Goal: Task Accomplishment & Management: Manage account settings

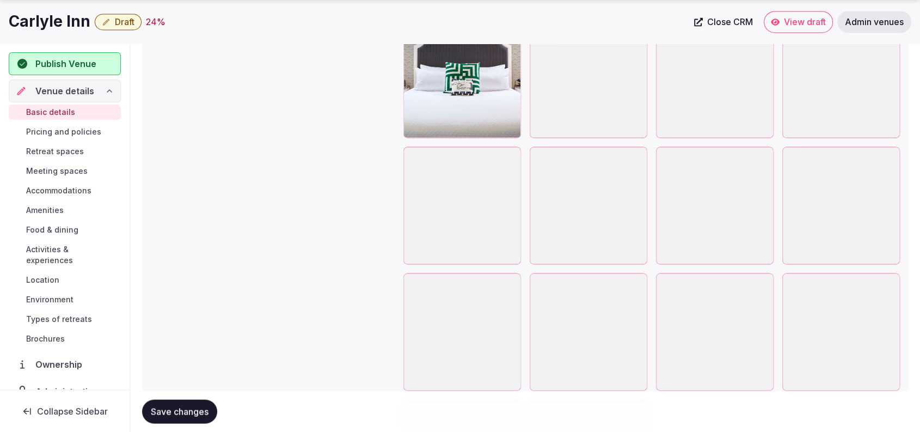
scroll to position [2013, 0]
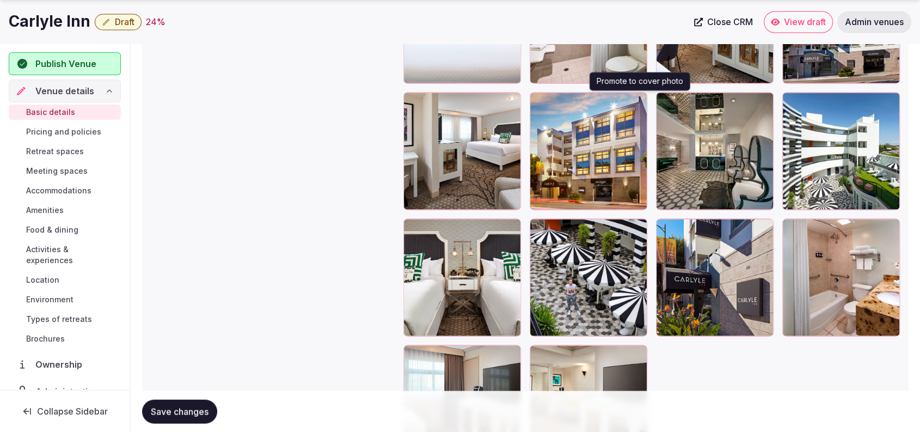
click at [636, 103] on icon "button" at bounding box center [636, 102] width 9 height 9
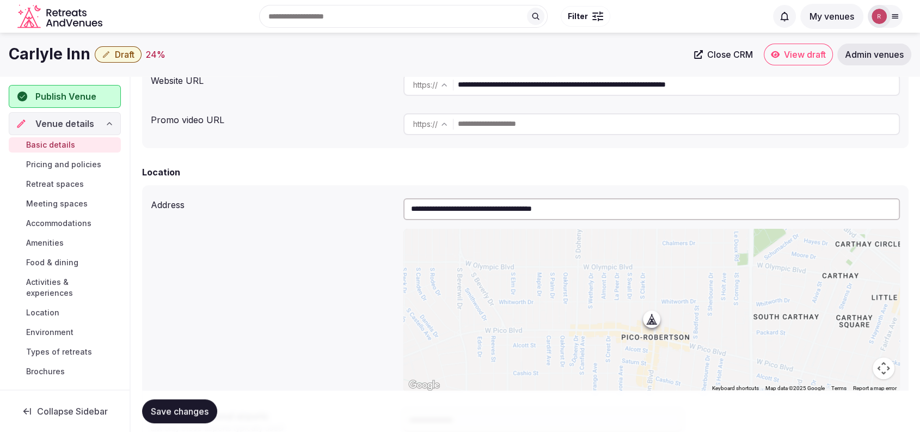
scroll to position [0, 0]
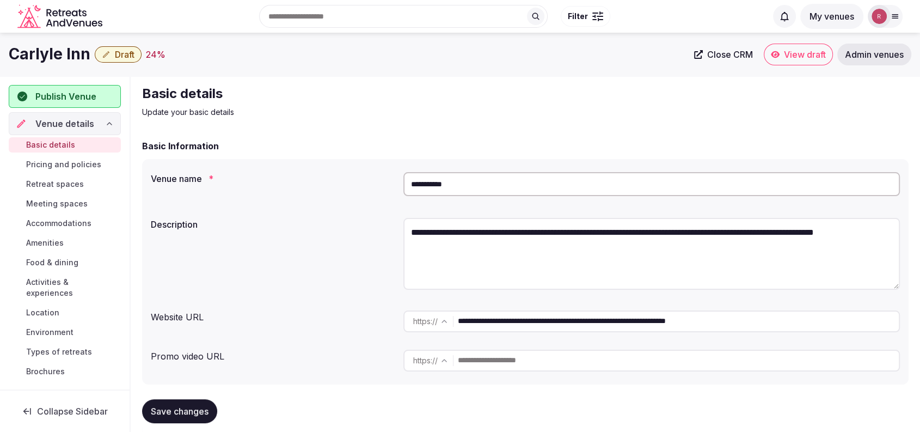
click at [728, 47] on link "Close CRM" at bounding box center [723, 55] width 72 height 22
click at [289, 93] on h2 "Basic details" at bounding box center [325, 93] width 366 height 17
drag, startPoint x: 88, startPoint y: 56, endPoint x: 0, endPoint y: 48, distance: 88.4
click at [0, 48] on div "Carlyle Inn Draft 24 % Close CRM View draft Admin venues" at bounding box center [460, 55] width 920 height 22
copy h1 "Carlyle Inn"
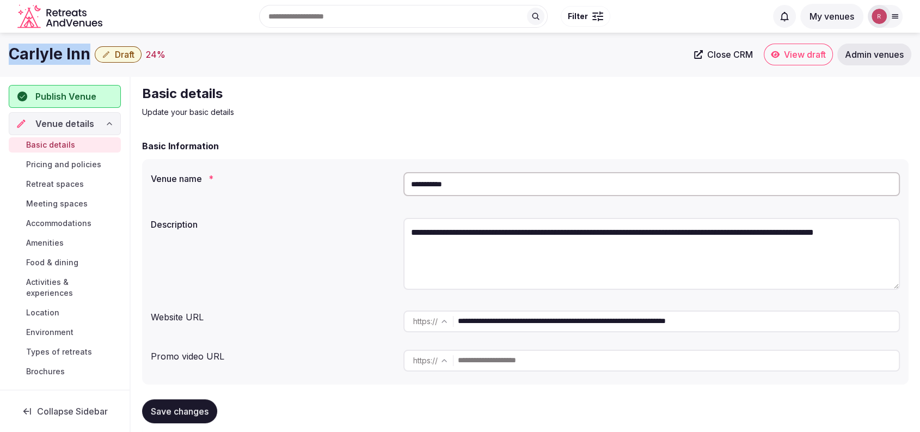
scroll to position [378, 0]
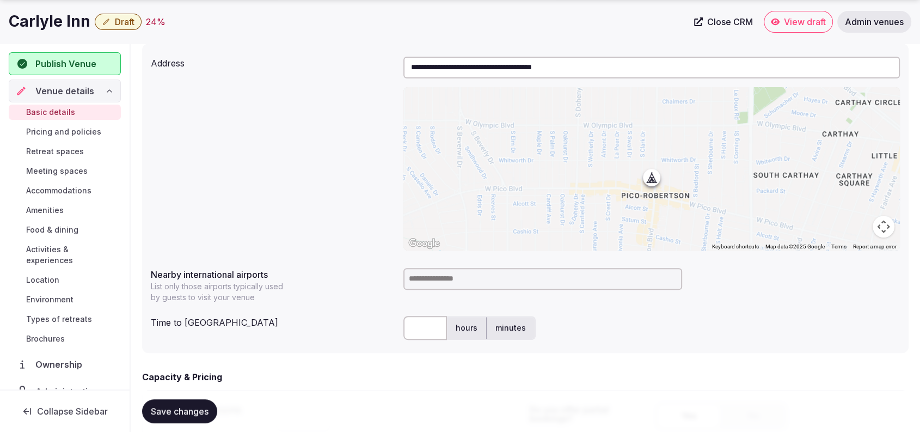
click at [560, 281] on input at bounding box center [542, 279] width 279 height 22
type input "***"
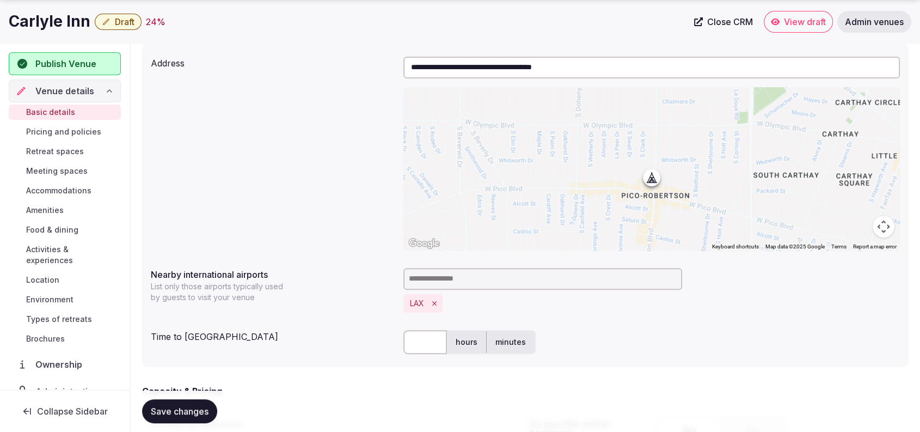
click at [435, 341] on input "text" at bounding box center [425, 342] width 44 height 24
type input "**"
click at [350, 229] on div "**********" at bounding box center [525, 153] width 749 height 202
click at [192, 409] on span "Save changes" at bounding box center [180, 410] width 58 height 11
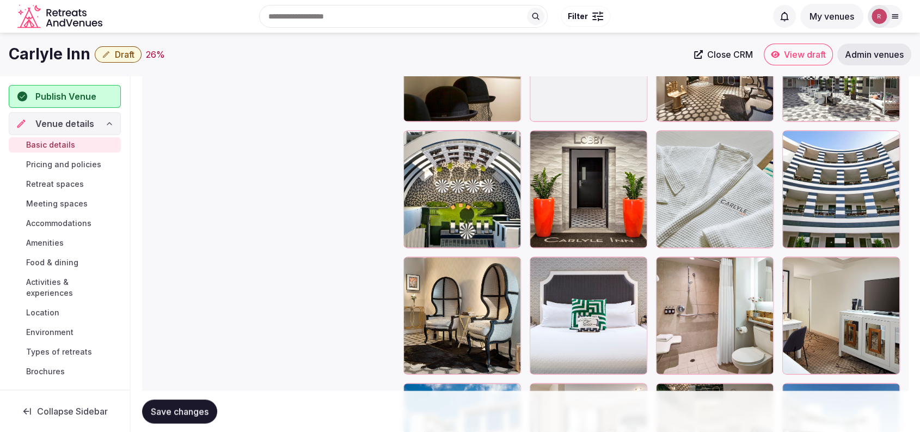
scroll to position [1383, 0]
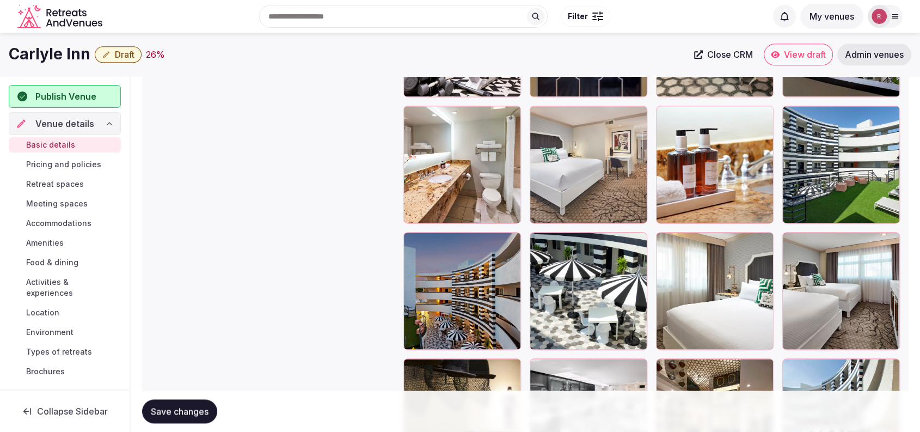
click at [86, 99] on span "Publish Venue" at bounding box center [65, 96] width 61 height 13
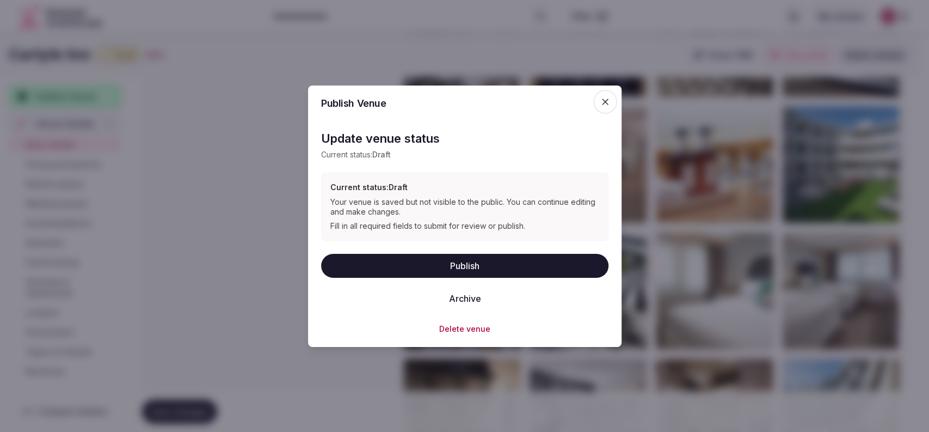
drag, startPoint x: 455, startPoint y: 270, endPoint x: 470, endPoint y: 290, distance: 24.9
click at [457, 269] on button "Publish" at bounding box center [464, 265] width 287 height 24
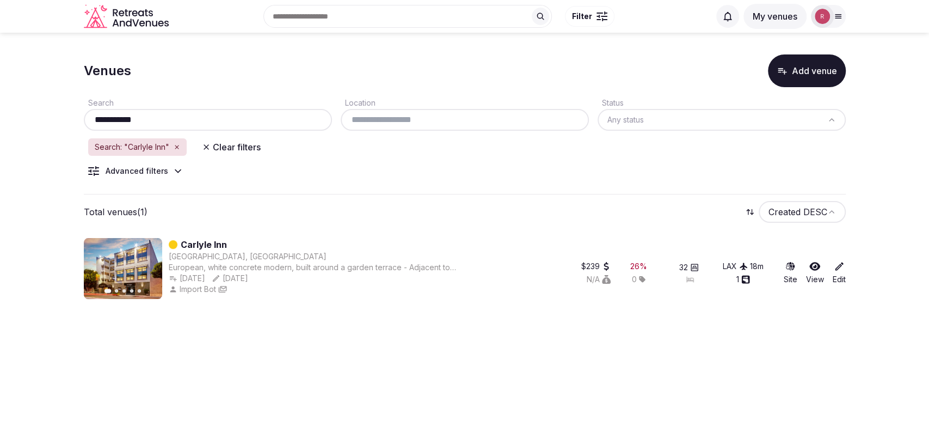
paste input "**********"
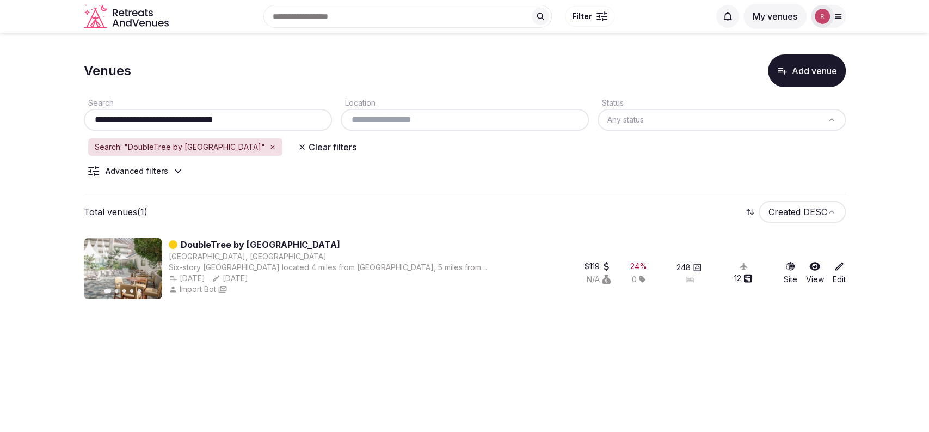
drag, startPoint x: 248, startPoint y: 116, endPoint x: 26, endPoint y: 106, distance: 222.8
click at [26, 106] on section "**********" at bounding box center [464, 175] width 929 height 284
paste input "text"
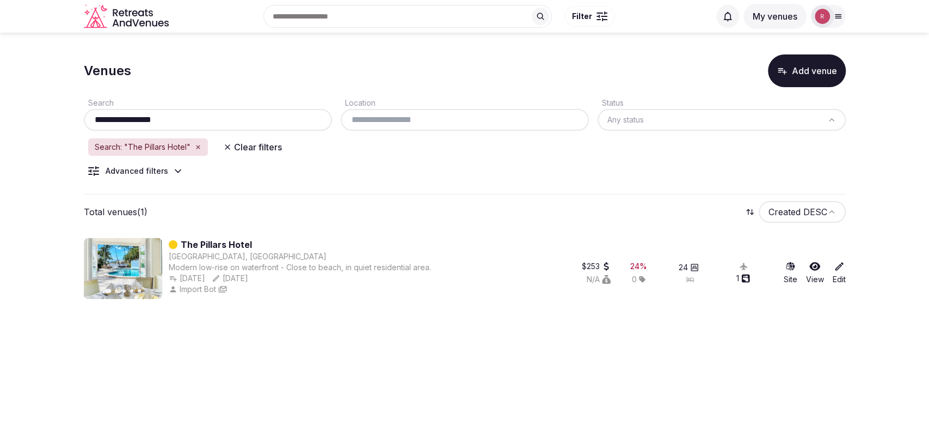
paste input "********"
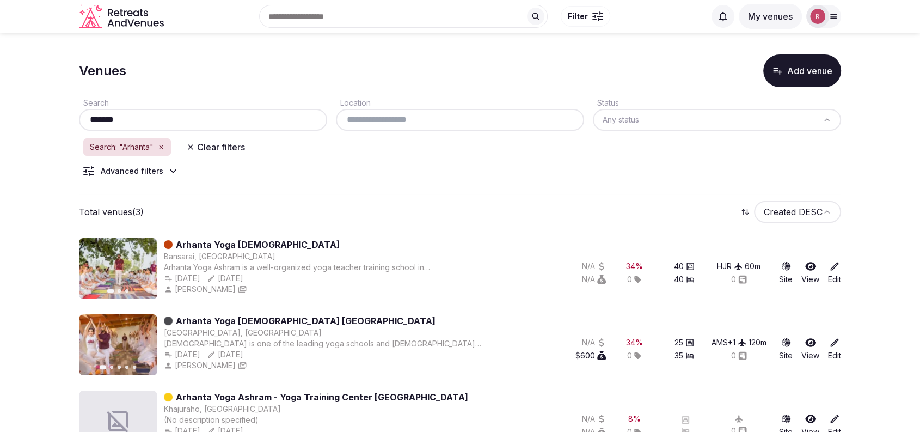
type input "*******"
click at [220, 247] on link "Arhanta Yoga Ashram" at bounding box center [258, 244] width 164 height 13
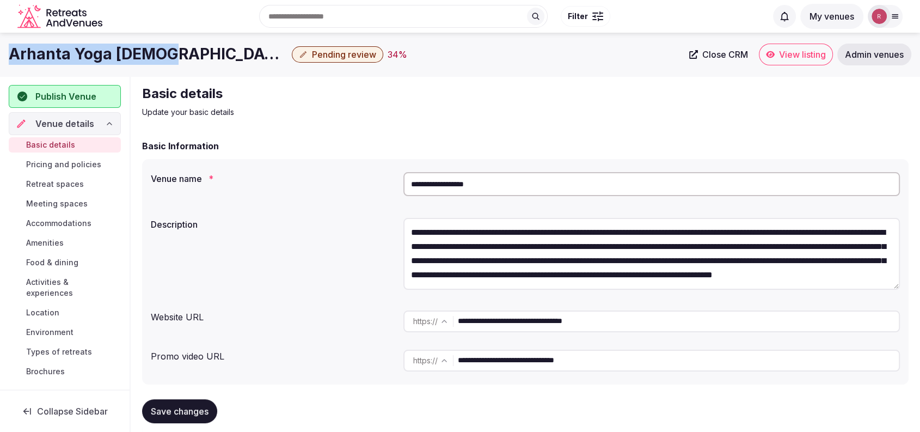
drag, startPoint x: 170, startPoint y: 56, endPoint x: 0, endPoint y: 66, distance: 170.1
click at [0, 66] on div "Arhanta Yoga Ashram Pending review 34 % Close CRM View listing Admin venues" at bounding box center [460, 55] width 920 height 44
copy h1 "Arhanta Yoga Ashram"
click at [295, 18] on div "Search Popular Destinations Toscana, Italy Riviera Maya, Mexico Indonesia, Bali…" at bounding box center [437, 16] width 660 height 47
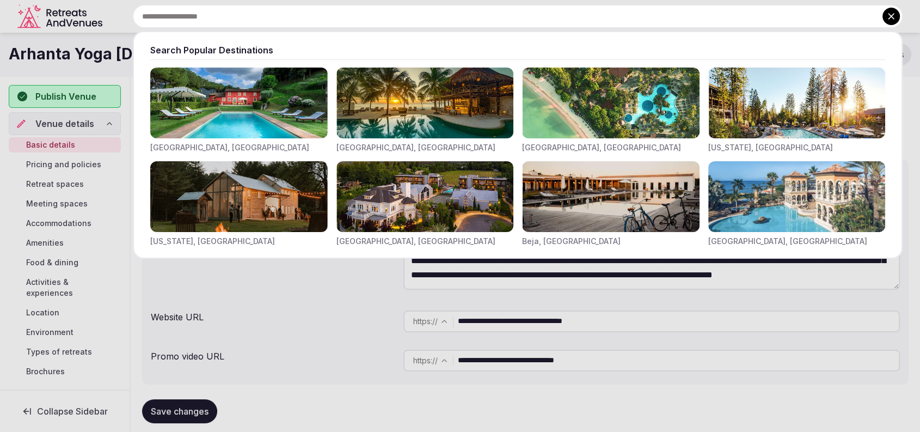
click at [882, 19] on button at bounding box center [890, 16] width 17 height 17
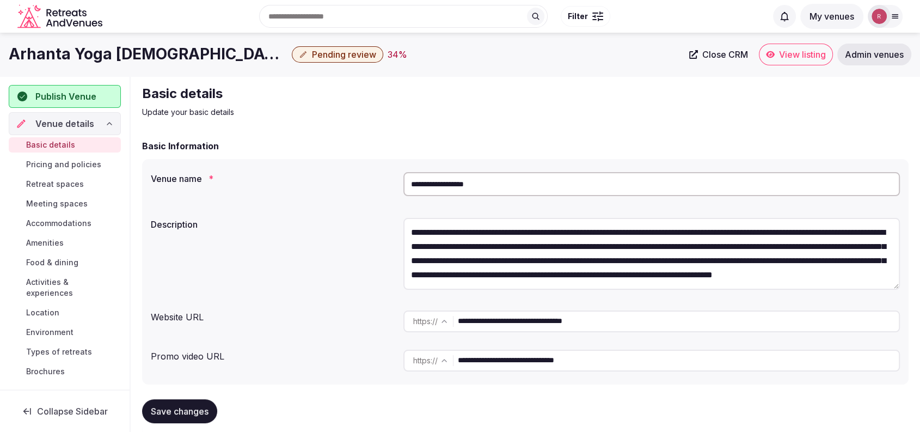
click at [78, 95] on span "Publish Venue" at bounding box center [65, 96] width 61 height 13
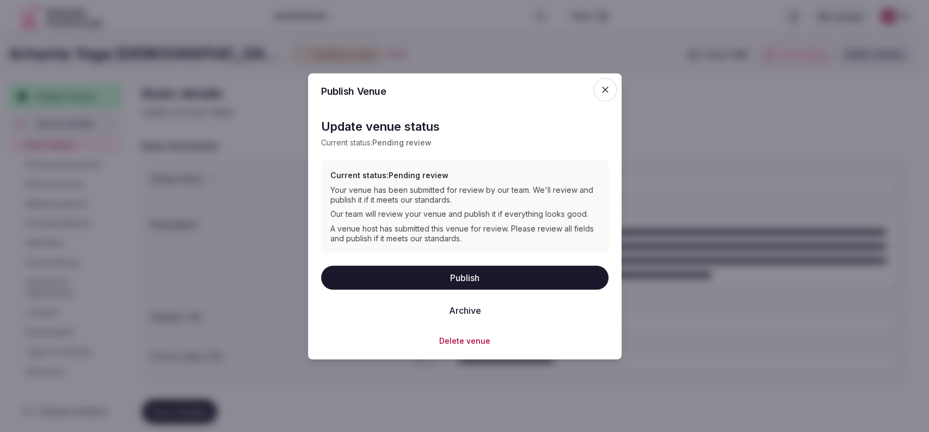
click at [609, 87] on icon "button" at bounding box center [605, 89] width 11 height 11
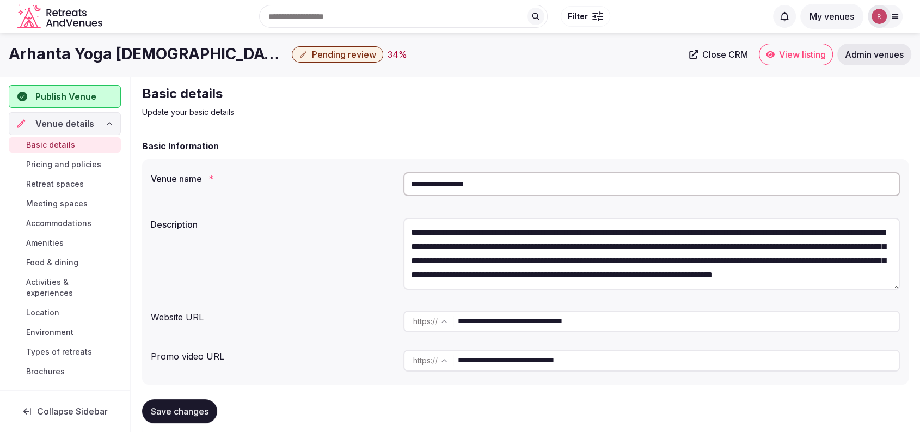
click at [312, 52] on span "Pending review" at bounding box center [344, 54] width 64 height 11
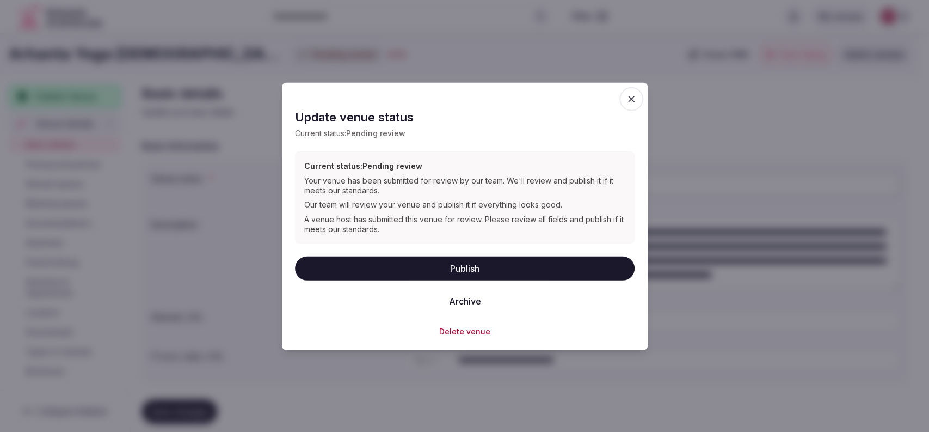
click at [453, 298] on button "Archive" at bounding box center [465, 300] width 50 height 24
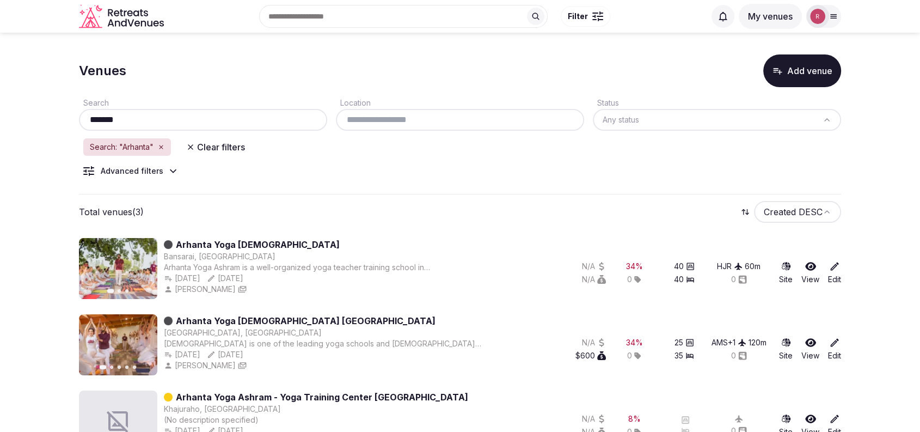
click at [231, 130] on div "*******" at bounding box center [203, 120] width 248 height 22
click at [231, 124] on input "*******" at bounding box center [202, 119] width 239 height 13
paste input "**********"
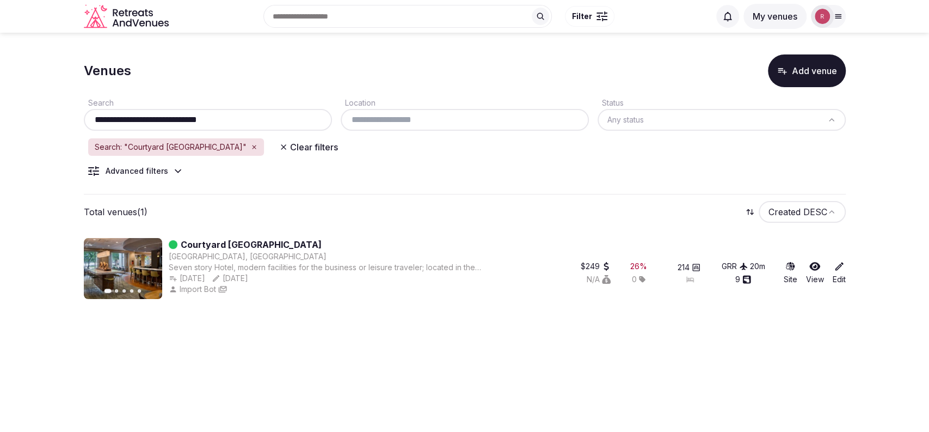
paste input "********"
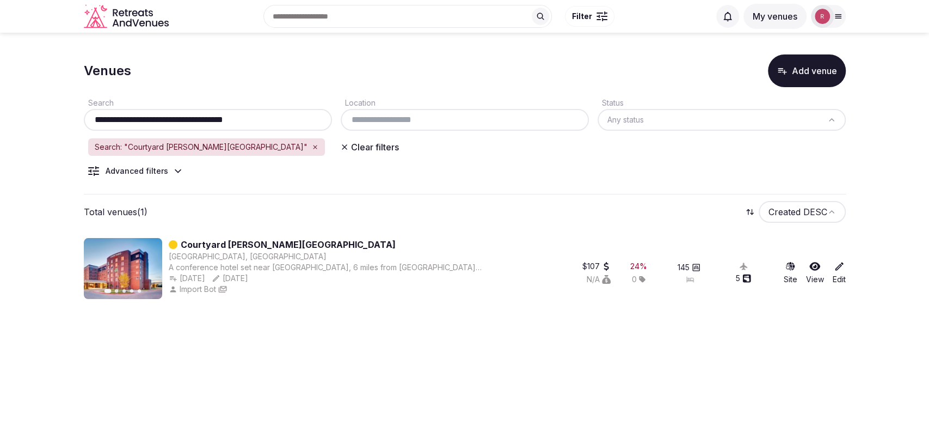
type input "**********"
click at [313, 146] on icon "button" at bounding box center [314, 146] width 3 height 3
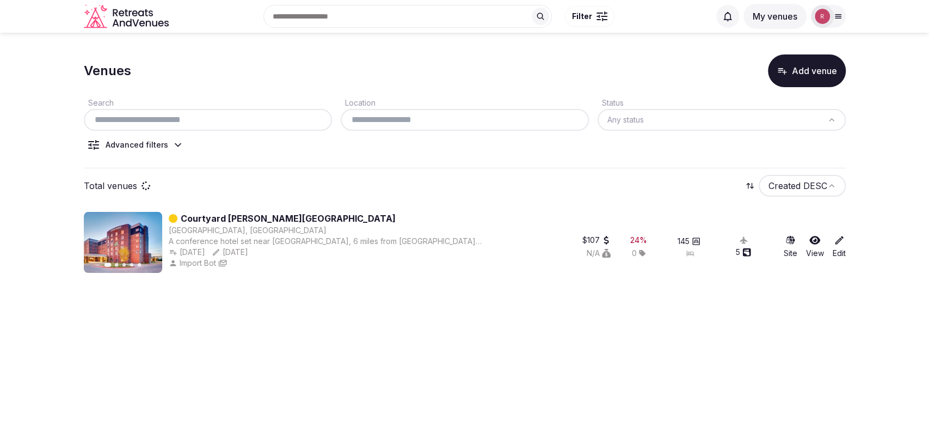
click at [275, 118] on input "text" at bounding box center [207, 119] width 239 height 13
paste input "**********"
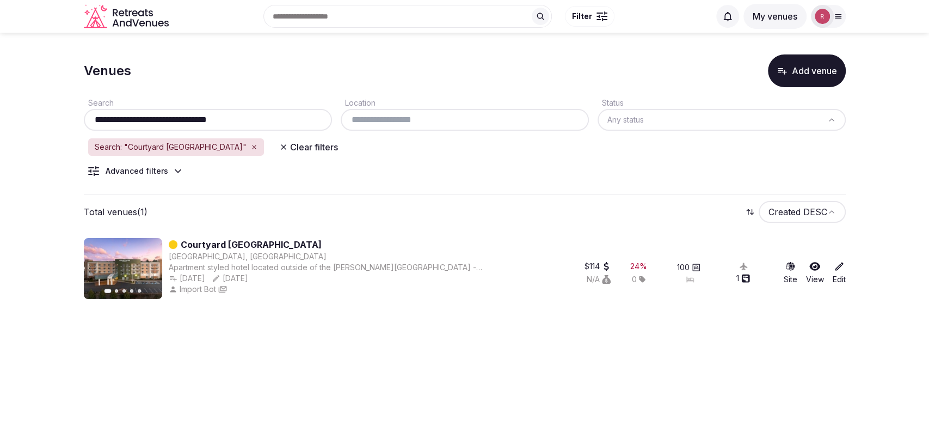
click at [259, 116] on input "**********" at bounding box center [207, 119] width 239 height 13
paste input "text"
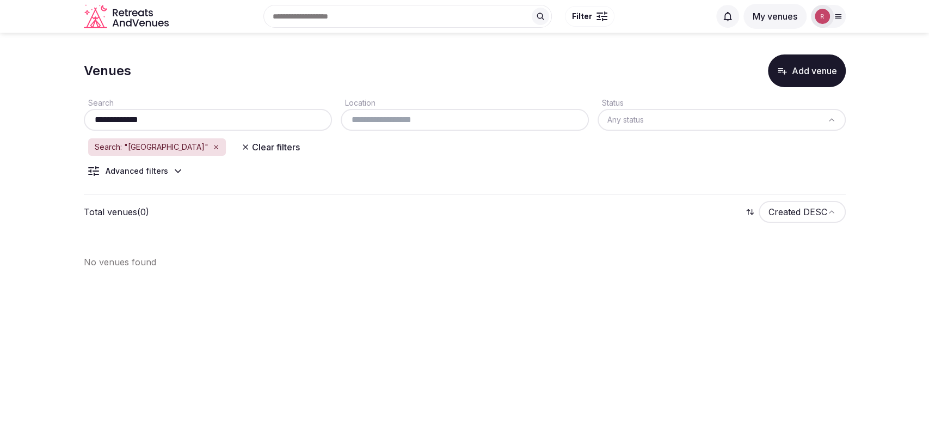
type input "**********"
click at [213, 144] on icon "button" at bounding box center [216, 147] width 7 height 7
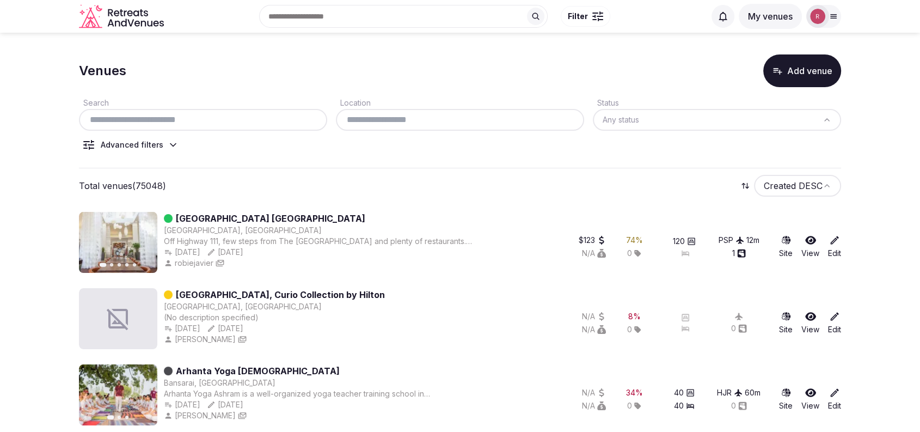
click at [202, 114] on input "text" at bounding box center [202, 119] width 239 height 13
paste input "**********"
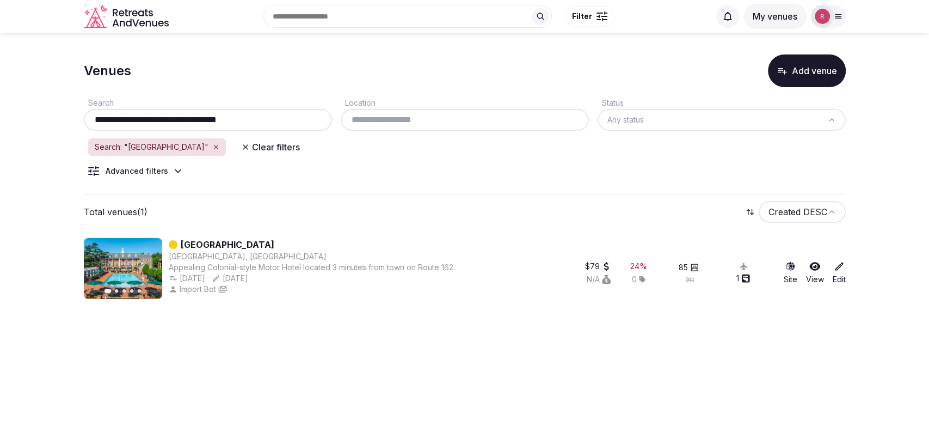
paste input "text"
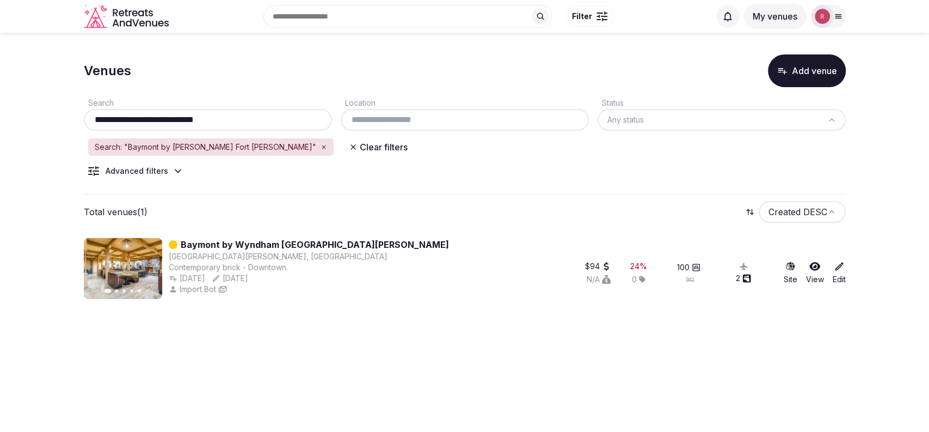
type input "**********"
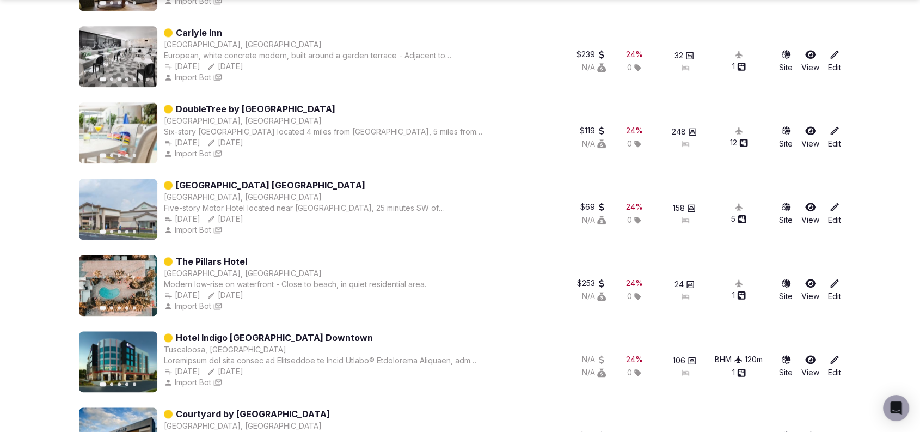
scroll to position [5586, 0]
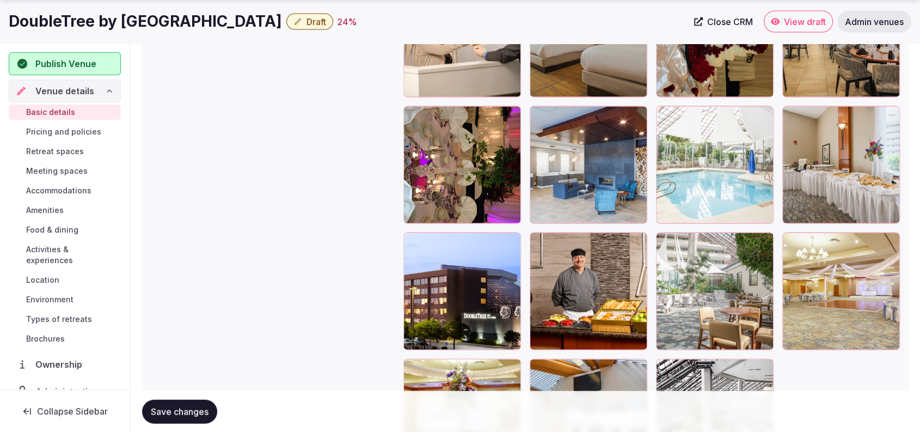
scroll to position [2295, 0]
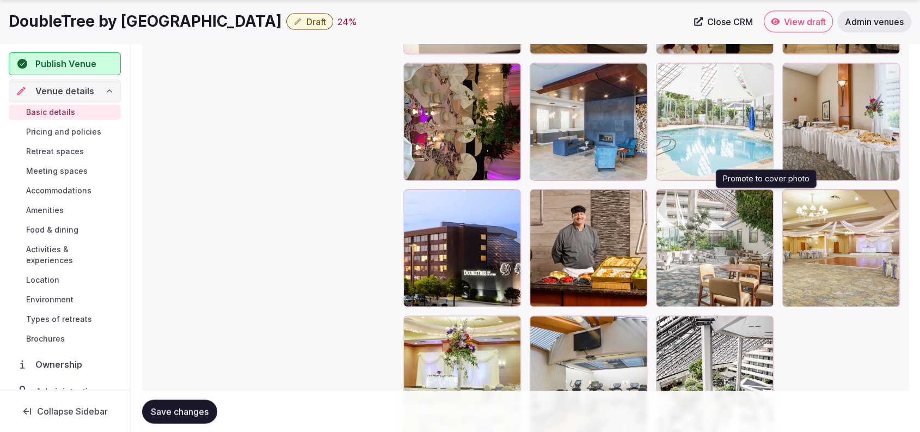
click at [766, 196] on icon "button" at bounding box center [762, 200] width 9 height 9
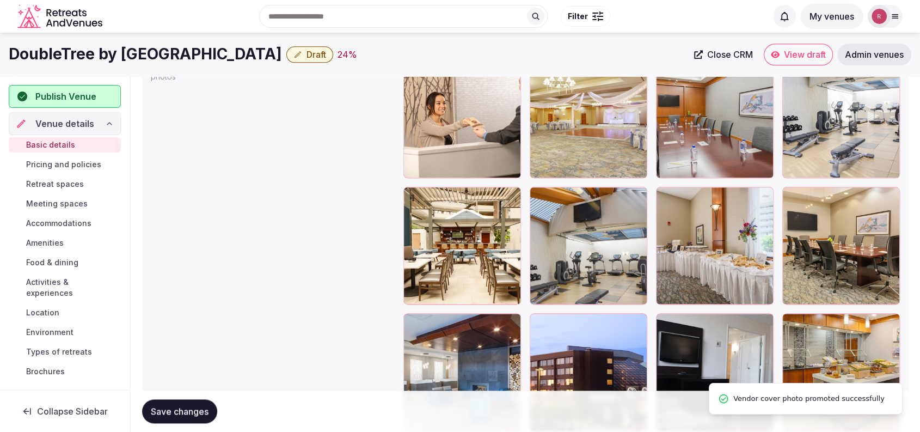
scroll to position [910, 0]
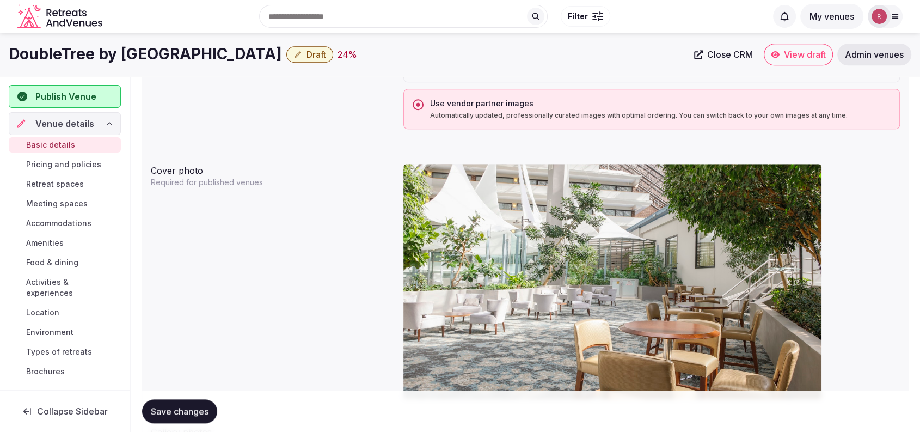
click at [745, 54] on span "Close CRM" at bounding box center [730, 54] width 46 height 11
drag, startPoint x: 287, startPoint y: 52, endPoint x: 2, endPoint y: 47, distance: 285.7
click at [2, 47] on div "DoubleTree by Hilton Hotel Rochester Draft 24 % Close CRM View draft Admin venu…" at bounding box center [460, 55] width 920 height 22
copy h1 "DoubleTree by Hilton Hotel Rochester"
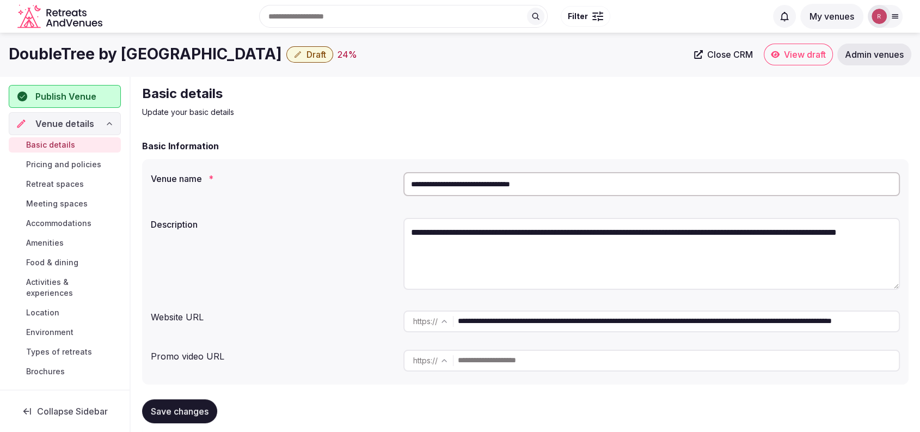
scroll to position [378, 0]
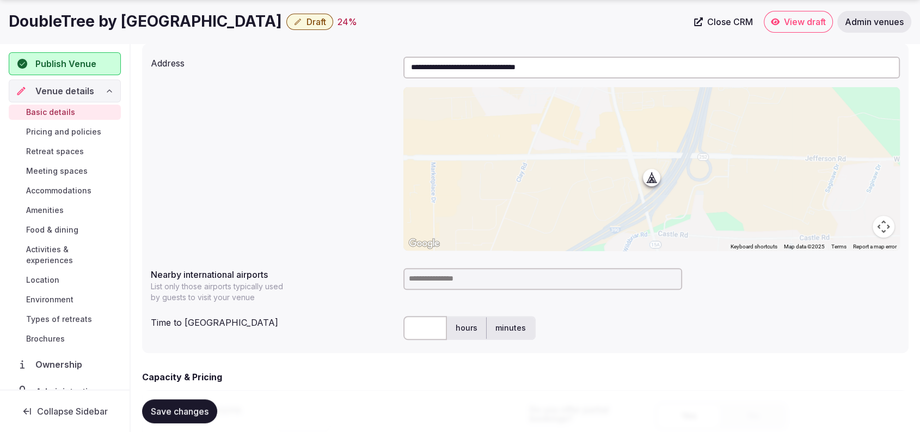
copy h1 "DoubleTree by Hilton Hotel Rochester"
click at [391, 156] on div "**********" at bounding box center [525, 153] width 749 height 202
click at [435, 284] on input at bounding box center [542, 279] width 279 height 22
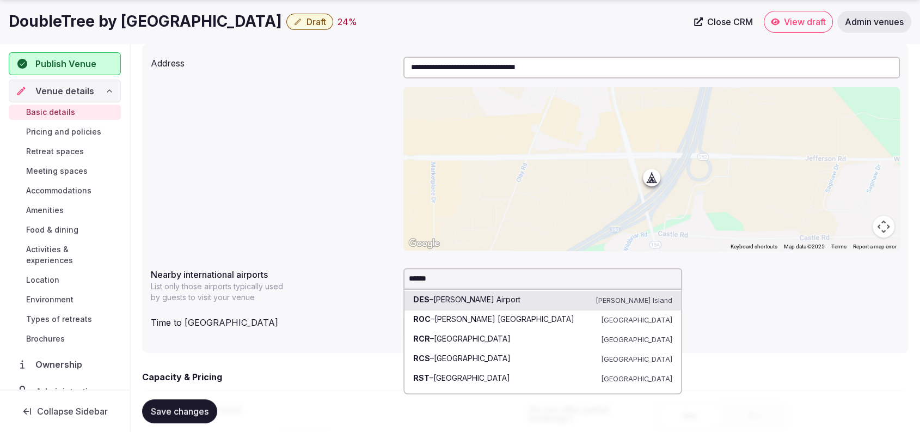
type input "******"
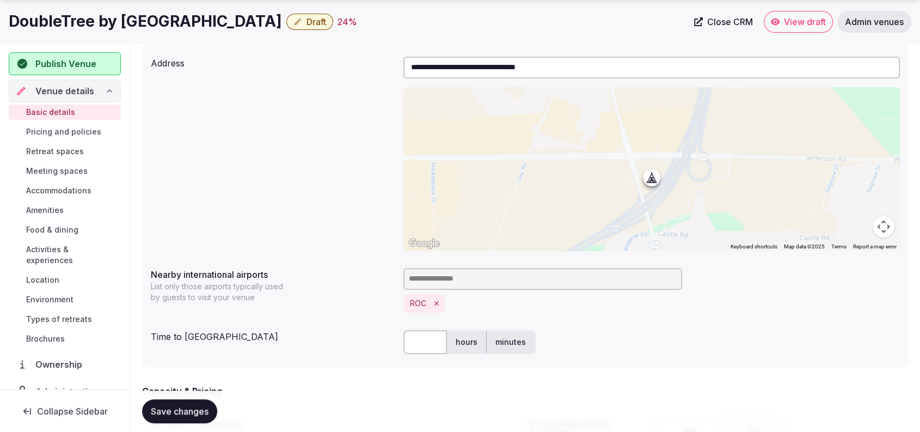
click at [424, 344] on input "text" at bounding box center [425, 342] width 44 height 24
type input "*"
click at [362, 294] on div "Nearby international airports List only those airports typically used by guests…" at bounding box center [273, 282] width 244 height 39
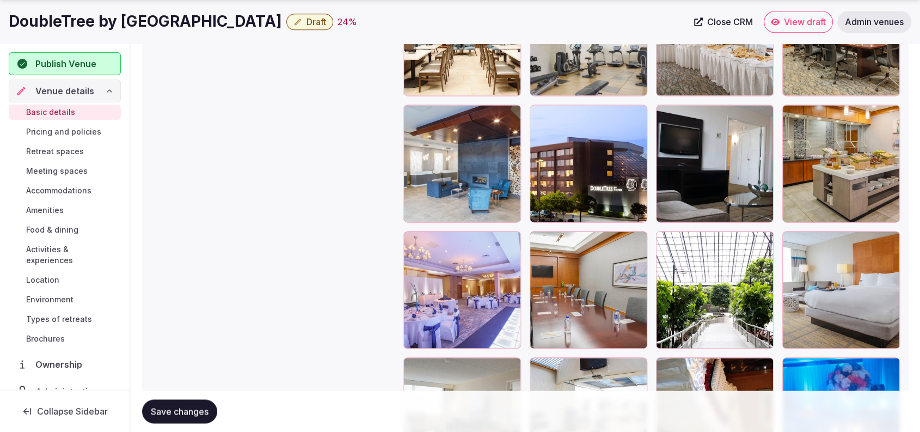
scroll to position [1888, 0]
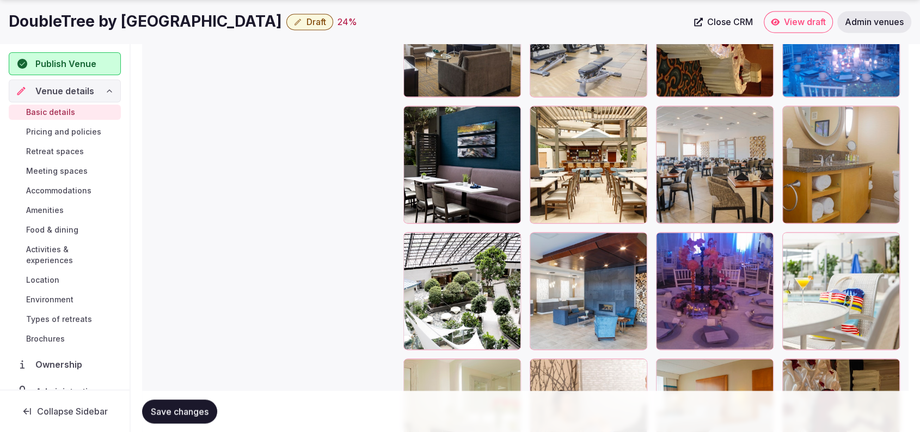
click at [167, 399] on div "Save changes" at bounding box center [525, 410] width 766 height 41
click at [164, 409] on span "Save changes" at bounding box center [180, 410] width 58 height 11
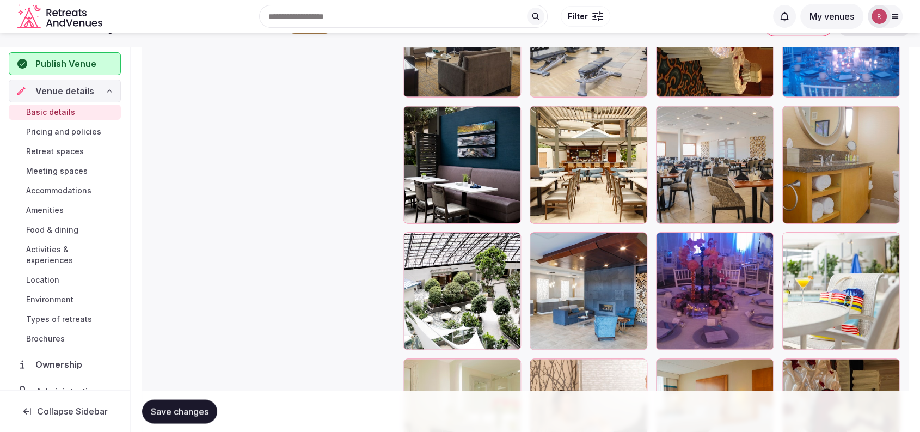
scroll to position [755, 0]
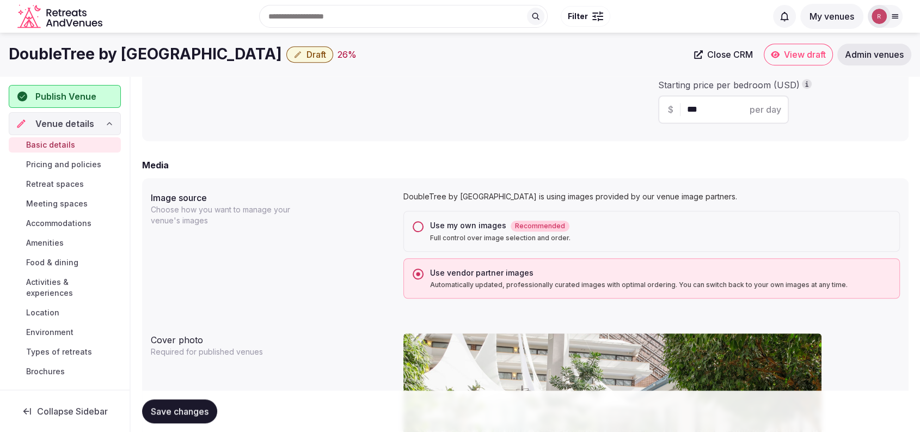
click at [89, 99] on span "Publish Venue" at bounding box center [65, 96] width 61 height 13
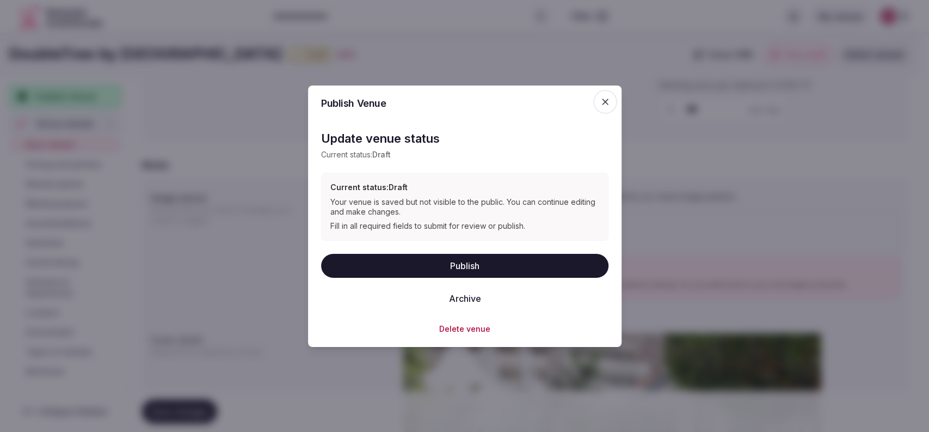
click at [393, 259] on button "Publish" at bounding box center [464, 265] width 287 height 24
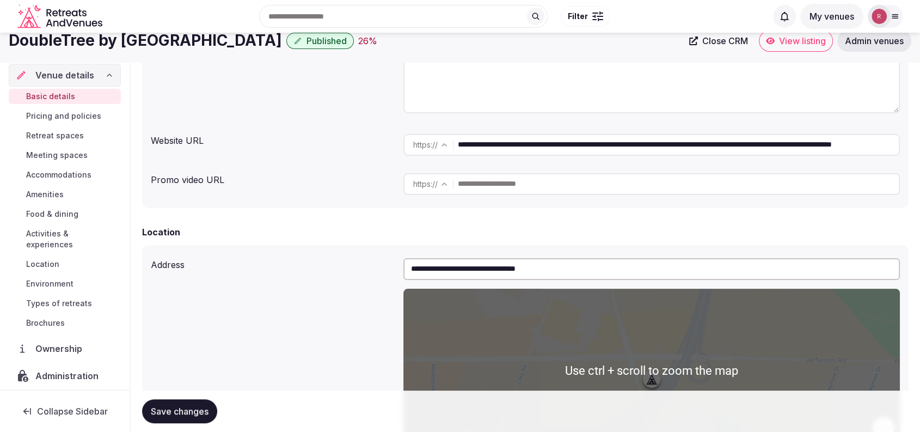
scroll to position [0, 0]
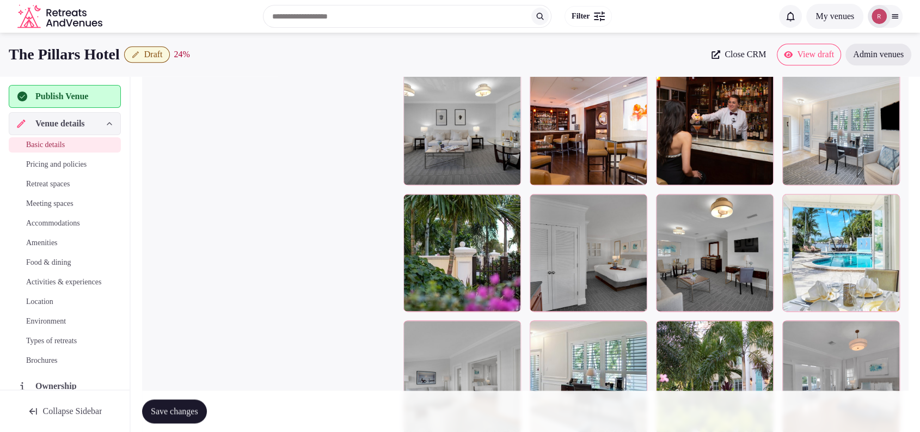
scroll to position [1263, 0]
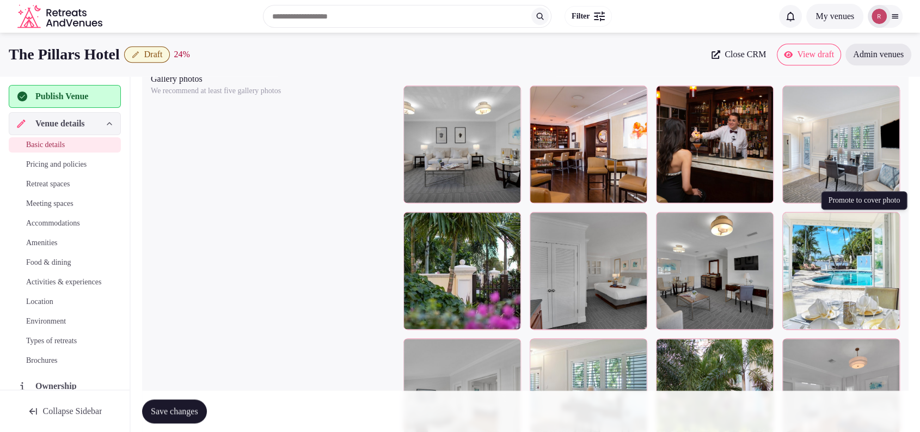
click at [888, 218] on icon "button" at bounding box center [888, 222] width 9 height 9
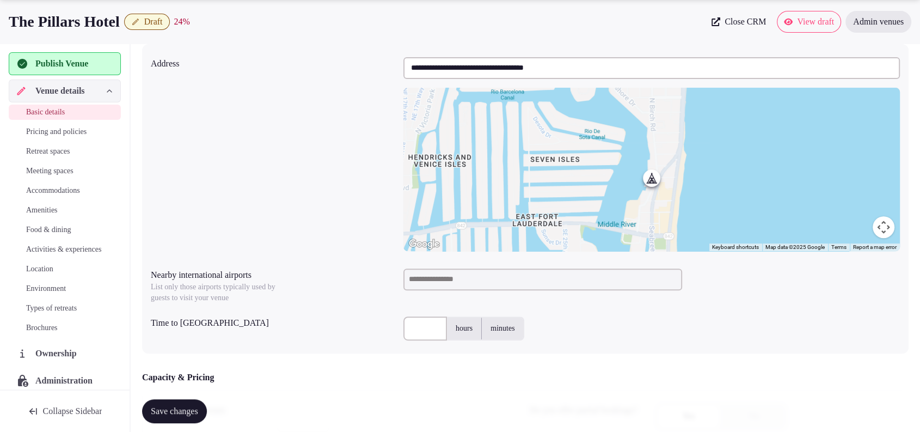
scroll to position [0, 0]
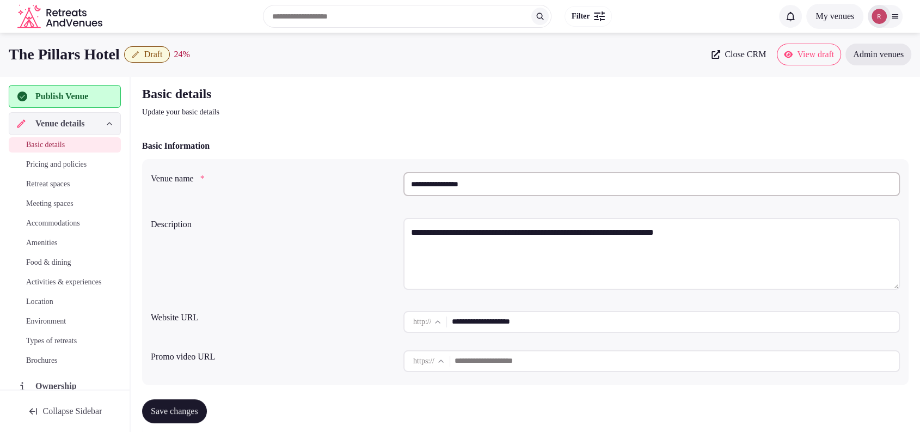
click at [488, 194] on input "**********" at bounding box center [651, 184] width 496 height 24
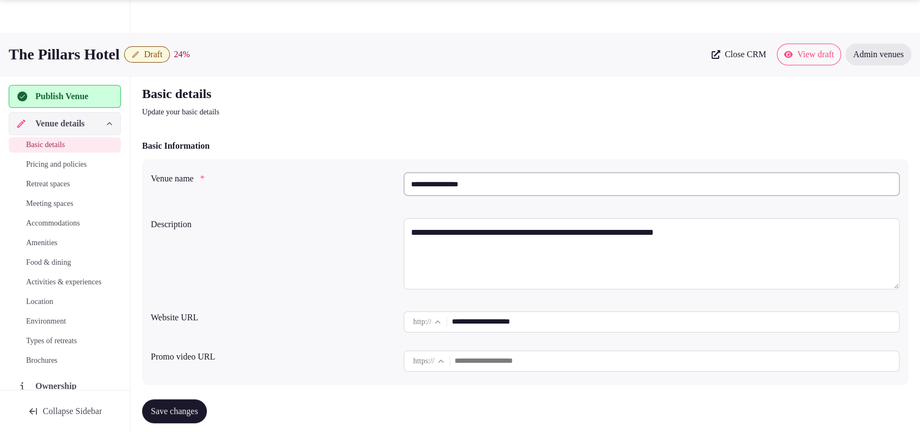
scroll to position [378, 0]
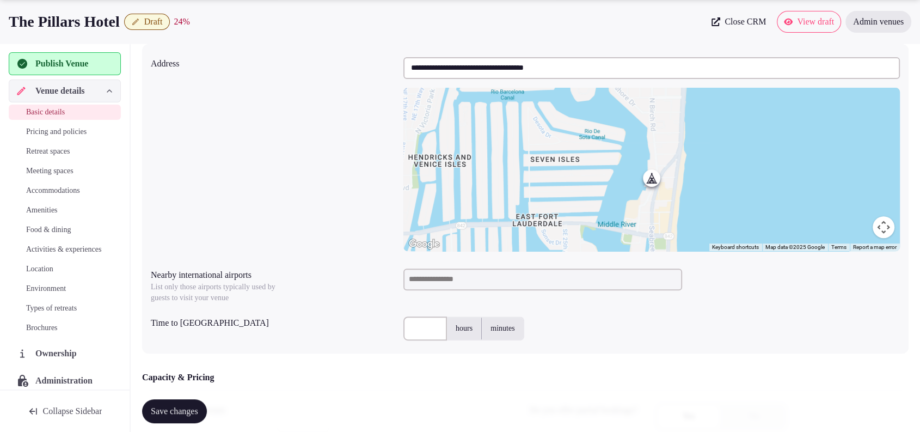
click at [416, 272] on input at bounding box center [542, 279] width 279 height 22
drag, startPoint x: 416, startPoint y: 272, endPoint x: 358, endPoint y: 302, distance: 65.7
click at [350, 302] on div "Nearby international airports List only those airports typically used by guests…" at bounding box center [273, 283] width 244 height 39
click at [408, 272] on input at bounding box center [542, 279] width 279 height 22
type input "***"
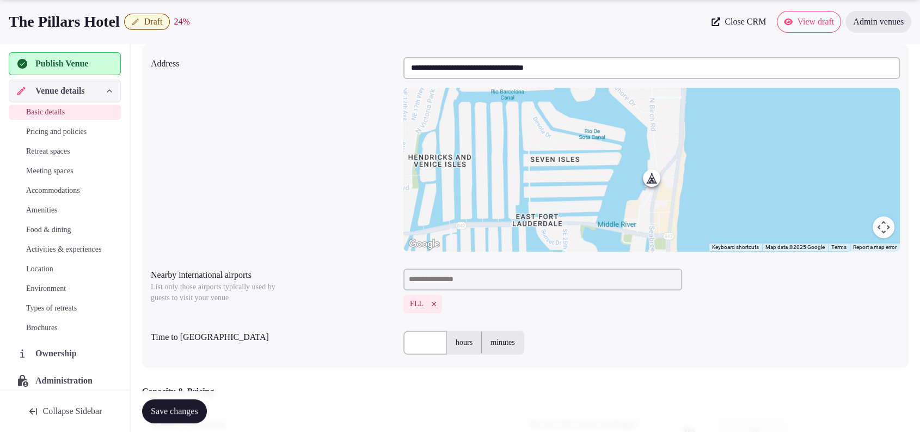
click at [417, 346] on input "text" at bounding box center [425, 342] width 44 height 24
type input "**"
click at [607, 309] on div "FLL" at bounding box center [651, 303] width 496 height 19
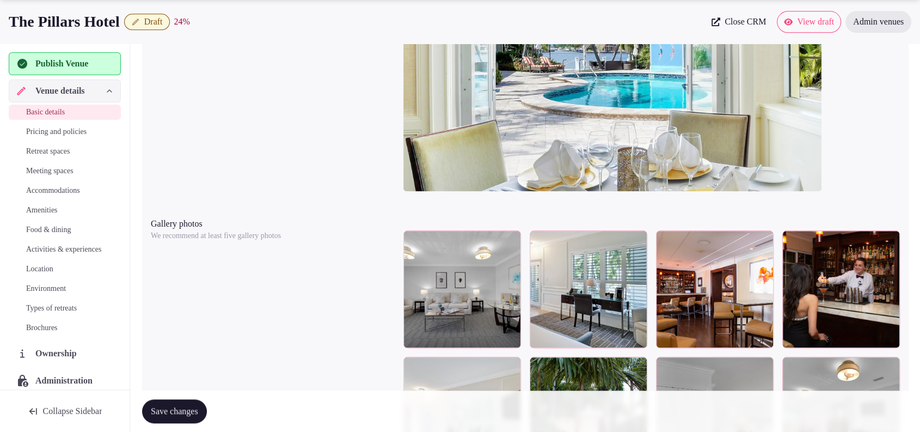
click at [195, 412] on span "Save changes" at bounding box center [174, 410] width 47 height 11
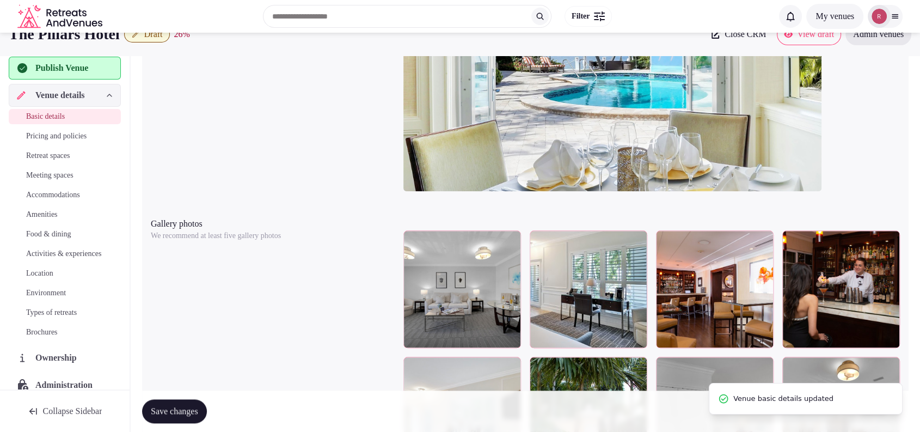
scroll to position [755, 0]
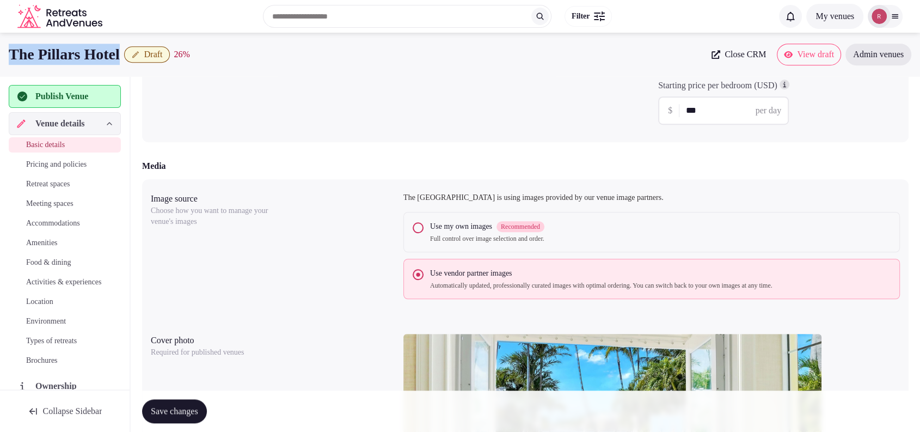
drag, startPoint x: 131, startPoint y: 55, endPoint x: 0, endPoint y: 63, distance: 130.8
click at [0, 63] on div "The Pillars Hotel Draft 26 % Close CRM View draft Admin venues" at bounding box center [460, 55] width 920 height 22
copy h1 "The Pillars Hotel"
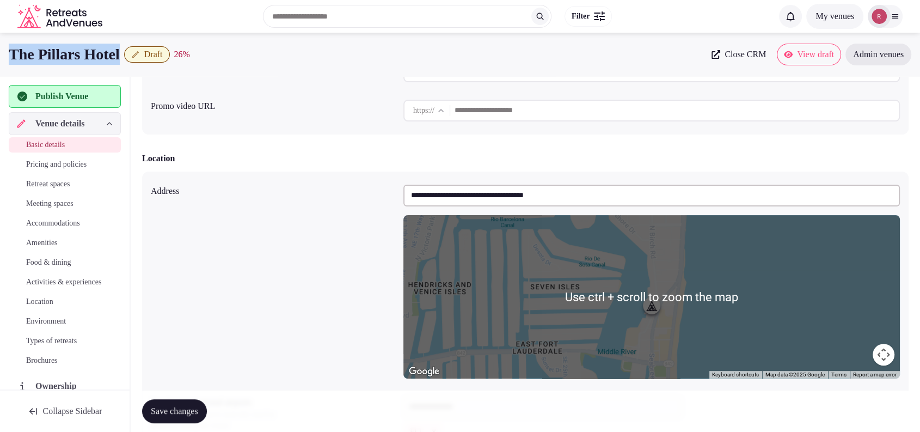
scroll to position [0, 0]
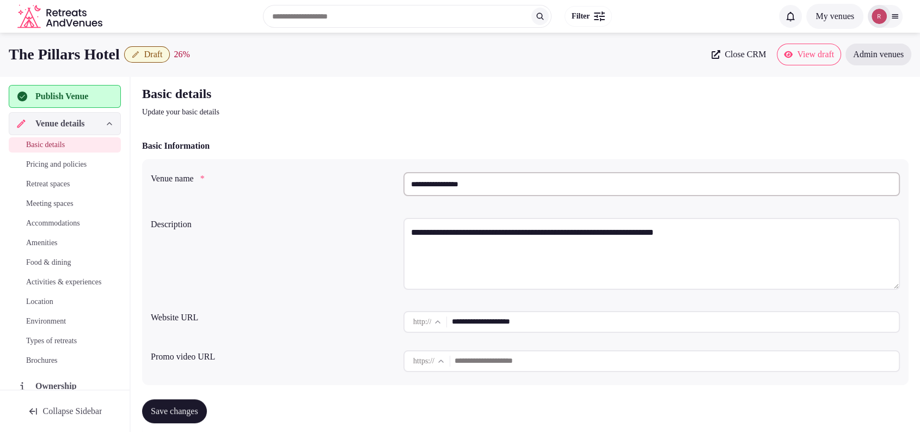
click at [22, 88] on div "Publish Venue" at bounding box center [65, 96] width 112 height 23
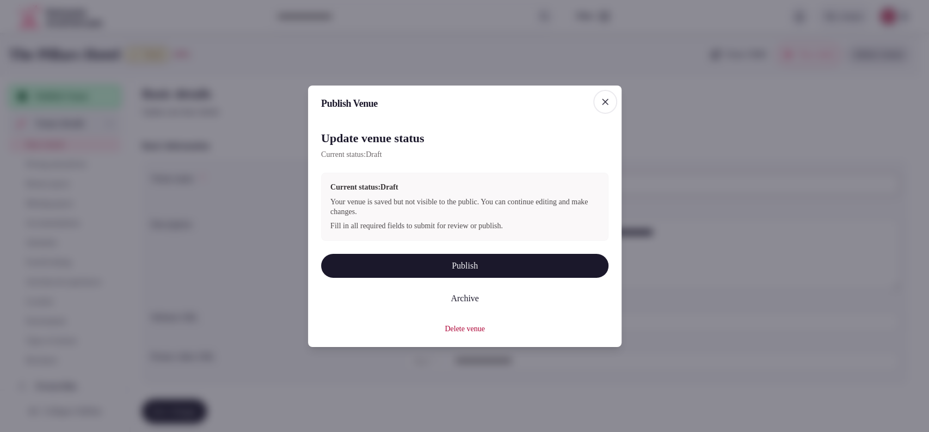
click at [473, 266] on button "Publish" at bounding box center [464, 265] width 287 height 24
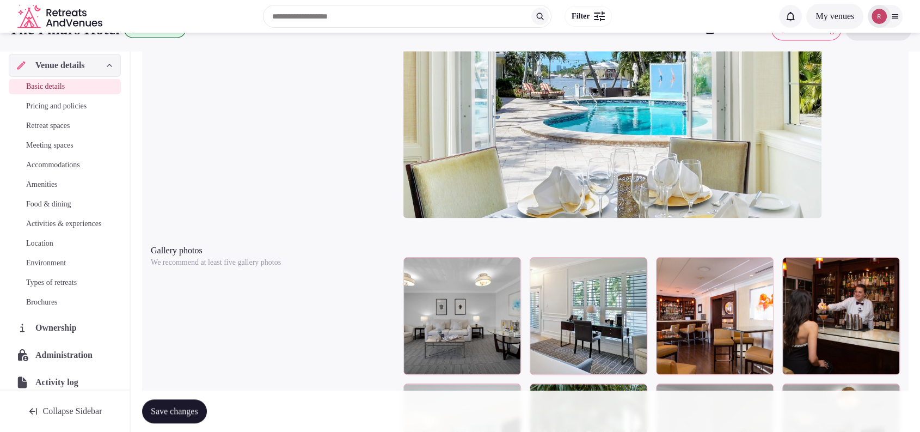
scroll to position [755, 0]
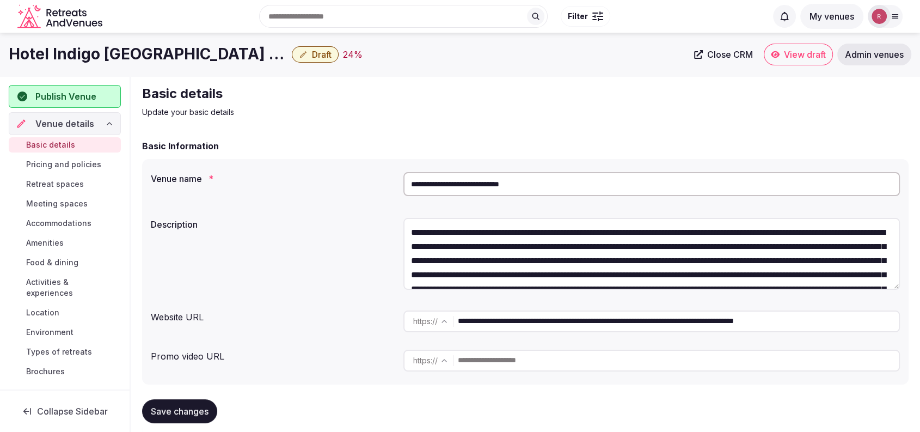
click at [748, 52] on span "Close CRM" at bounding box center [730, 54] width 46 height 11
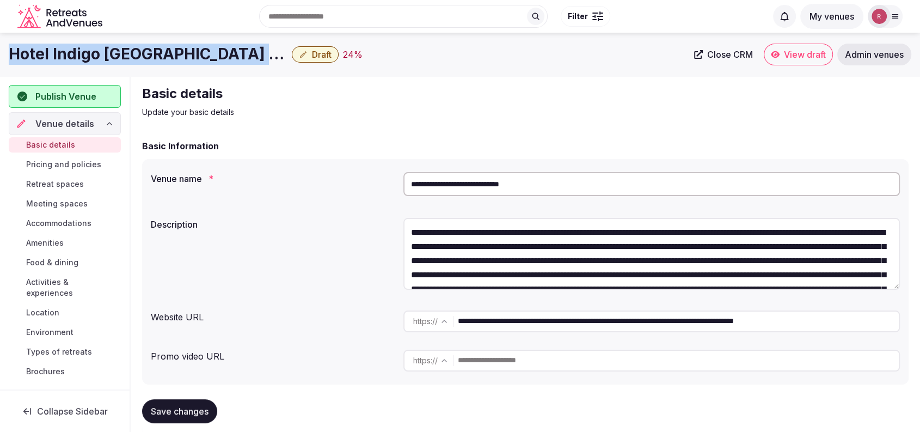
drag, startPoint x: 270, startPoint y: 58, endPoint x: 0, endPoint y: 50, distance: 270.0
click at [0, 50] on div "Hotel Indigo Tuscaloosa Downtown Draft 24 % Close CRM View draft Admin venues" at bounding box center [460, 55] width 920 height 22
copy h1 "Hotel Indigo Tuscaloosa Downtown"
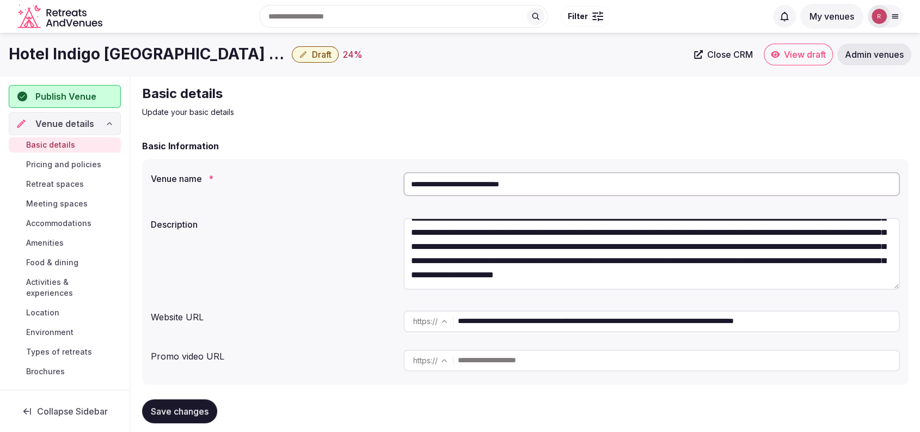
click at [310, 216] on div "Description" at bounding box center [273, 220] width 244 height 15
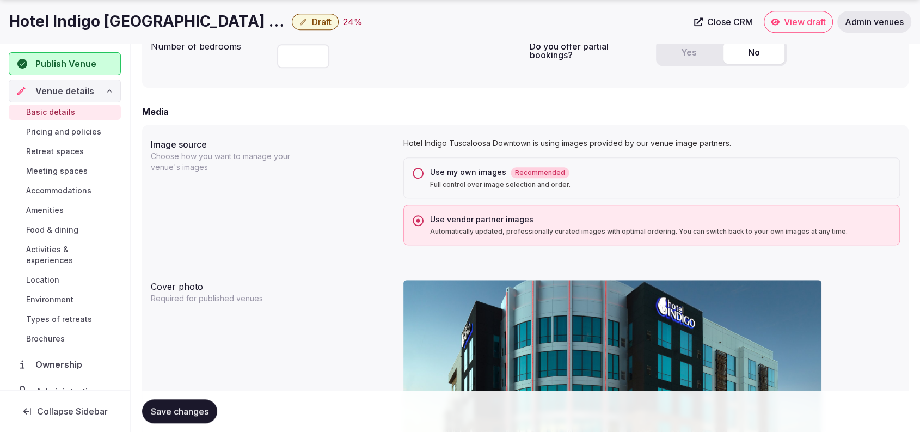
scroll to position [1132, 0]
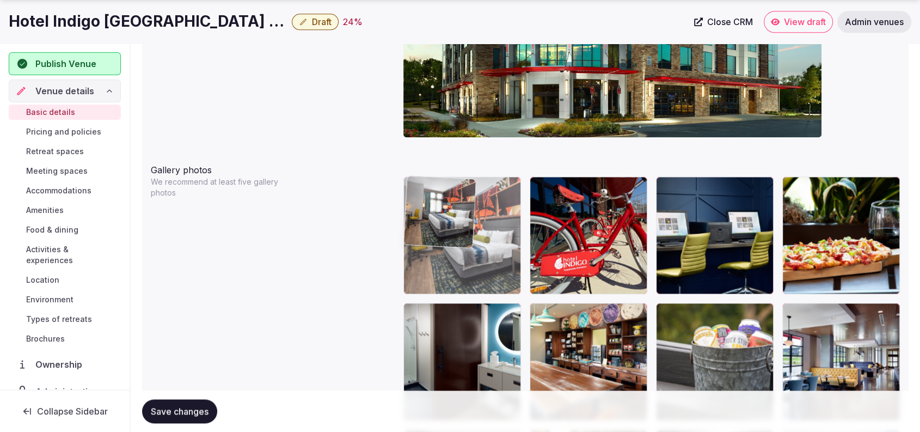
click at [455, 246] on body "**********" at bounding box center [460, 379] width 920 height 3022
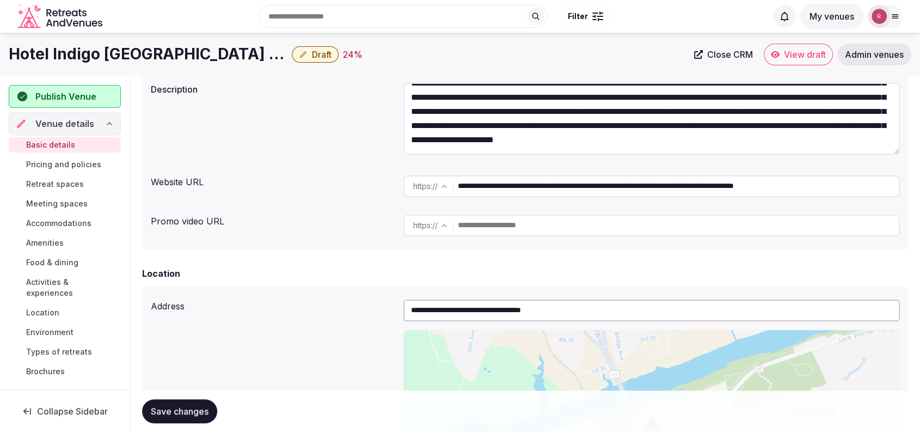
scroll to position [139, 0]
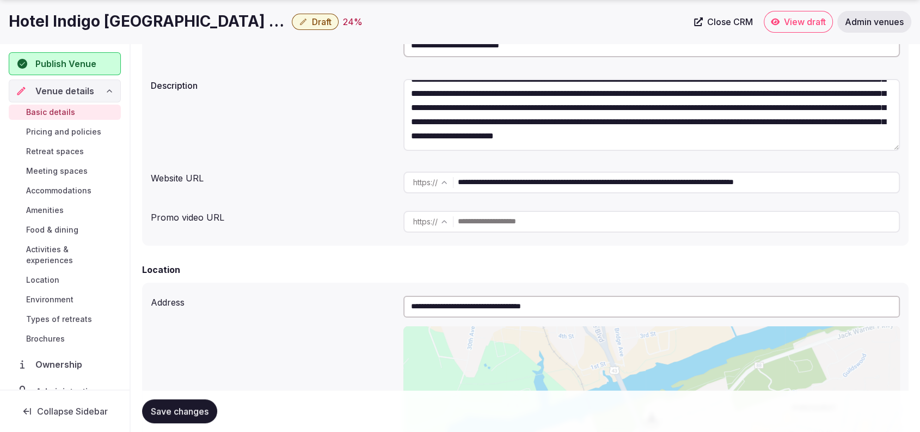
click at [710, 193] on input "**********" at bounding box center [678, 182] width 441 height 22
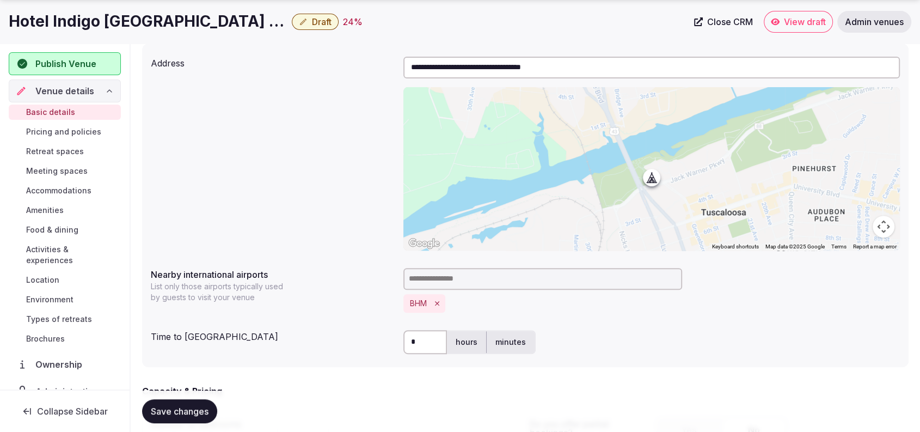
scroll to position [755, 0]
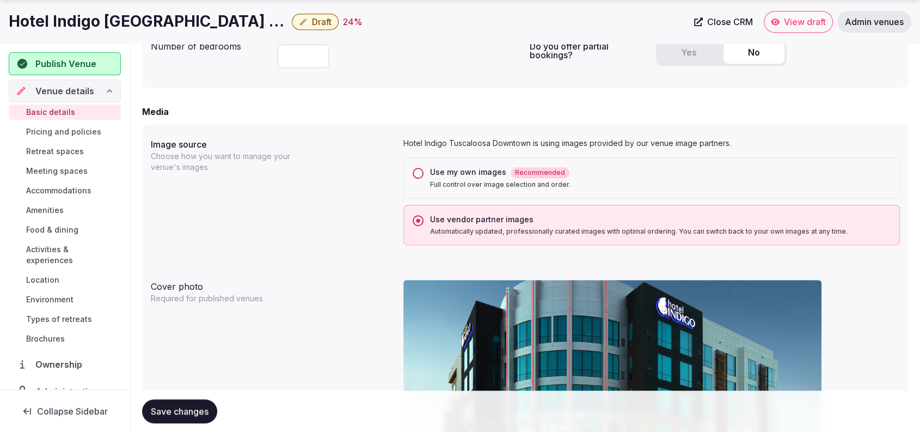
click at [685, 49] on button "Yes" at bounding box center [688, 53] width 61 height 22
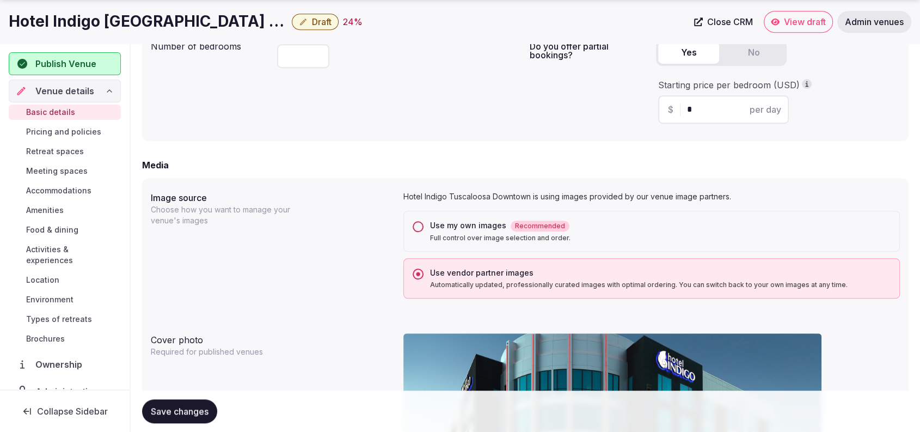
click at [724, 116] on div "$ * per day" at bounding box center [723, 109] width 131 height 28
click at [723, 113] on input "*" at bounding box center [733, 109] width 92 height 13
type input "***"
click at [548, 116] on div "Do you offer partial bookings? Yes No Starting price per bedroom (USD) $ *** pe…" at bounding box center [714, 83] width 370 height 97
click at [198, 411] on span "Save changes" at bounding box center [180, 410] width 58 height 11
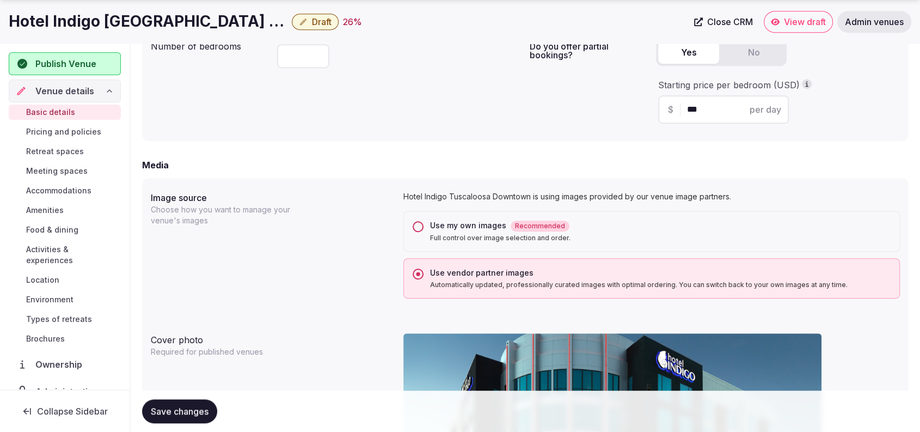
click at [198, 411] on span "Save changes" at bounding box center [180, 410] width 58 height 11
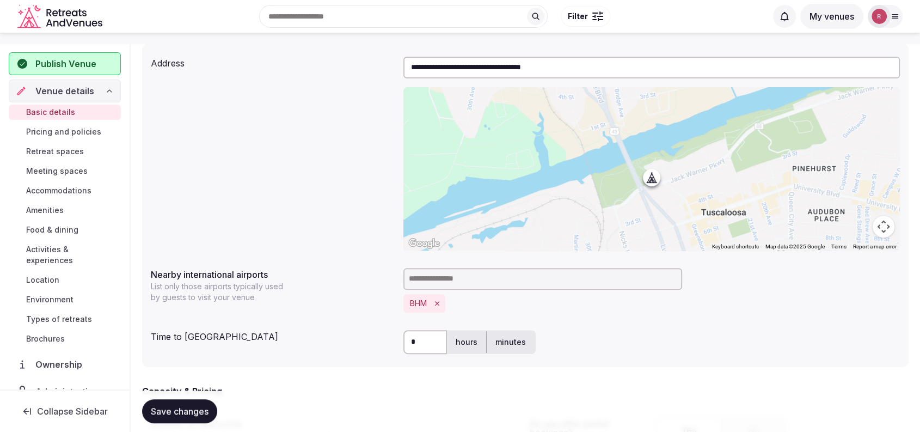
scroll to position [0, 0]
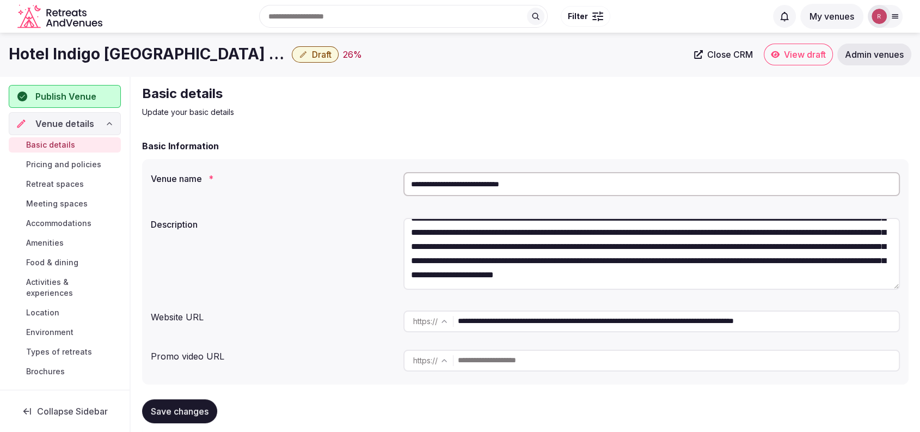
click at [525, 173] on input "**********" at bounding box center [651, 184] width 496 height 24
click at [520, 104] on div "Basic details Update your basic details" at bounding box center [525, 101] width 766 height 33
click at [65, 103] on div "Publish Venue" at bounding box center [65, 96] width 112 height 23
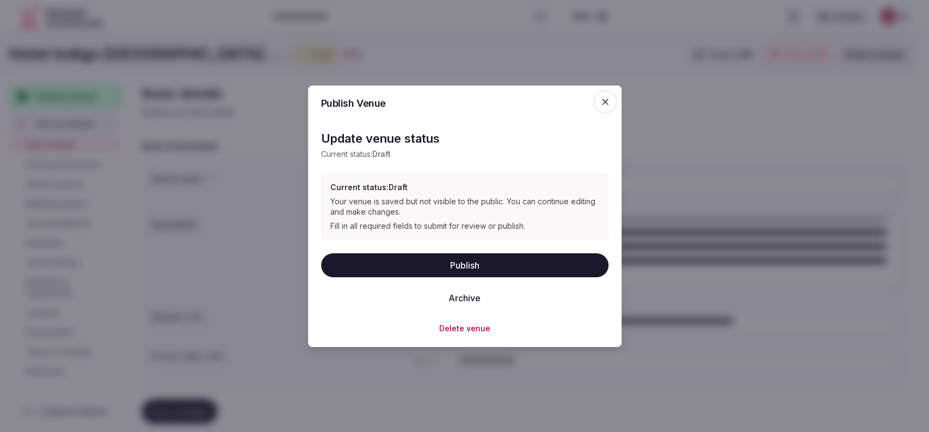
click at [408, 269] on button "Publish" at bounding box center [464, 265] width 287 height 24
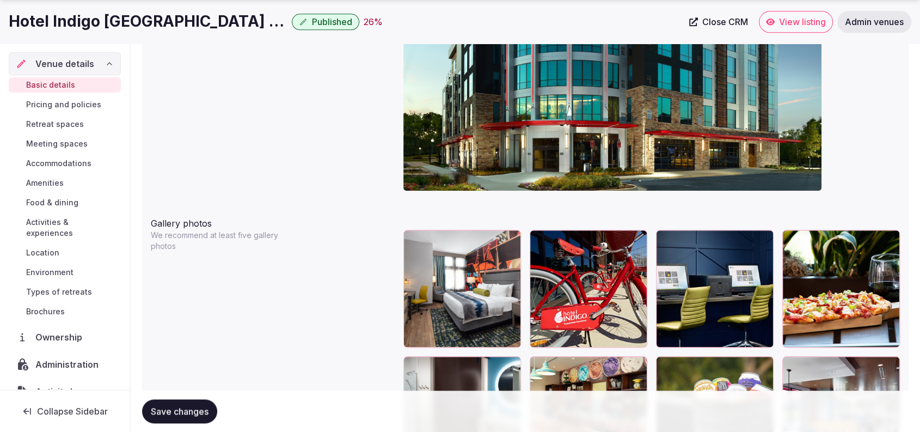
scroll to position [755, 0]
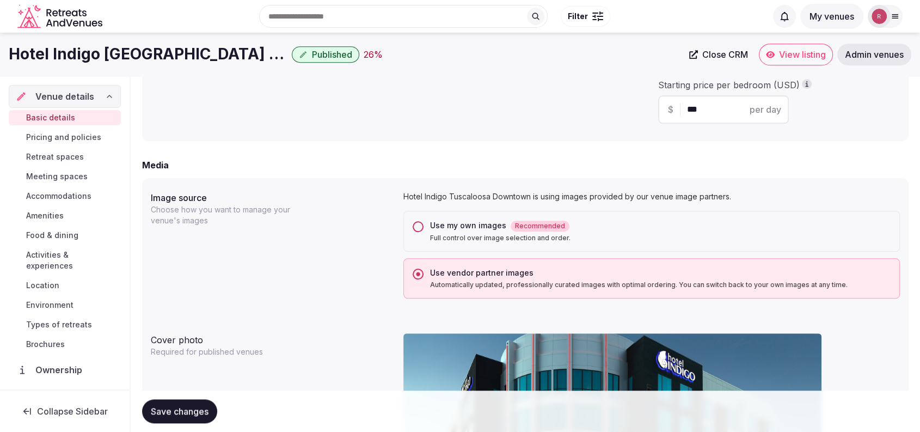
click at [446, 159] on div "Media" at bounding box center [525, 164] width 766 height 13
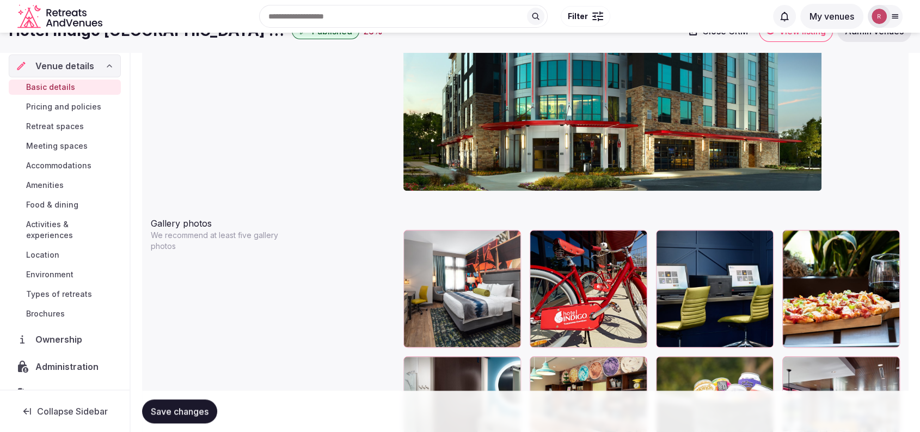
scroll to position [0, 0]
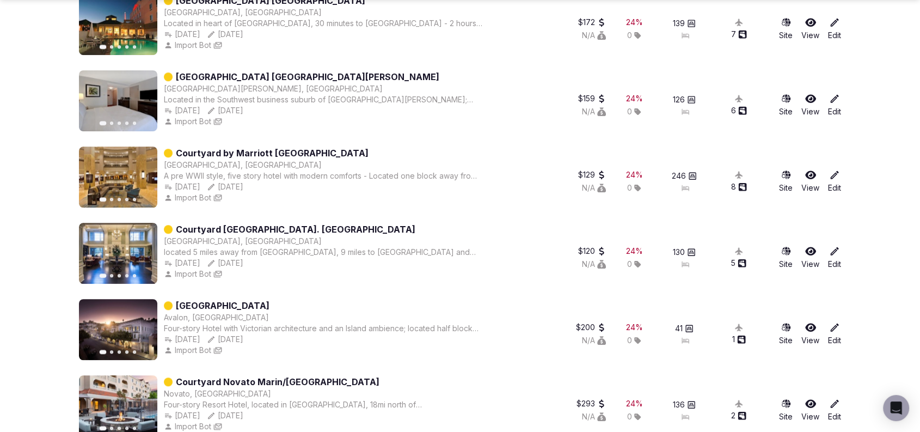
scroll to position [9402, 0]
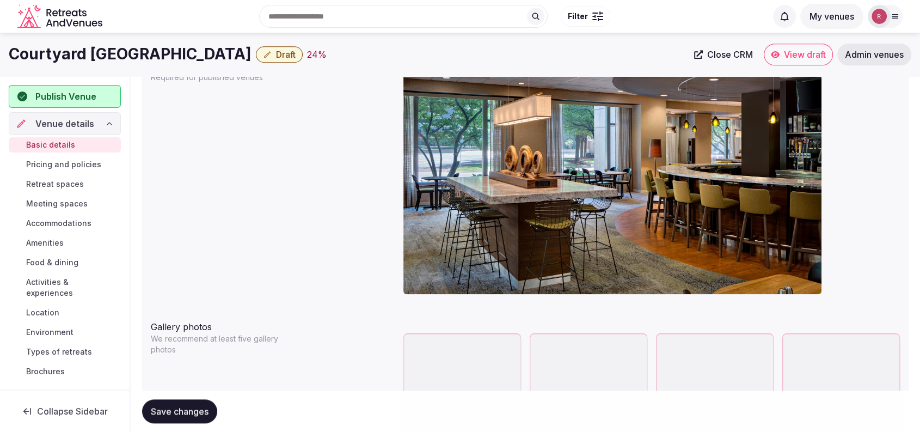
scroll to position [971, 0]
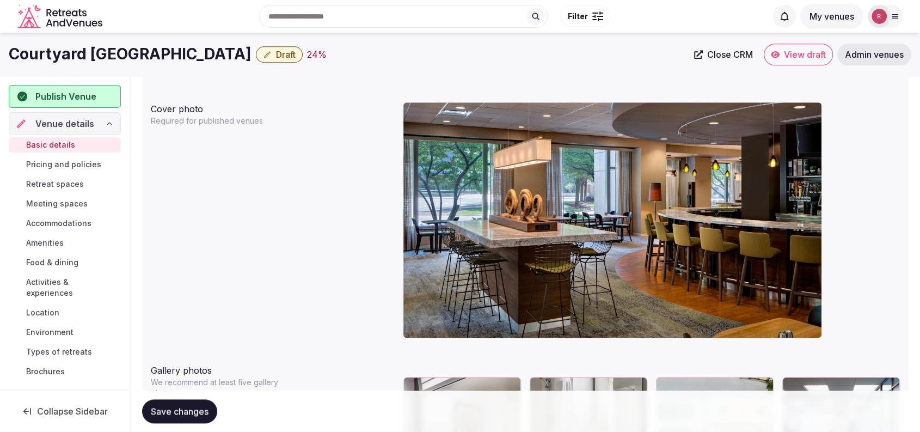
drag, startPoint x: 270, startPoint y: 52, endPoint x: 6, endPoint y: 52, distance: 263.9
click at [6, 52] on div "Courtyard [GEOGRAPHIC_DATA] Downtown Draft 24 % Close CRM View draft Admin venu…" at bounding box center [460, 55] width 920 height 22
copy h1 "Courtyard [GEOGRAPHIC_DATA]"
click at [718, 48] on link "Close CRM" at bounding box center [723, 55] width 72 height 22
click at [221, 180] on div "Cover photo Required for published venues" at bounding box center [525, 224] width 749 height 252
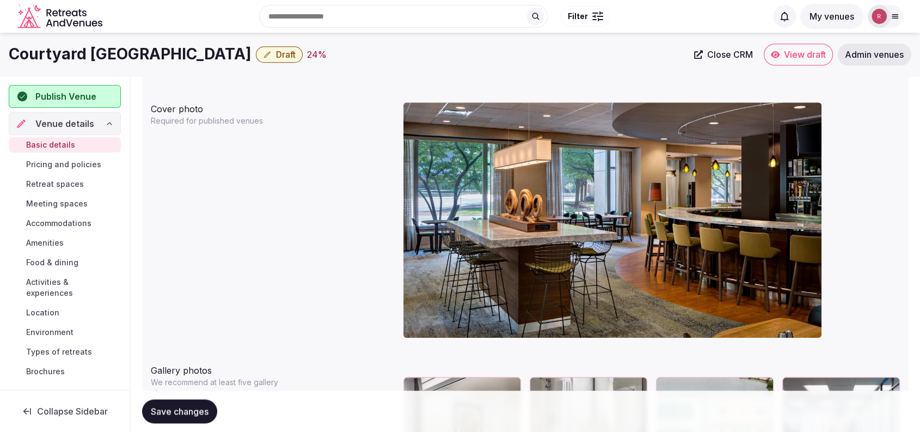
drag, startPoint x: 271, startPoint y: 53, endPoint x: 12, endPoint y: 60, distance: 259.1
click at [12, 60] on h1 "Courtyard [GEOGRAPHIC_DATA]" at bounding box center [130, 54] width 243 height 21
copy h1 "Courtyard [GEOGRAPHIC_DATA]"
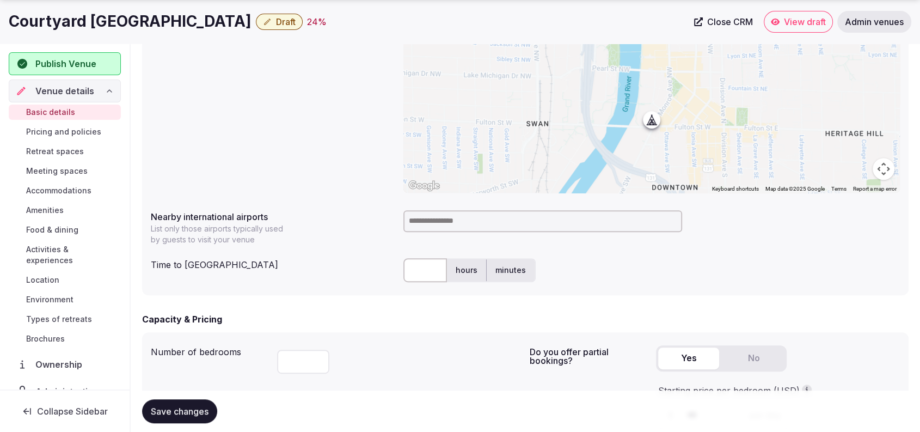
scroll to position [460, 0]
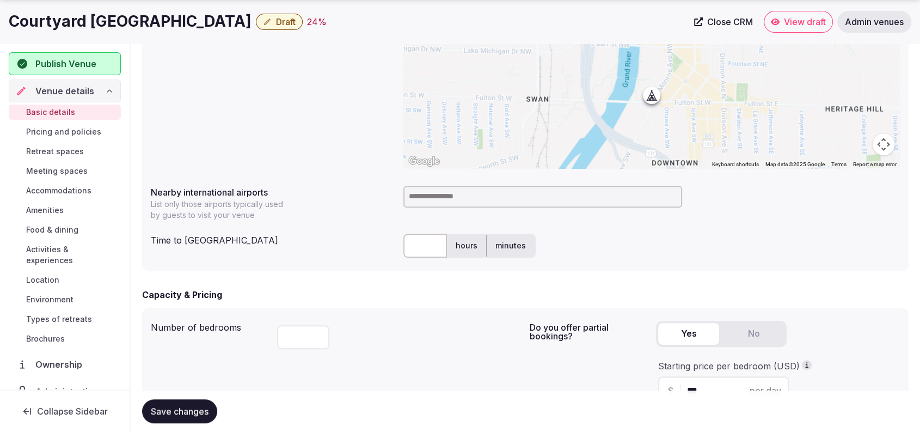
click at [487, 194] on input at bounding box center [542, 197] width 279 height 22
type input "***"
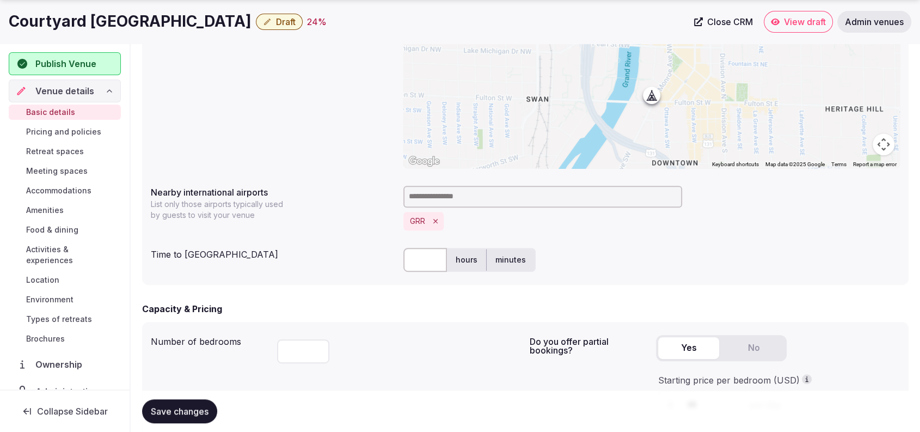
drag, startPoint x: 427, startPoint y: 248, endPoint x: 427, endPoint y: 256, distance: 8.2
click at [427, 256] on input "text" at bounding box center [425, 260] width 44 height 24
type input "**"
click at [176, 403] on button "Save changes" at bounding box center [179, 411] width 75 height 24
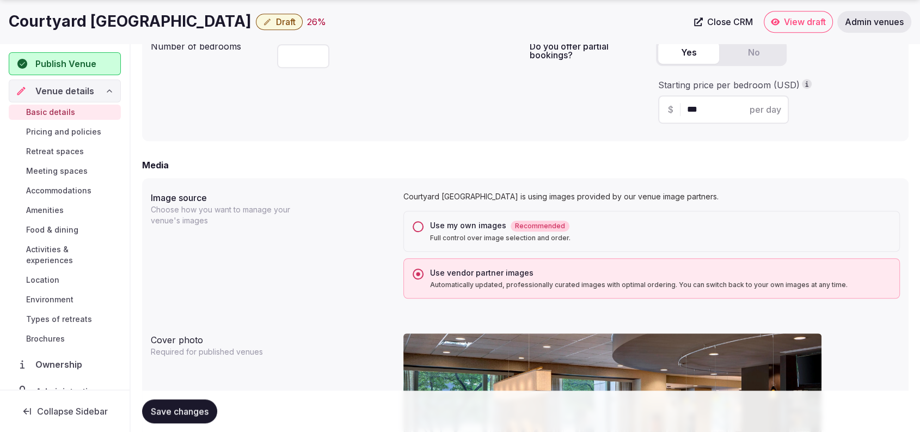
scroll to position [1132, 0]
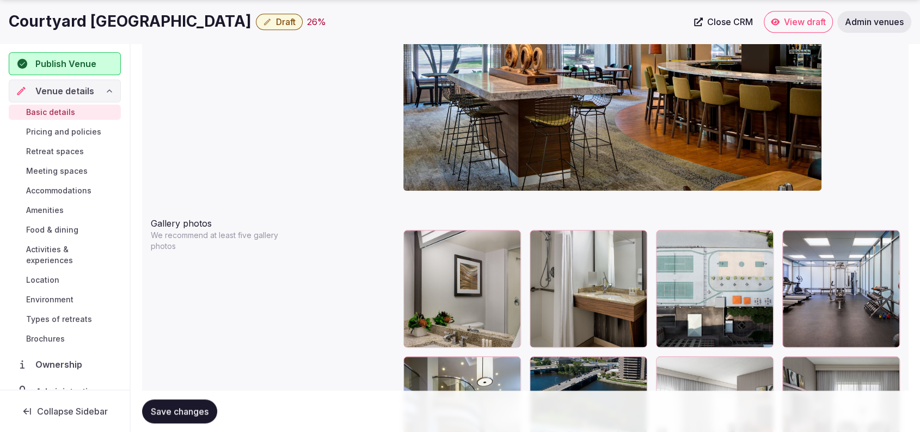
click at [328, 164] on div "Cover photo Required for published venues" at bounding box center [525, 77] width 749 height 252
click at [50, 59] on span "Publish Venue" at bounding box center [65, 63] width 61 height 13
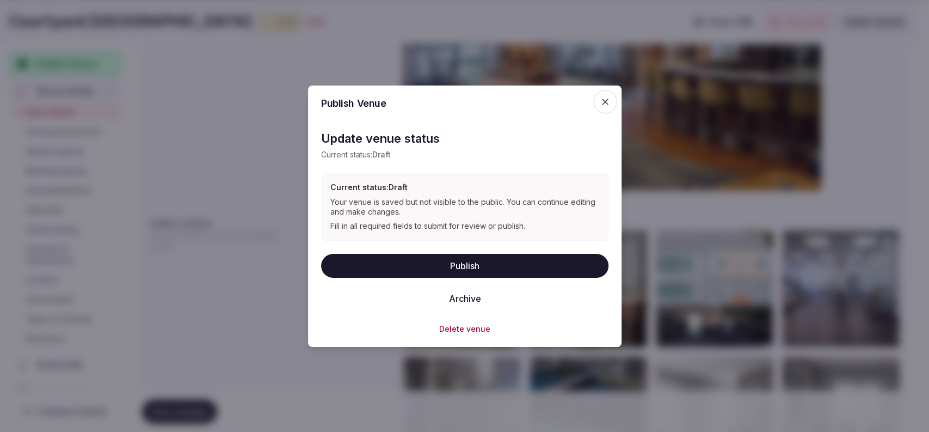
click at [480, 254] on button "Publish" at bounding box center [464, 265] width 287 height 24
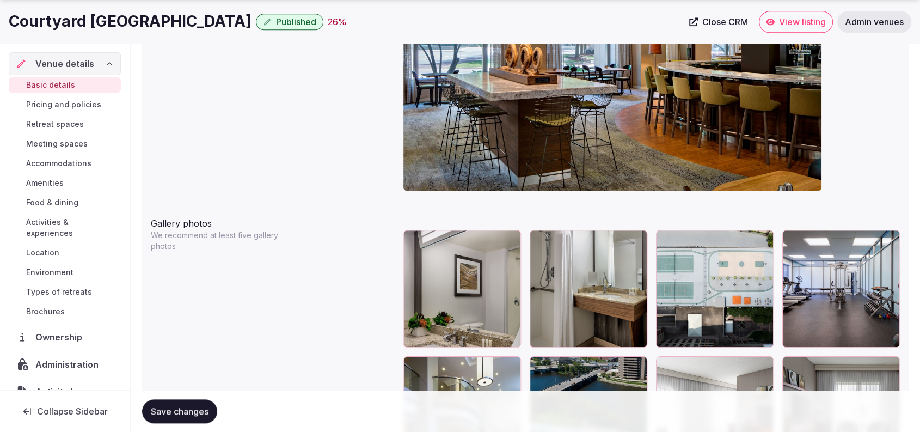
drag, startPoint x: 269, startPoint y: 19, endPoint x: 4, endPoint y: 34, distance: 265.4
click at [4, 34] on div "Courtyard [GEOGRAPHIC_DATA] Published 26 % Close CRM View listing Admin venues" at bounding box center [460, 22] width 920 height 44
copy h1 "Courtyard [GEOGRAPHIC_DATA]"
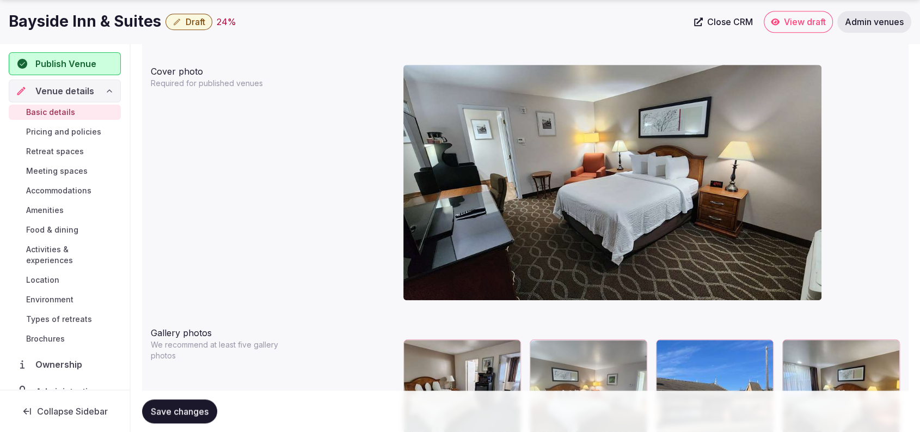
scroll to position [631, 0]
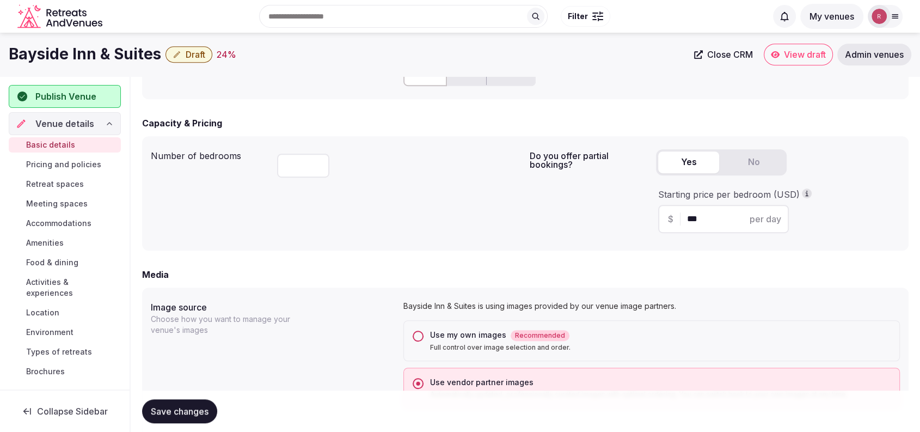
click at [410, 336] on div "Use my own images Recommended Full control over image selection and order." at bounding box center [651, 340] width 496 height 41
click at [414, 338] on button "Use my own images Recommended Full control over image selection and order." at bounding box center [417, 335] width 11 height 11
drag, startPoint x: 159, startPoint y: 54, endPoint x: 9, endPoint y: 59, distance: 149.7
click at [9, 59] on div "Bayside Inn & Suites Draft 24 %" at bounding box center [348, 54] width 679 height 21
copy h1 "Bayside Inn & Suites"
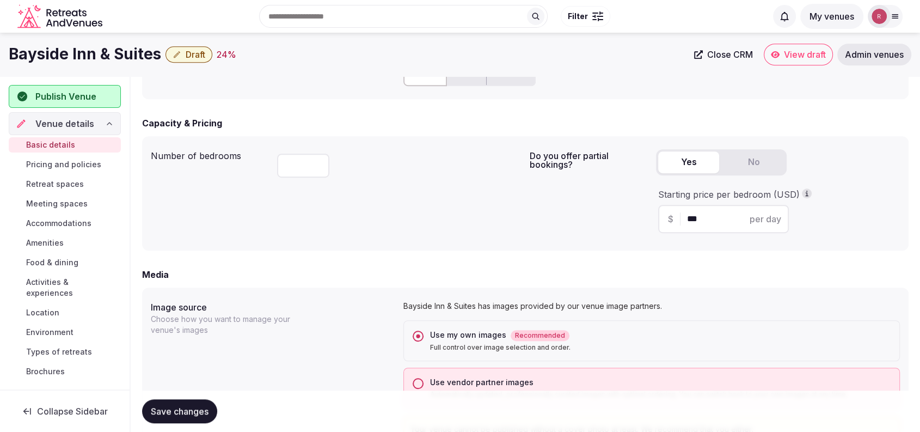
click at [263, 81] on div "Time to international airport hours minutes" at bounding box center [525, 74] width 749 height 33
click at [181, 414] on span "Save changes" at bounding box center [180, 410] width 58 height 11
click at [418, 380] on button "Use vendor partner images Automatically updated, professionally curated images …" at bounding box center [417, 383] width 11 height 11
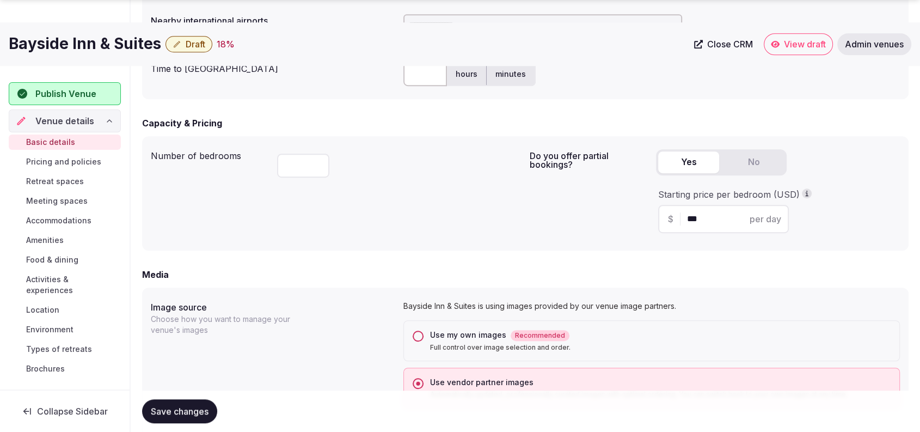
scroll to position [1009, 0]
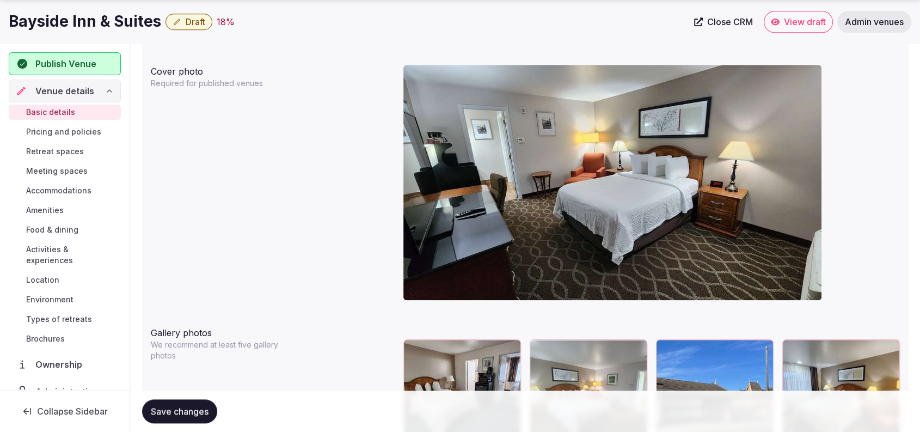
click at [202, 404] on button "Save changes" at bounding box center [179, 411] width 75 height 24
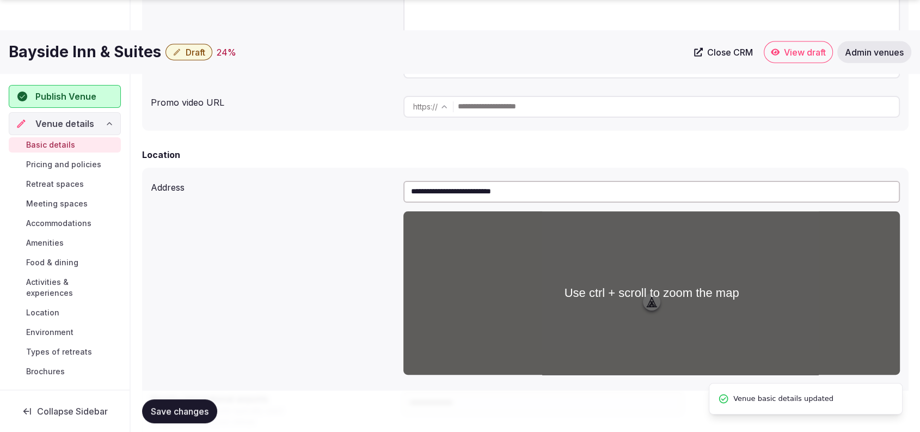
scroll to position [631, 0]
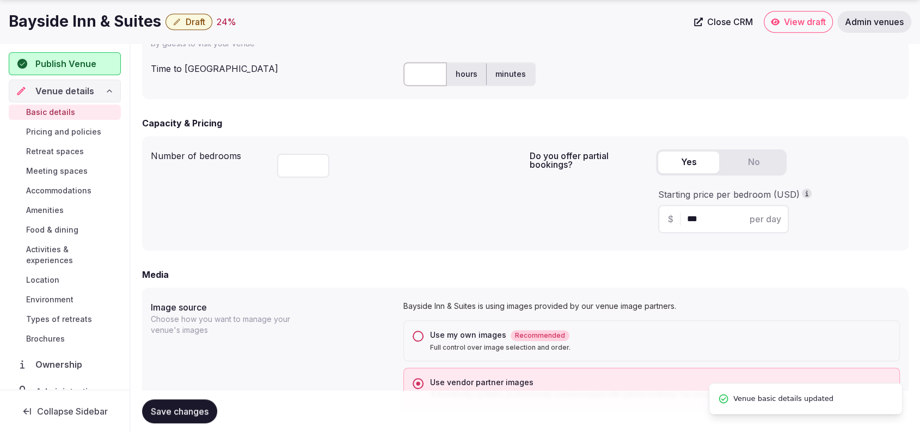
click at [426, 334] on div "Use my own images Recommended Full control over image selection and order." at bounding box center [651, 340] width 496 height 41
click at [421, 334] on button "Use my own images Recommended Full control over image selection and order." at bounding box center [417, 335] width 11 height 11
click at [207, 410] on span "Save changes" at bounding box center [180, 410] width 58 height 11
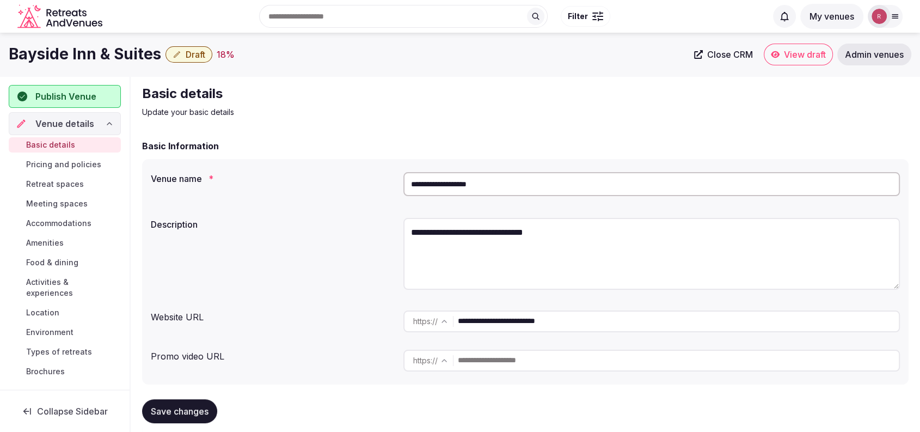
scroll to position [378, 0]
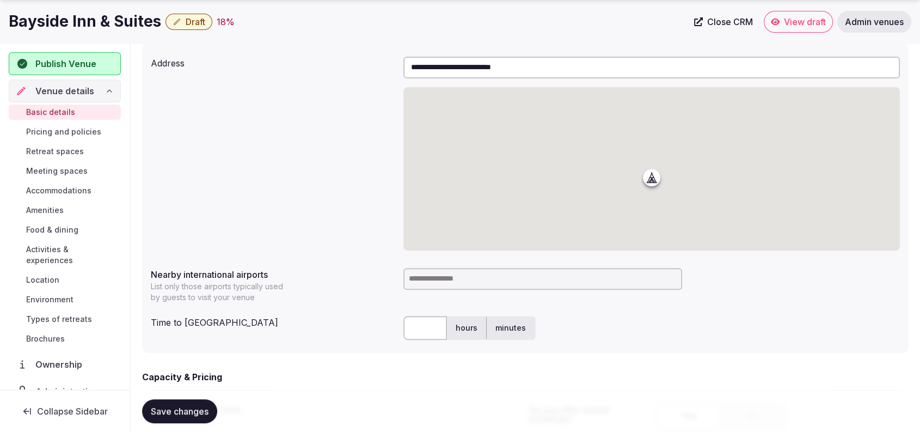
drag, startPoint x: 226, startPoint y: 149, endPoint x: 408, endPoint y: 33, distance: 216.3
click at [225, 150] on div "**********" at bounding box center [525, 153] width 749 height 202
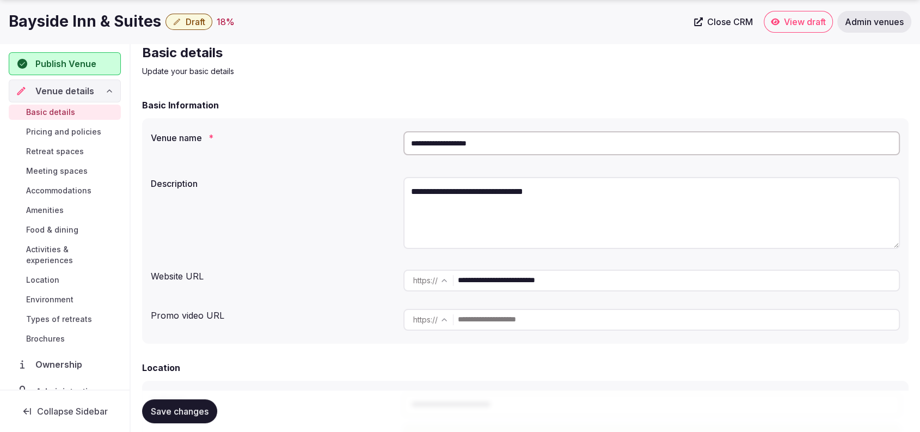
scroll to position [0, 0]
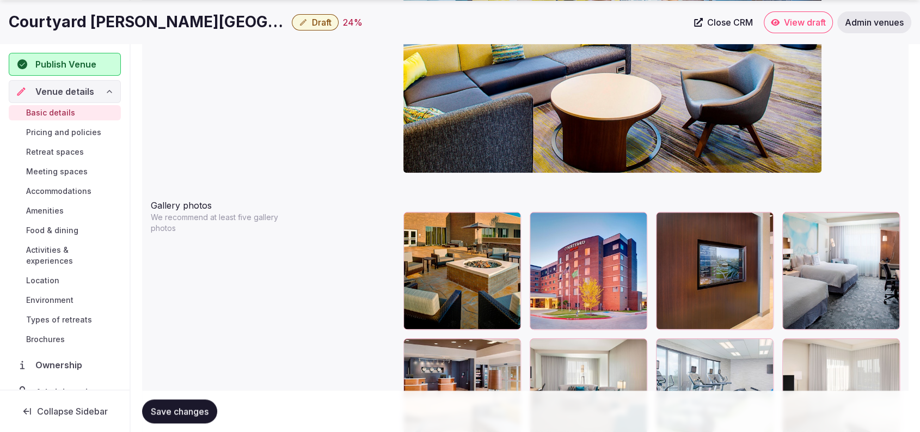
scroll to position [1158, 0]
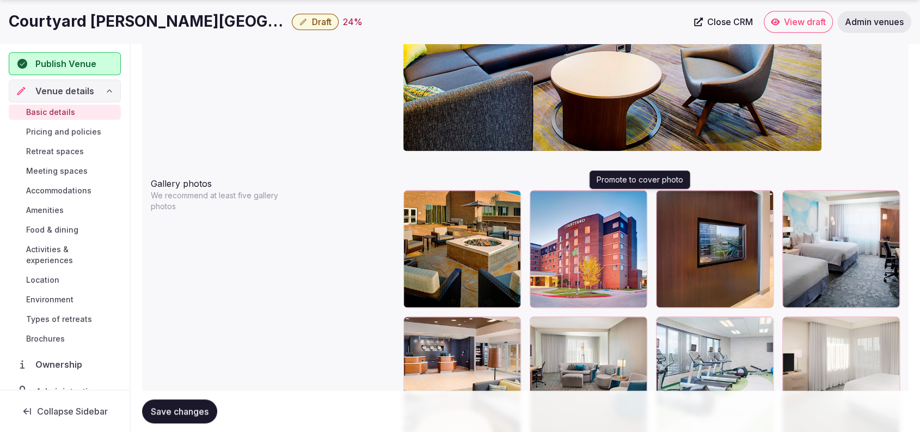
click at [639, 202] on button "button" at bounding box center [636, 200] width 13 height 13
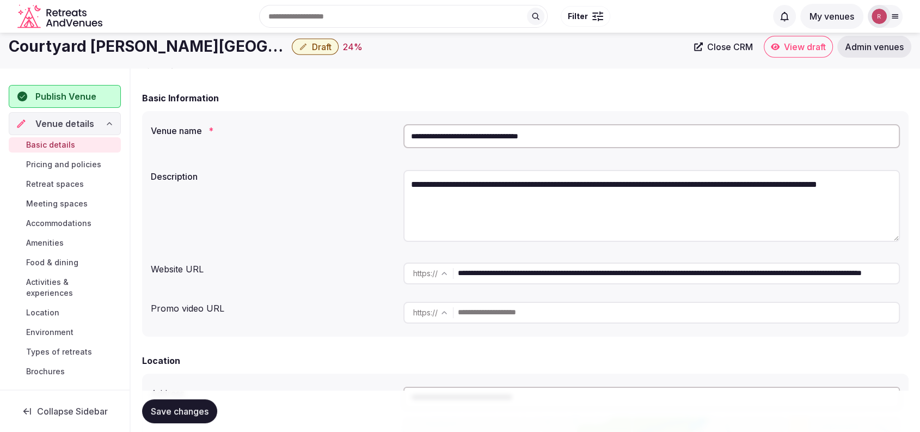
scroll to position [0, 0]
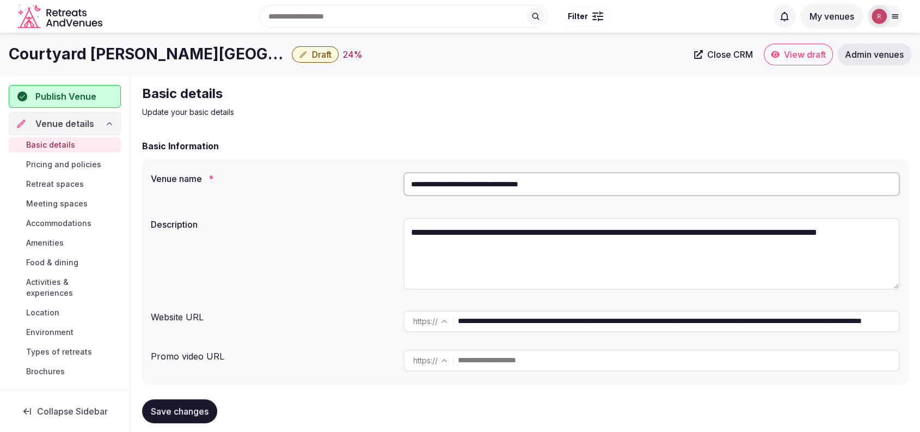
click at [480, 179] on input "**********" at bounding box center [651, 184] width 496 height 24
click at [726, 60] on link "Close CRM" at bounding box center [723, 55] width 72 height 22
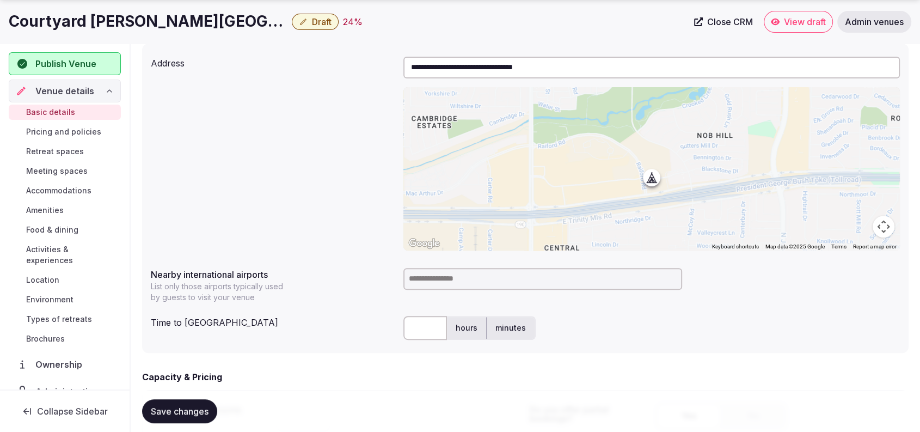
click at [490, 273] on input at bounding box center [542, 279] width 279 height 22
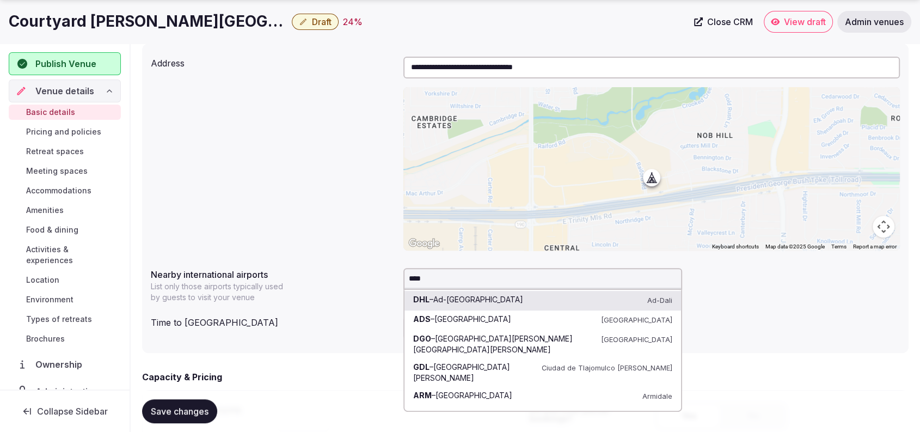
type input "*****"
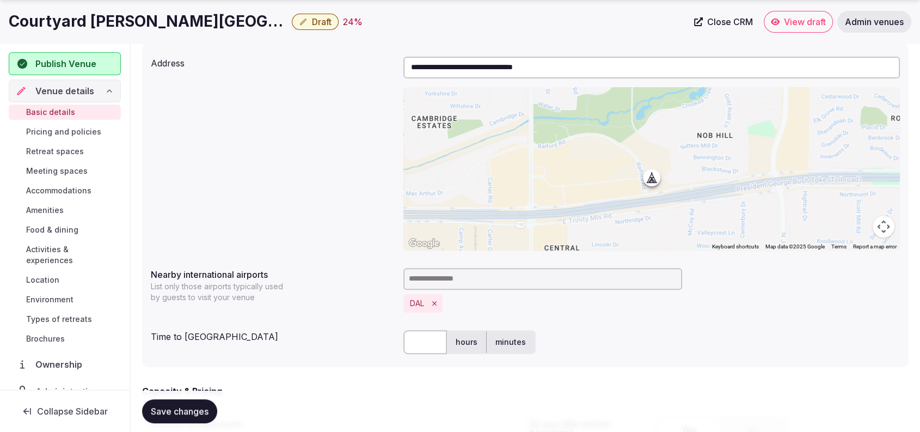
click at [427, 342] on input "text" at bounding box center [425, 342] width 44 height 24
type input "**"
click at [348, 168] on div "**********" at bounding box center [525, 153] width 749 height 202
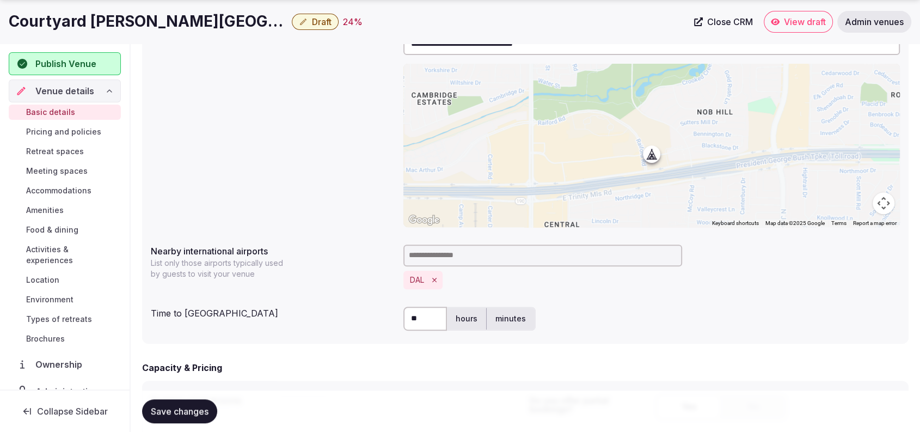
scroll to position [755, 0]
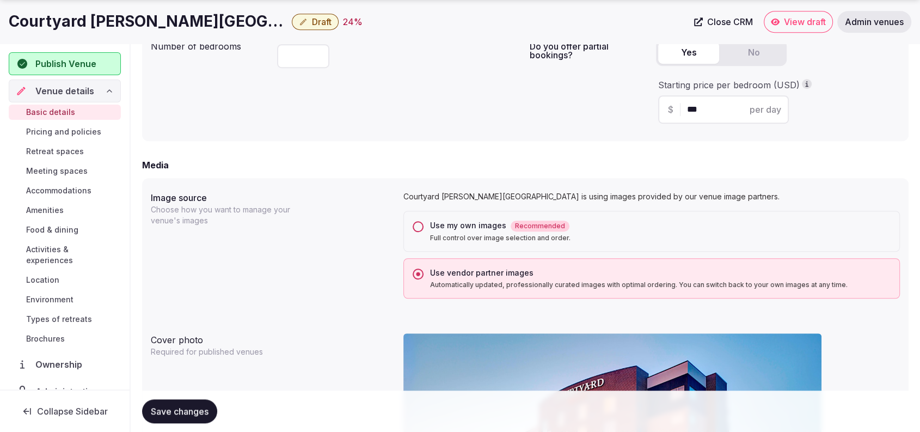
click at [204, 401] on button "Save changes" at bounding box center [179, 411] width 75 height 24
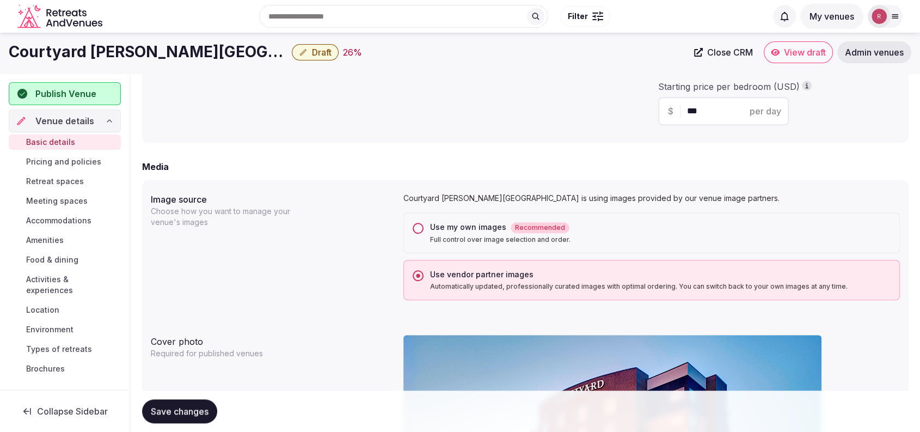
scroll to position [0, 0]
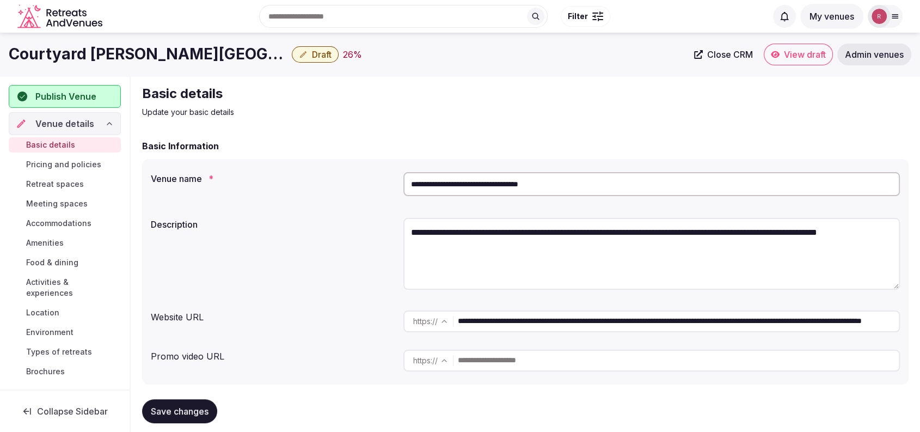
click at [78, 97] on span "Publish Venue" at bounding box center [65, 96] width 61 height 13
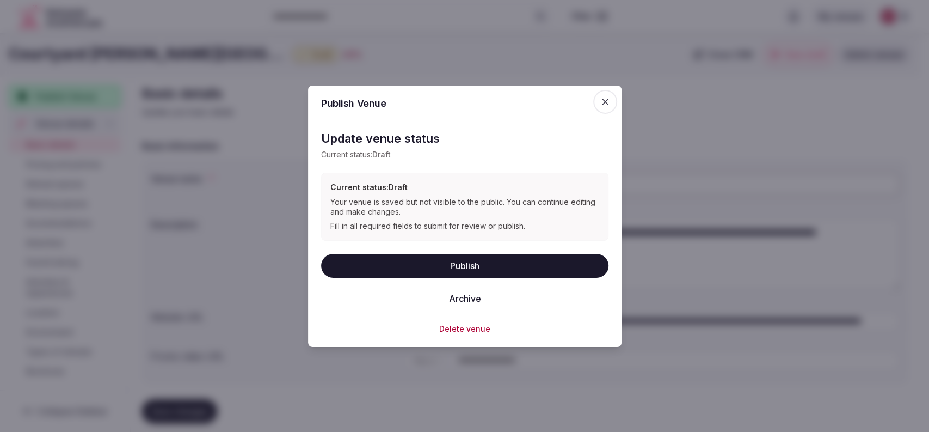
click at [386, 268] on button "Publish" at bounding box center [464, 265] width 287 height 24
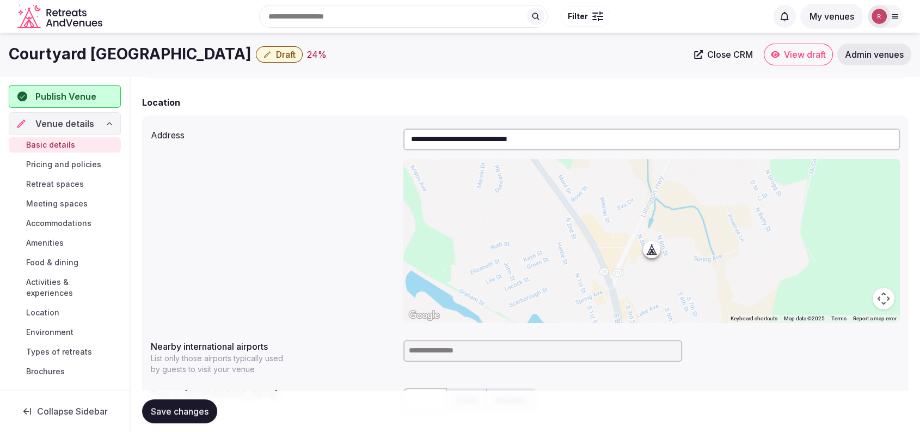
scroll to position [261, 0]
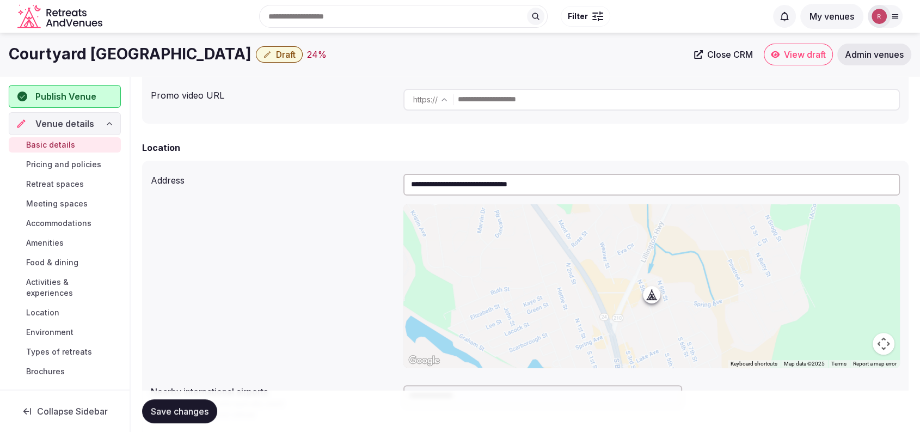
drag, startPoint x: 264, startPoint y: 52, endPoint x: 13, endPoint y: 59, distance: 251.5
click at [13, 59] on h1 "Courtyard [GEOGRAPHIC_DATA]" at bounding box center [130, 54] width 243 height 21
copy h1 "Courtyard [GEOGRAPHIC_DATA]"
click at [724, 53] on span "Close CRM" at bounding box center [730, 54] width 46 height 11
click at [338, 184] on div "Address" at bounding box center [273, 177] width 244 height 17
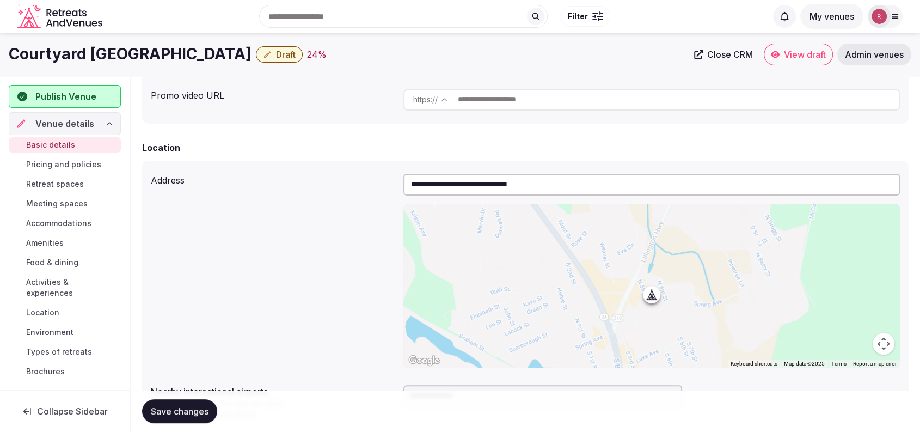
drag, startPoint x: 266, startPoint y: 54, endPoint x: 928, endPoint y: 389, distance: 741.3
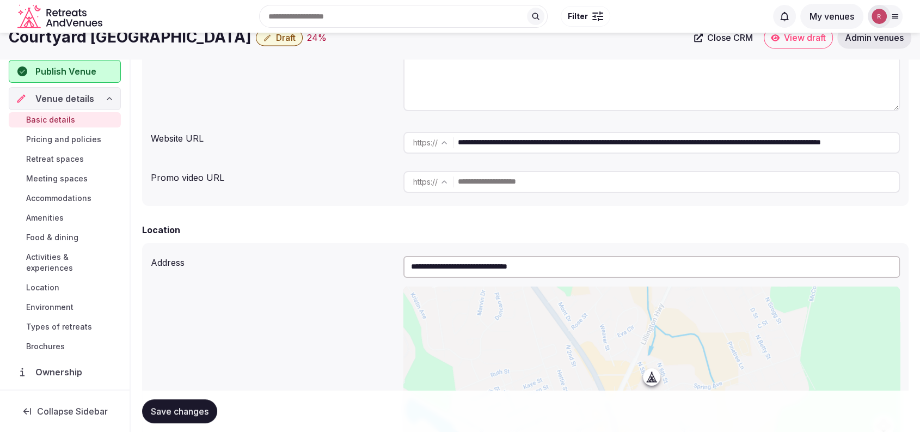
scroll to position [0, 0]
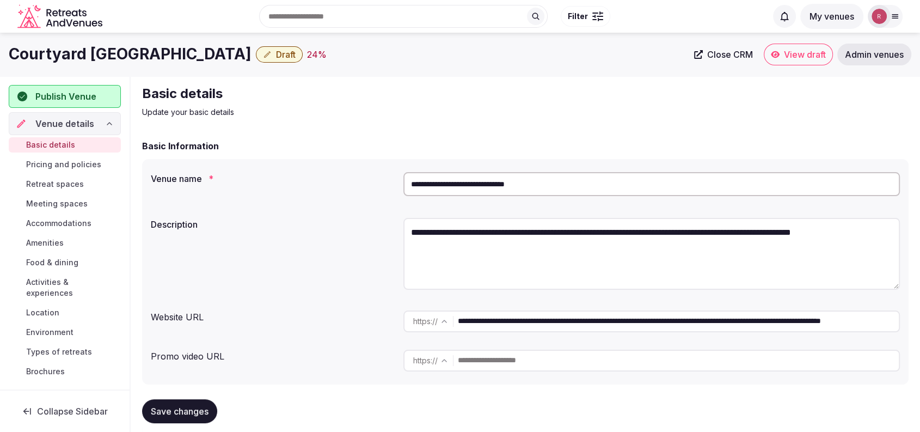
drag, startPoint x: 263, startPoint y: 52, endPoint x: 3, endPoint y: 51, distance: 260.7
click at [3, 51] on div "Courtyard [GEOGRAPHIC_DATA] Draft 24 % Close CRM View draft Admin venues" at bounding box center [460, 55] width 920 height 22
copy h1 "Courtyard [GEOGRAPHIC_DATA]"
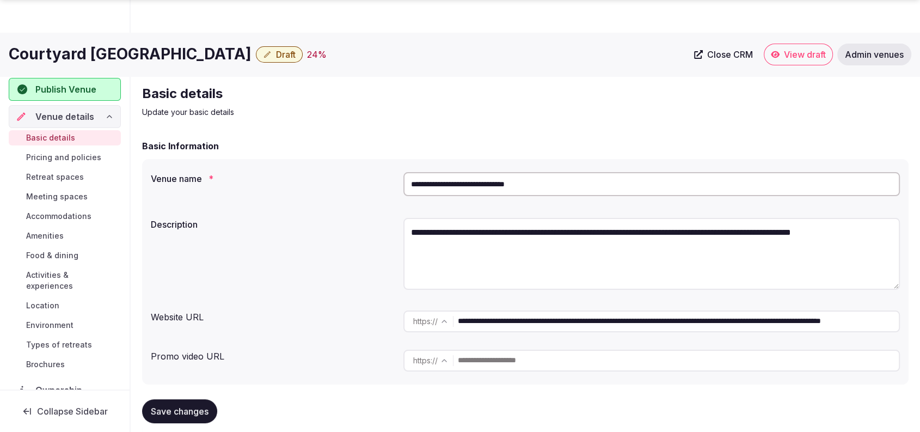
scroll to position [378, 0]
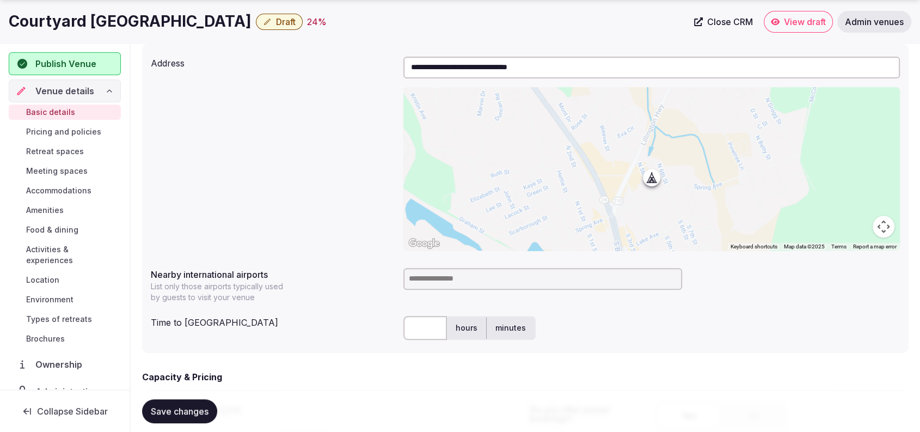
click at [480, 274] on input at bounding box center [542, 279] width 279 height 22
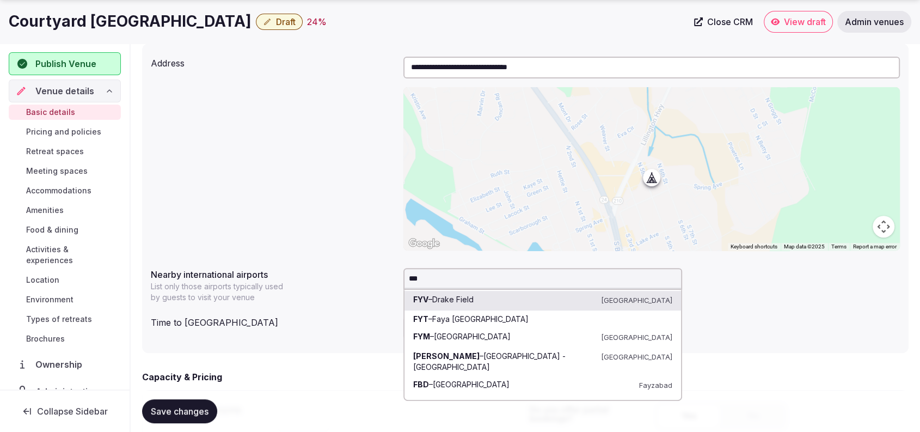
type input "***"
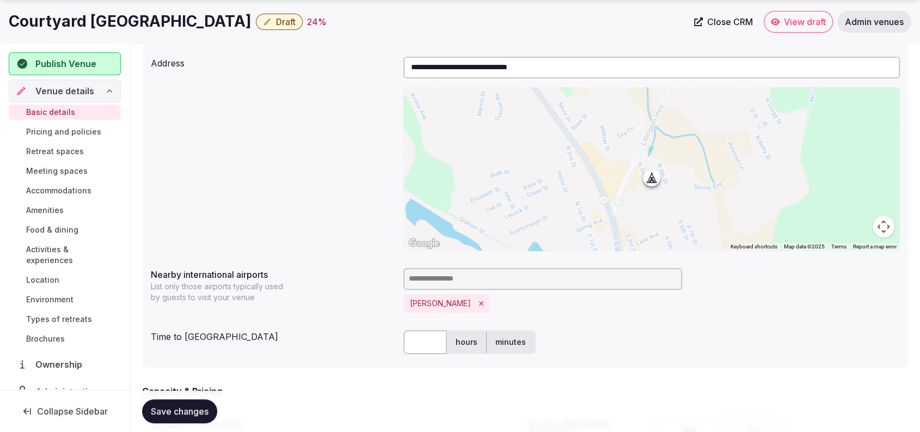
click at [413, 342] on input "text" at bounding box center [425, 342] width 44 height 24
type input "**"
drag, startPoint x: 348, startPoint y: 188, endPoint x: 354, endPoint y: 185, distance: 6.6
click at [349, 187] on div "**********" at bounding box center [525, 153] width 749 height 202
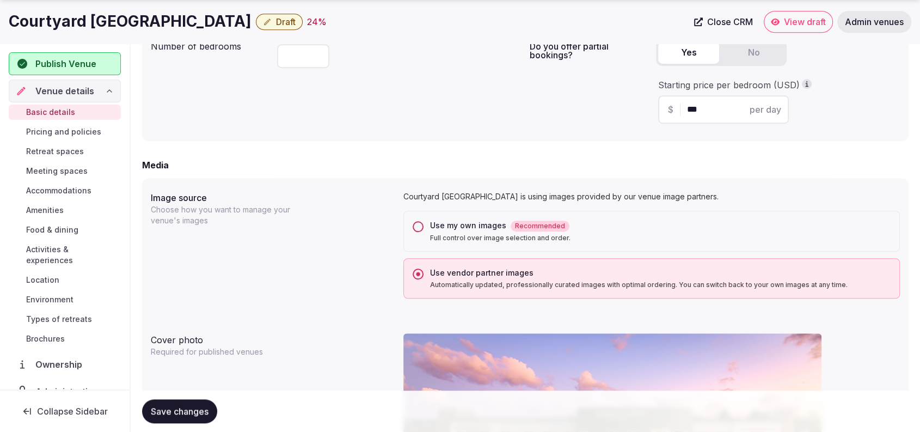
scroll to position [1132, 0]
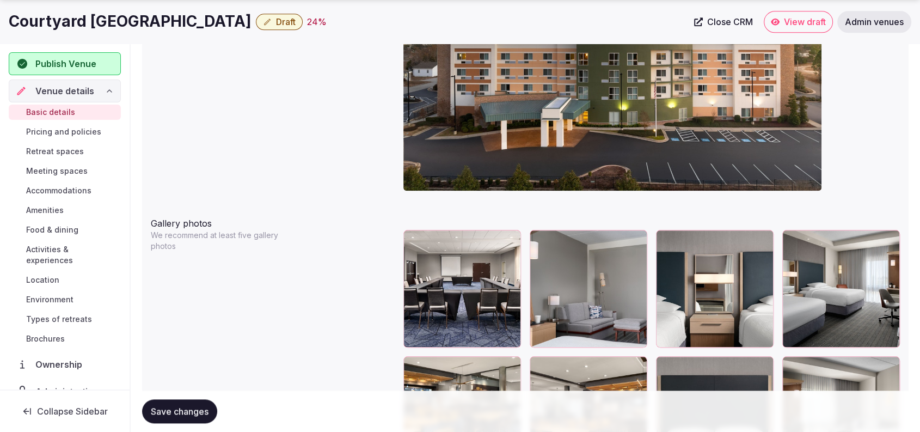
click at [178, 408] on span "Save changes" at bounding box center [180, 410] width 58 height 11
click at [291, 24] on span "Draft" at bounding box center [286, 21] width 20 height 11
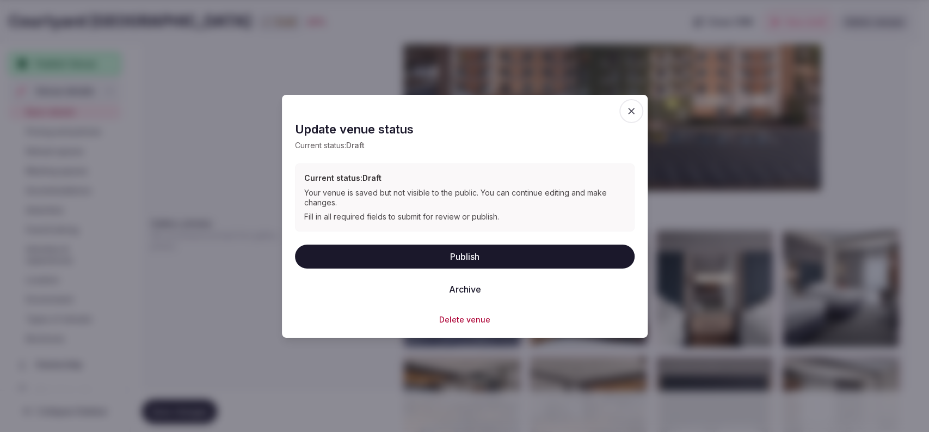
click at [461, 248] on button "Publish" at bounding box center [465, 256] width 340 height 24
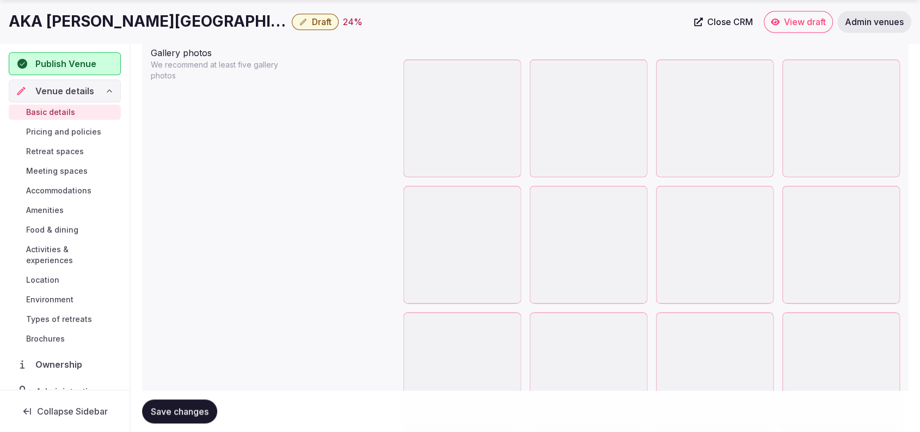
scroll to position [1358, 0]
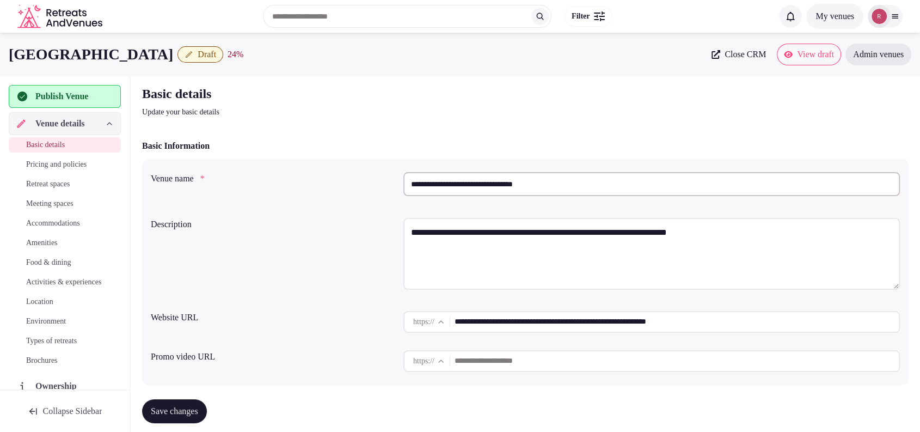
click at [449, 178] on input "**********" at bounding box center [651, 184] width 496 height 24
click at [727, 51] on span "Close CRM" at bounding box center [744, 54] width 41 height 11
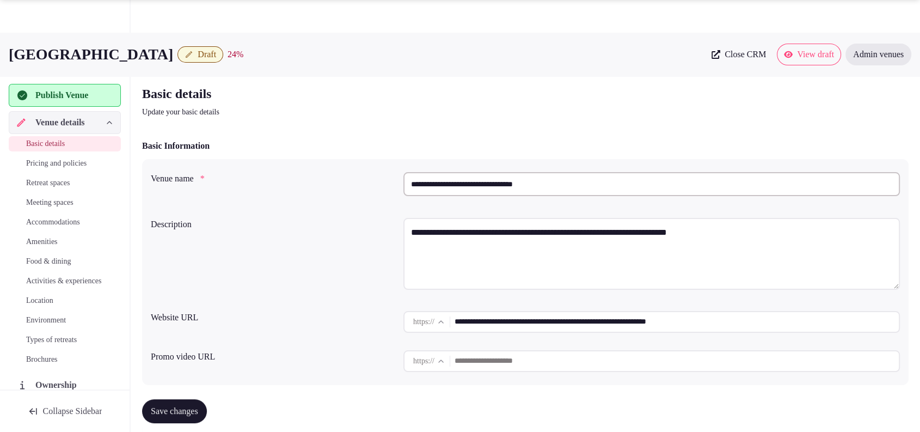
scroll to position [378, 0]
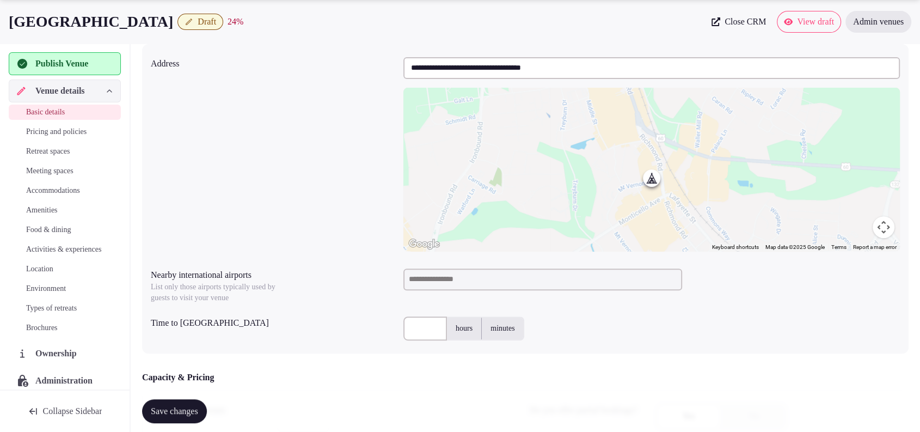
click at [459, 282] on input at bounding box center [542, 279] width 279 height 22
type input "***"
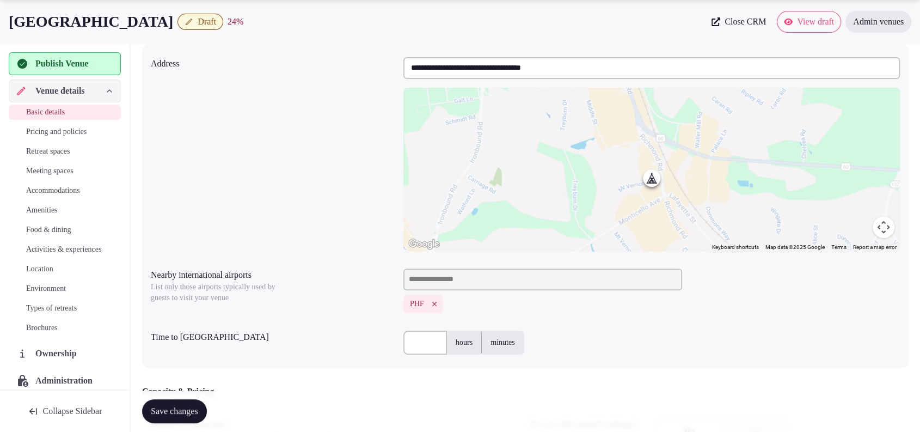
click at [422, 354] on div "hours minutes" at bounding box center [651, 342] width 496 height 33
click at [427, 347] on input "text" at bounding box center [425, 342] width 44 height 24
type input "**"
click at [318, 171] on div "**********" at bounding box center [525, 154] width 749 height 202
click at [191, 415] on span "Save changes" at bounding box center [174, 410] width 47 height 11
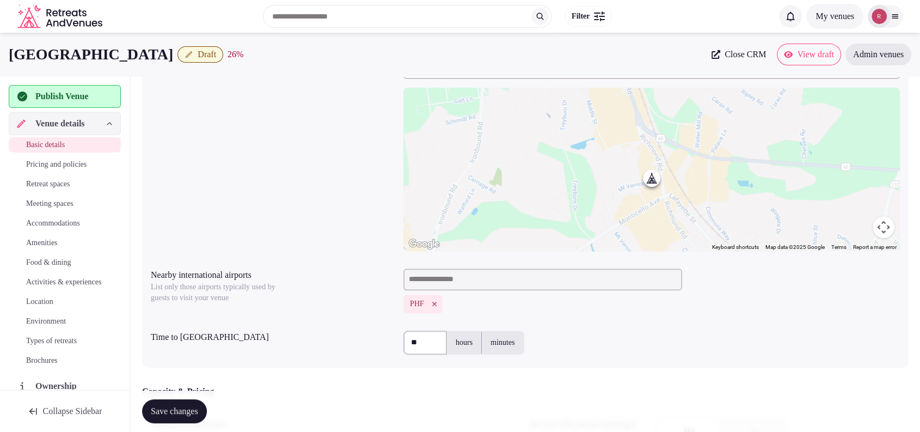
scroll to position [0, 0]
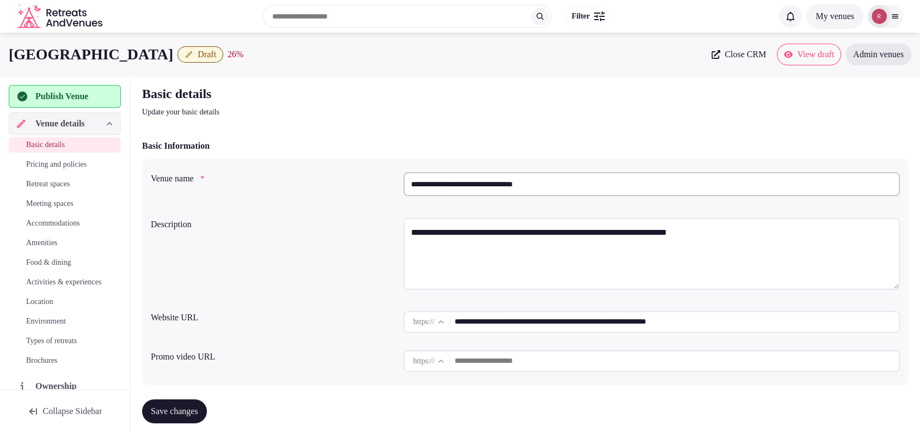
click at [328, 293] on div "**********" at bounding box center [525, 255] width 749 height 84
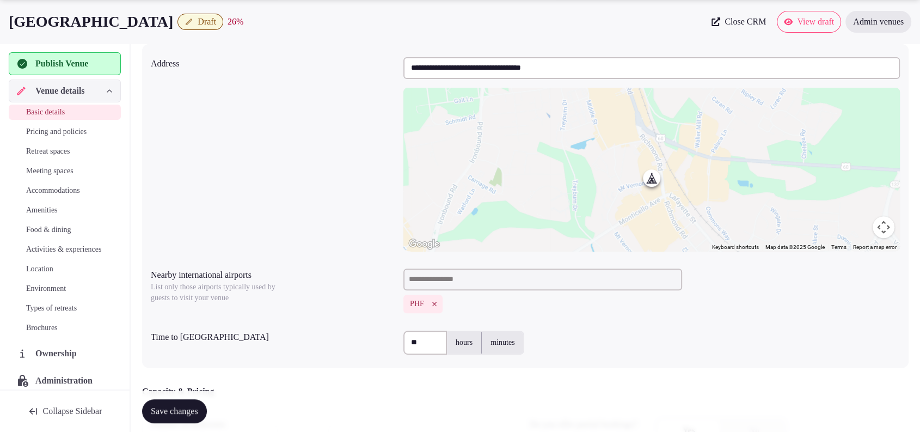
scroll to position [755, 0]
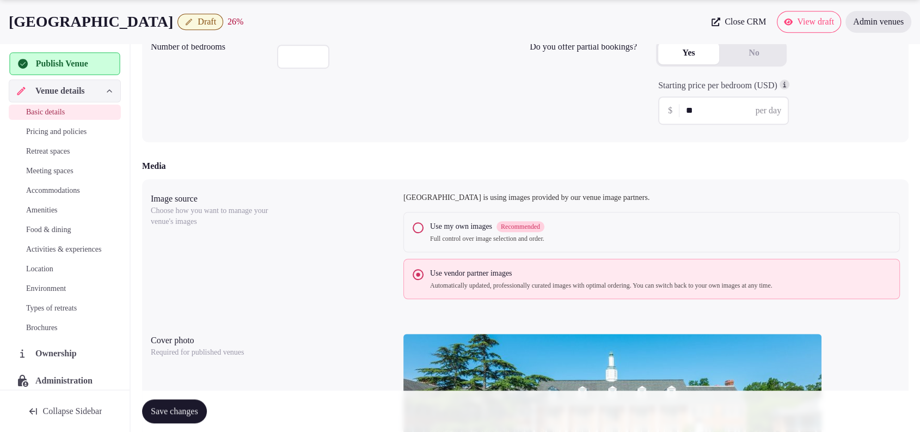
click at [57, 63] on span "Publish Venue" at bounding box center [62, 63] width 52 height 13
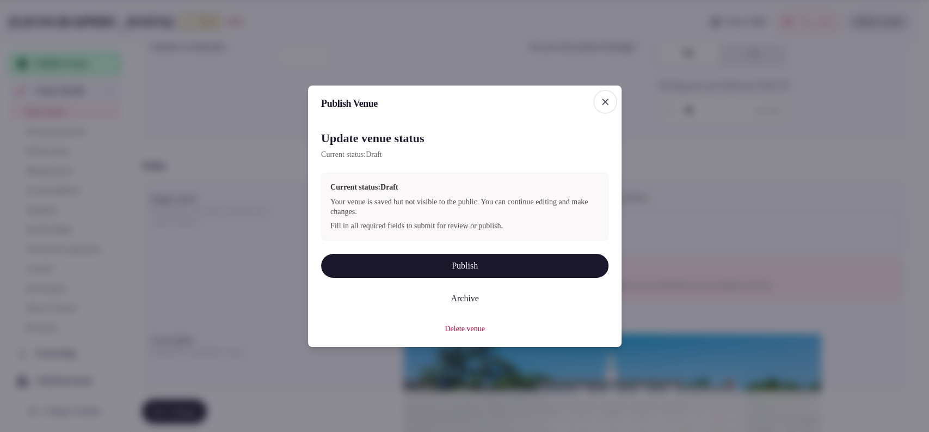
click at [475, 261] on button "Publish" at bounding box center [464, 265] width 287 height 24
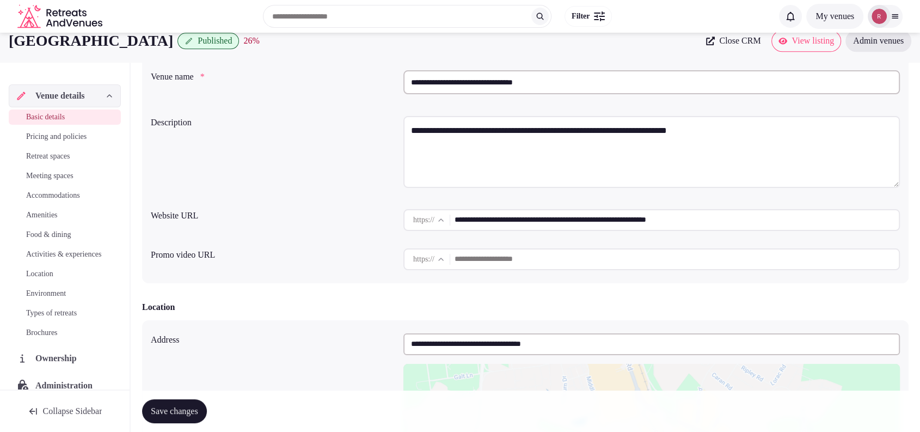
scroll to position [0, 0]
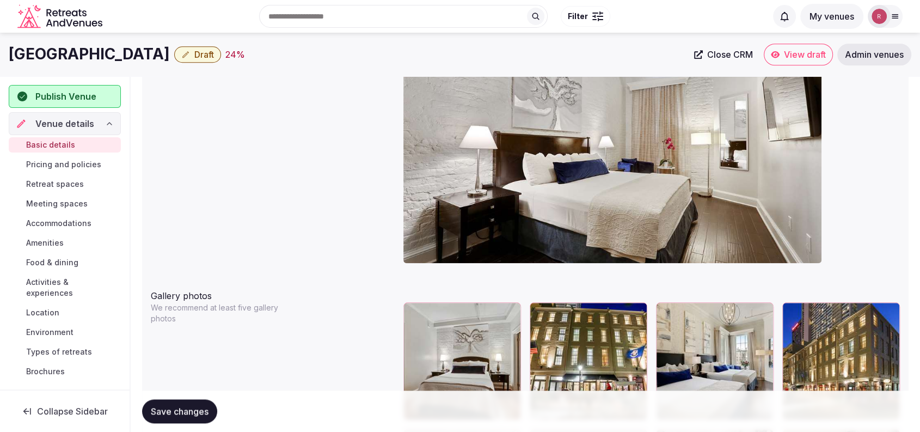
scroll to position [976, 0]
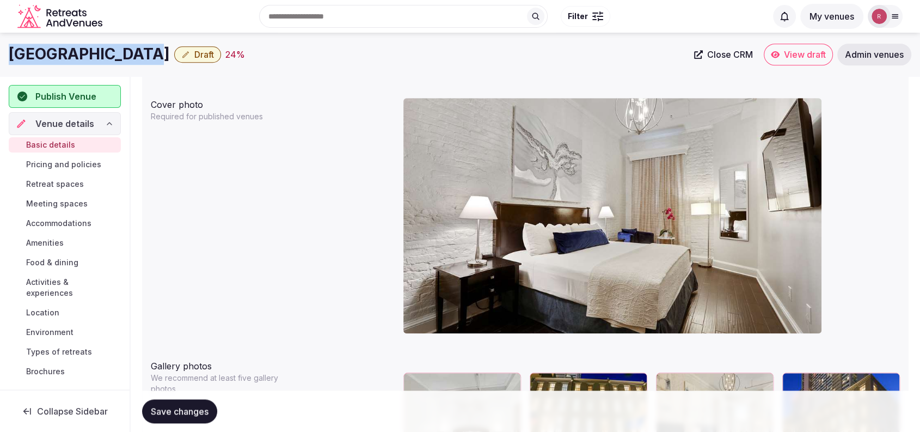
drag, startPoint x: 126, startPoint y: 47, endPoint x: 0, endPoint y: 47, distance: 125.7
click at [0, 47] on div "La Galerie Hotel Draft 24 % Close CRM View draft Admin venues" at bounding box center [460, 55] width 920 height 22
copy h1 "[GEOGRAPHIC_DATA]"
click at [196, 188] on div "Cover photo Required for published venues" at bounding box center [525, 220] width 749 height 252
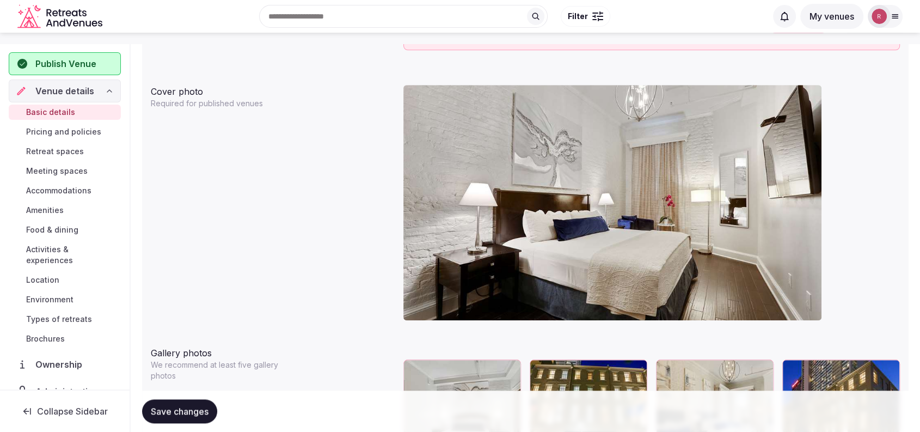
scroll to position [611, 0]
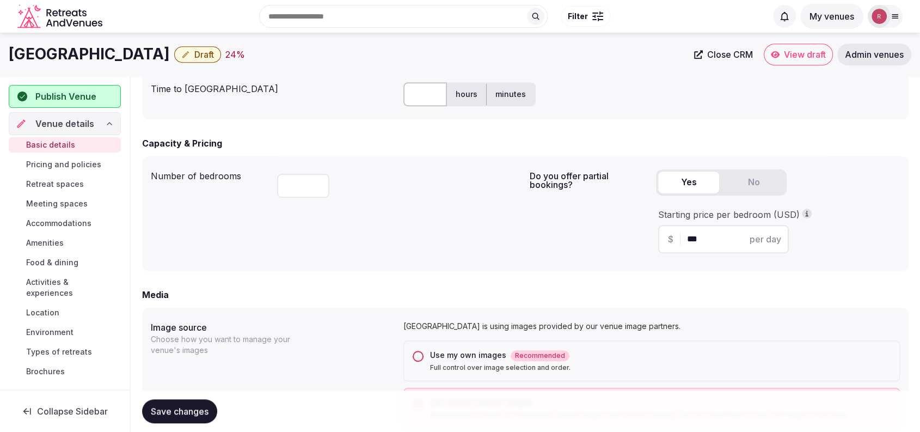
click at [423, 354] on div "Use my own images Recommended Full control over image selection and order." at bounding box center [651, 360] width 496 height 41
click at [421, 355] on button "Use my own images Recommended Full control over image selection and order." at bounding box center [417, 355] width 11 height 11
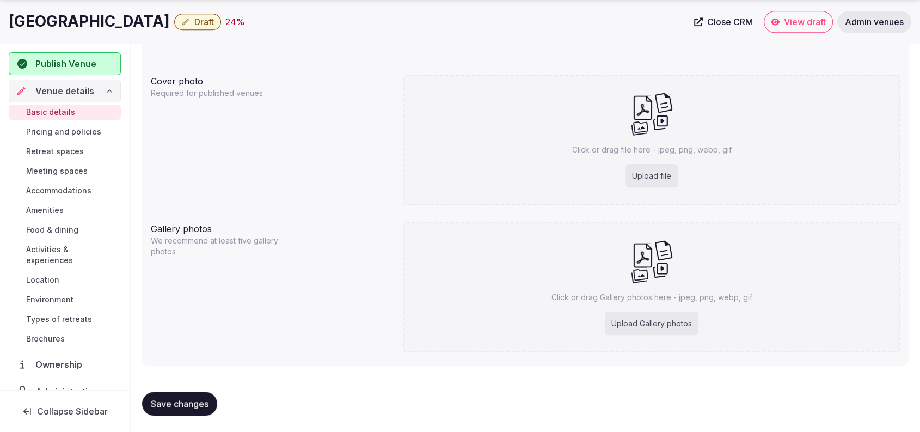
click at [208, 391] on button "Save changes" at bounding box center [179, 403] width 75 height 24
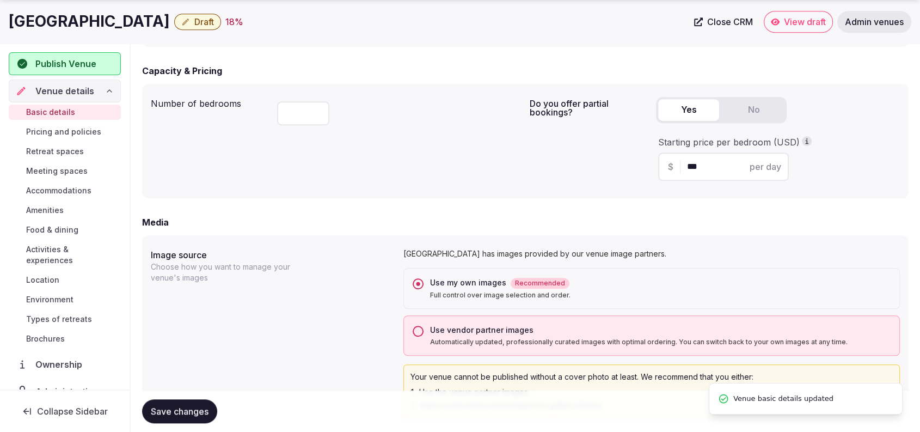
scroll to position [306, 0]
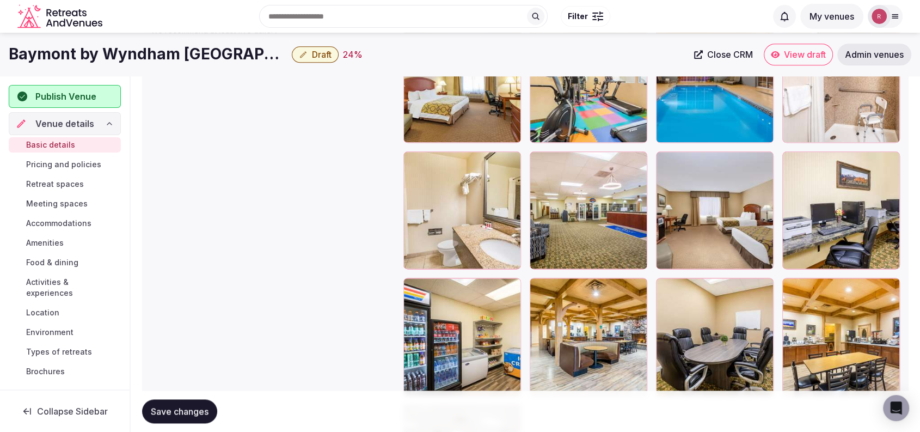
scroll to position [1291, 0]
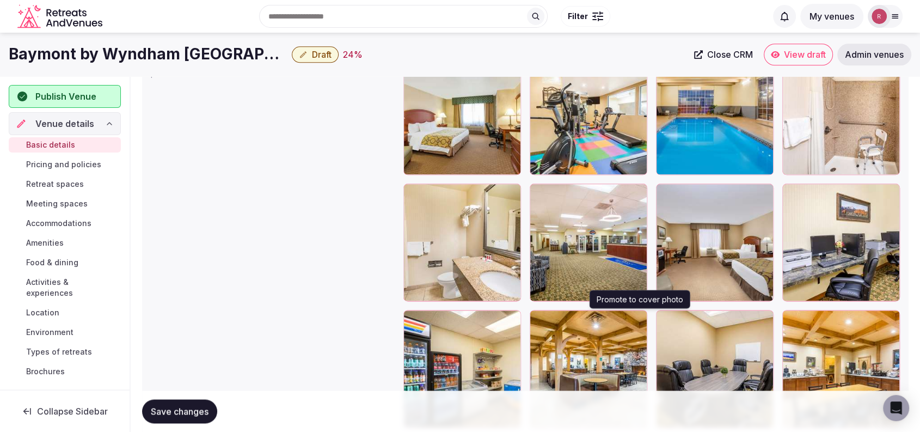
click at [640, 319] on icon "button" at bounding box center [636, 320] width 9 height 9
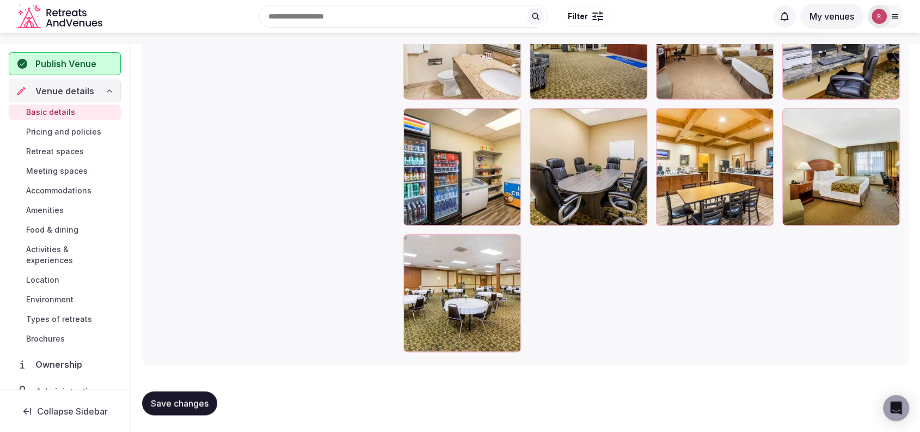
scroll to position [737, 0]
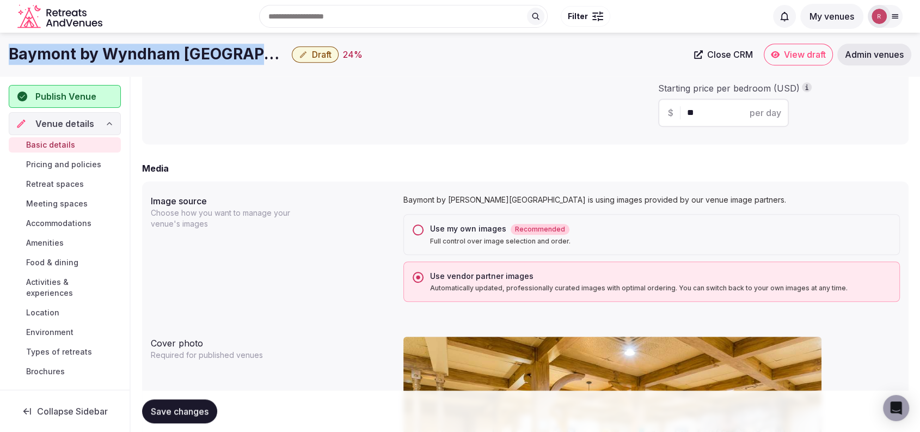
drag, startPoint x: 272, startPoint y: 50, endPoint x: 0, endPoint y: 44, distance: 272.1
click at [0, 44] on div "Baymont by [PERSON_NAME] [PERSON_NAME] Draft 24 % Close CRM View draft Admin ve…" at bounding box center [460, 55] width 920 height 22
copy h1 "Baymont by Wyndham [GEOGRAPHIC_DATA][PERSON_NAME]"
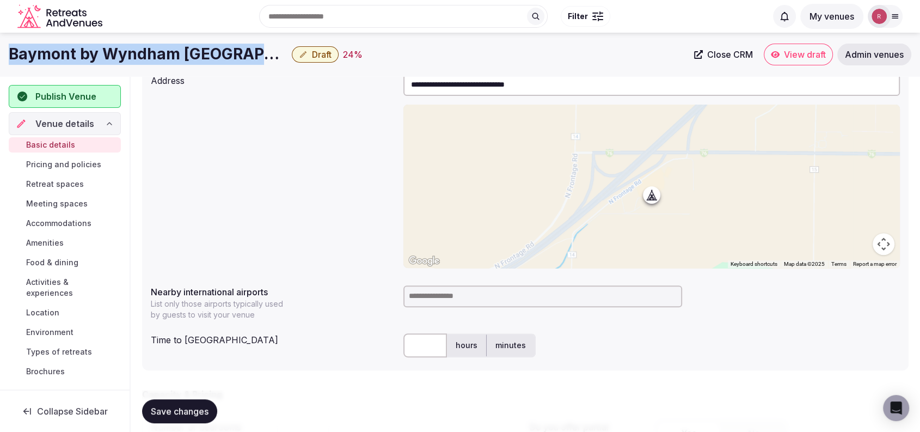
click at [730, 59] on span "Close CRM" at bounding box center [730, 54] width 46 height 11
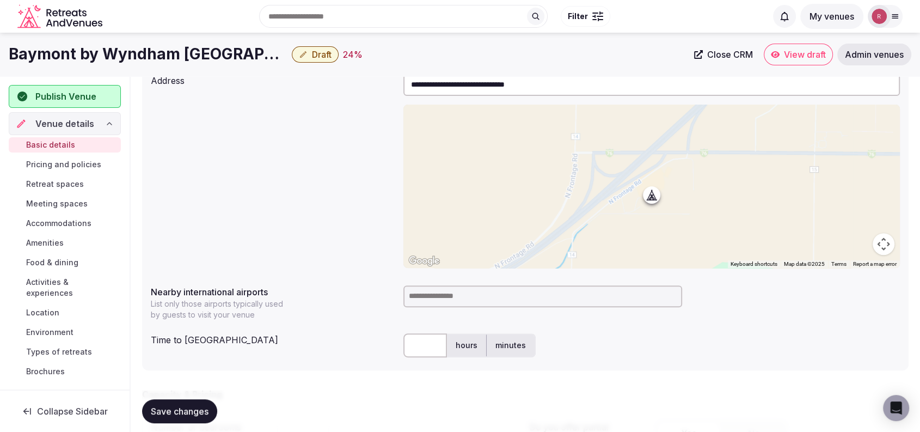
click at [354, 162] on div "**********" at bounding box center [525, 171] width 749 height 202
click at [291, 108] on div "**********" at bounding box center [525, 171] width 749 height 202
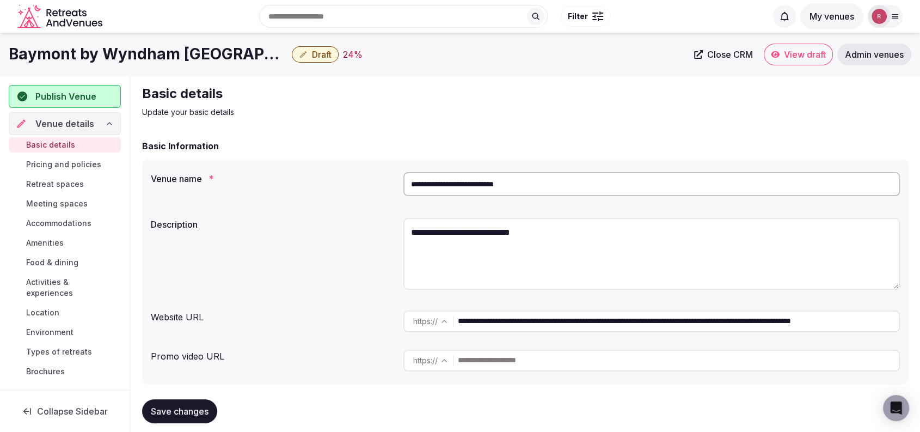
click at [517, 189] on input "**********" at bounding box center [651, 184] width 496 height 24
click at [324, 234] on div "**********" at bounding box center [525, 255] width 749 height 84
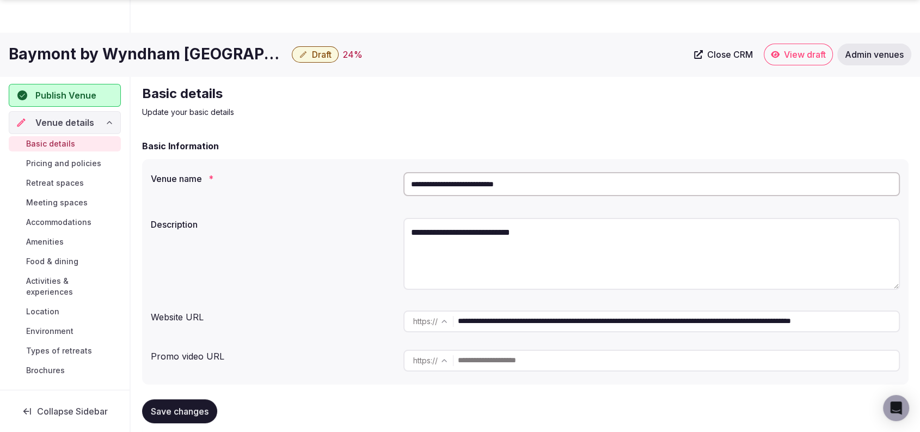
scroll to position [378, 0]
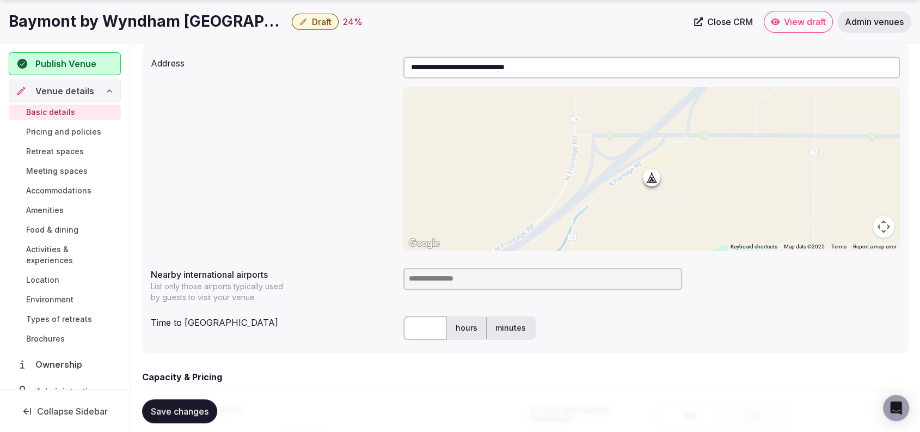
click at [444, 279] on input at bounding box center [542, 279] width 279 height 22
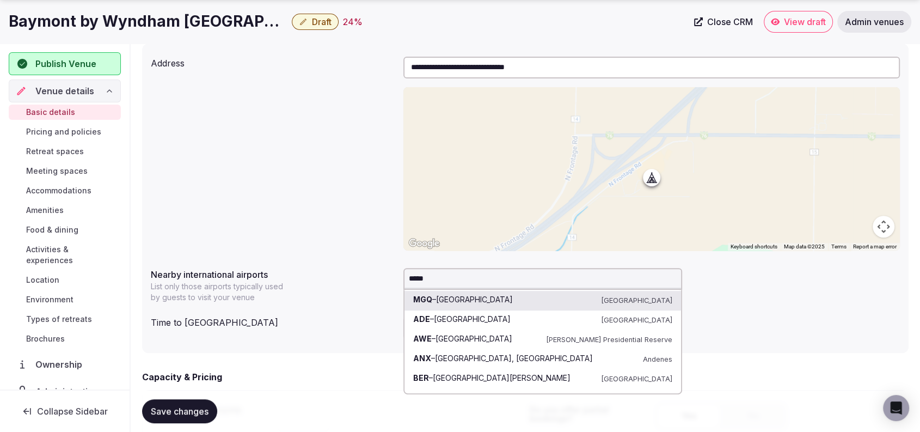
type input "******"
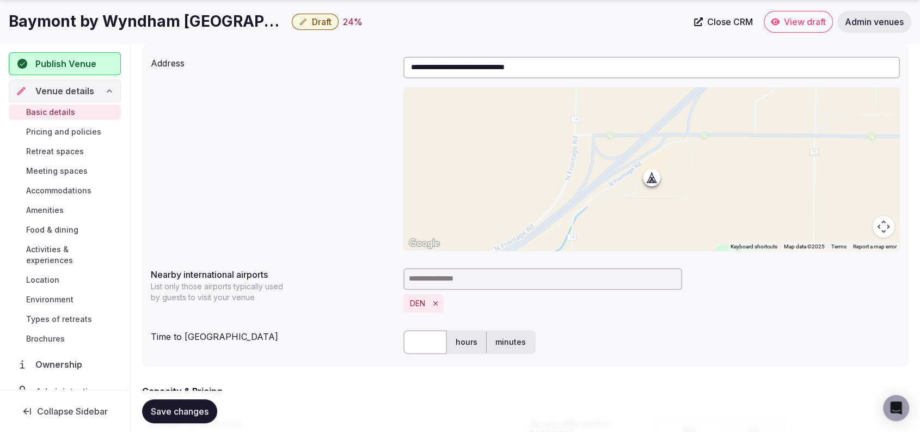
click at [458, 342] on label "hours" at bounding box center [466, 342] width 39 height 28
click at [428, 341] on input "text" at bounding box center [425, 342] width 44 height 24
type input "*"
click at [637, 346] on div "* hours minutes" at bounding box center [651, 342] width 496 height 24
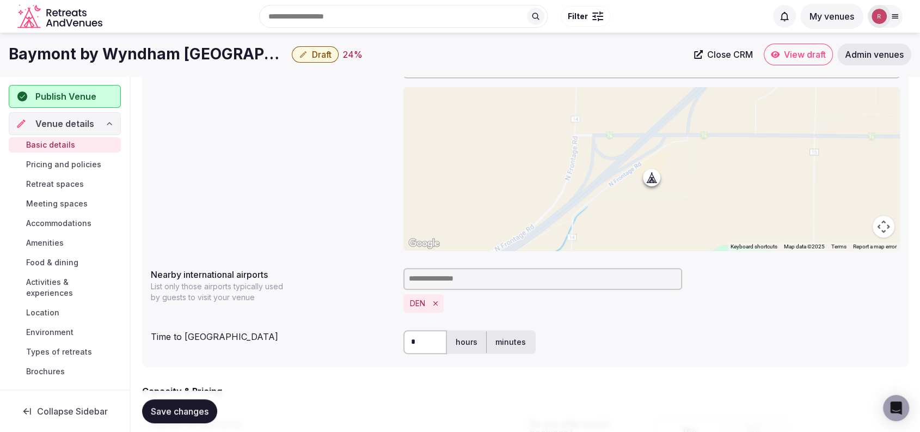
scroll to position [755, 0]
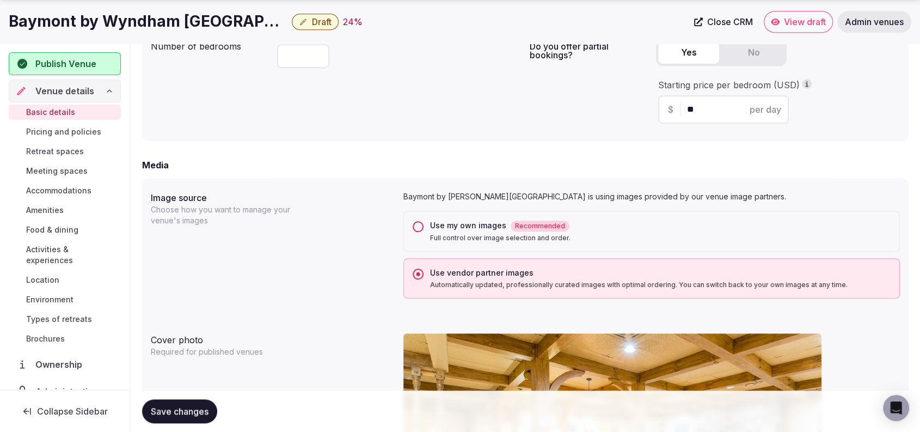
click at [205, 408] on span "Save changes" at bounding box center [180, 410] width 58 height 11
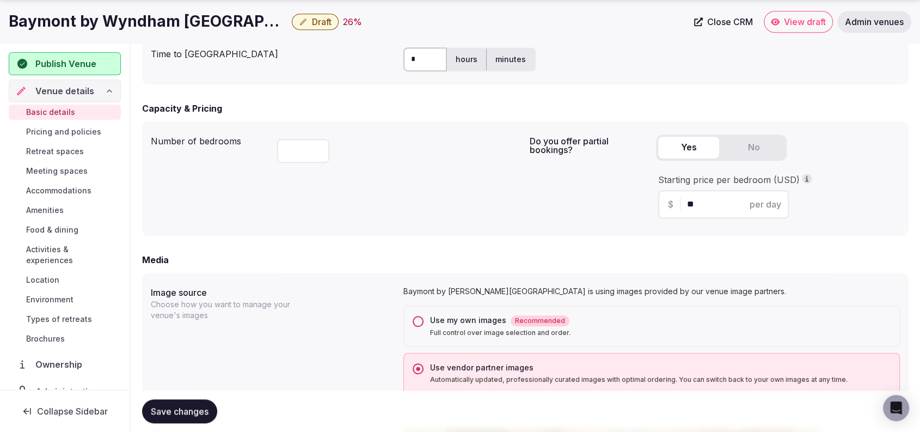
scroll to position [0, 0]
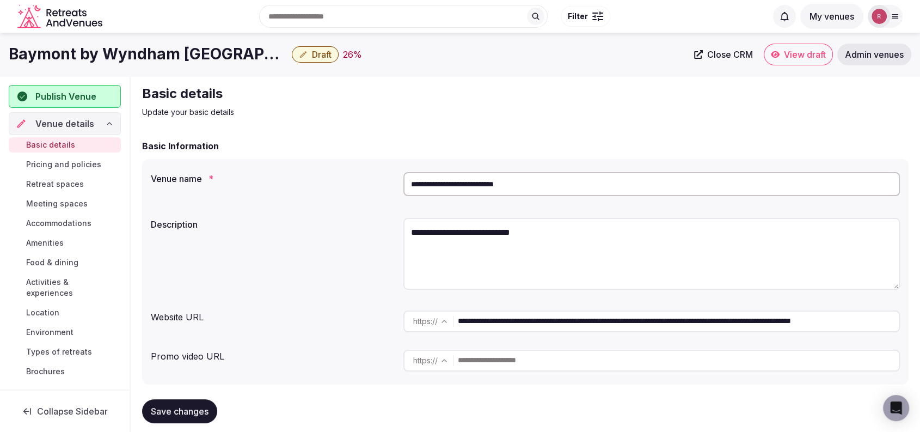
click at [48, 93] on span "Publish Venue" at bounding box center [65, 96] width 61 height 13
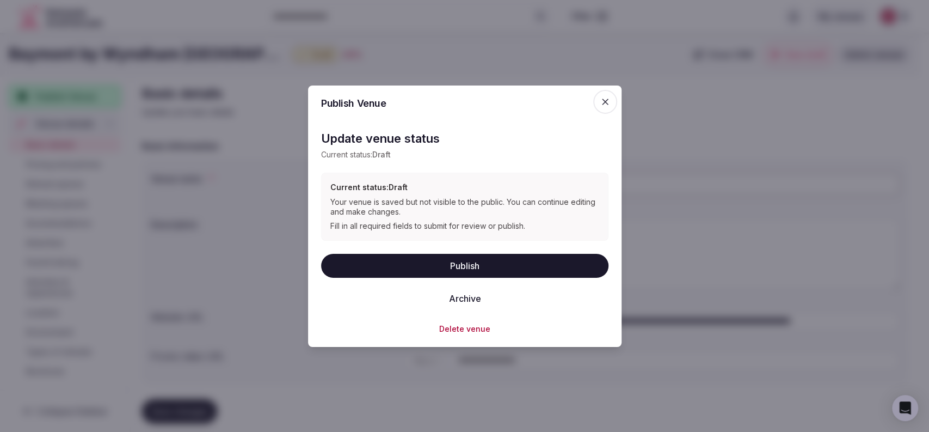
click at [408, 260] on button "Publish" at bounding box center [464, 265] width 287 height 24
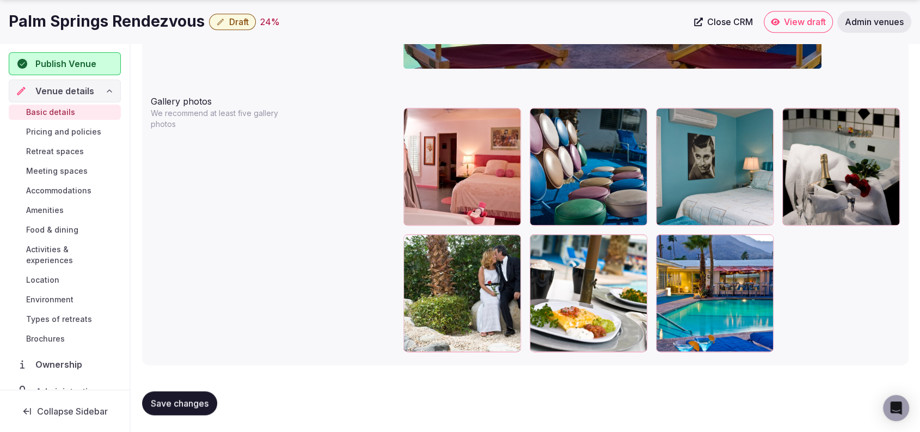
scroll to position [862, 0]
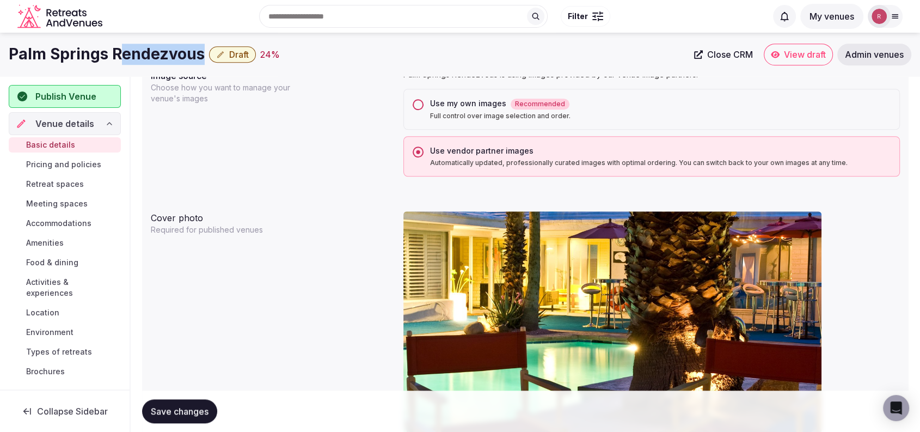
drag, startPoint x: 200, startPoint y: 52, endPoint x: 252, endPoint y: 89, distance: 64.3
click at [118, 59] on h1 "Palm Springs Rendezvous" at bounding box center [107, 54] width 196 height 21
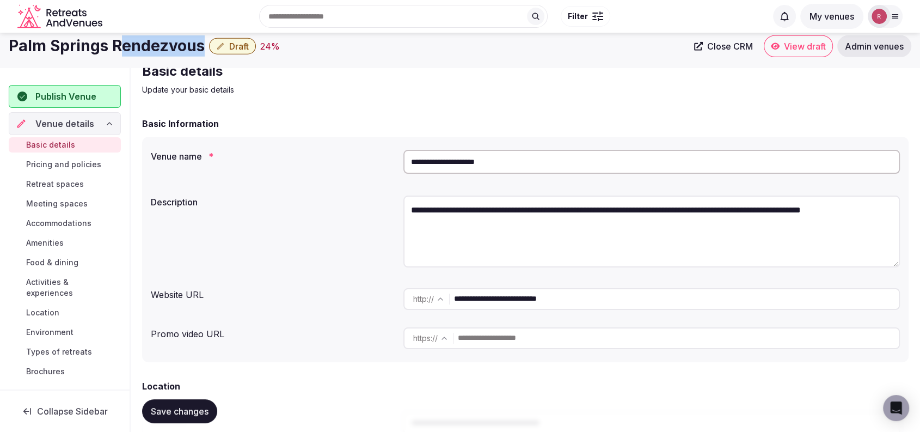
scroll to position [0, 0]
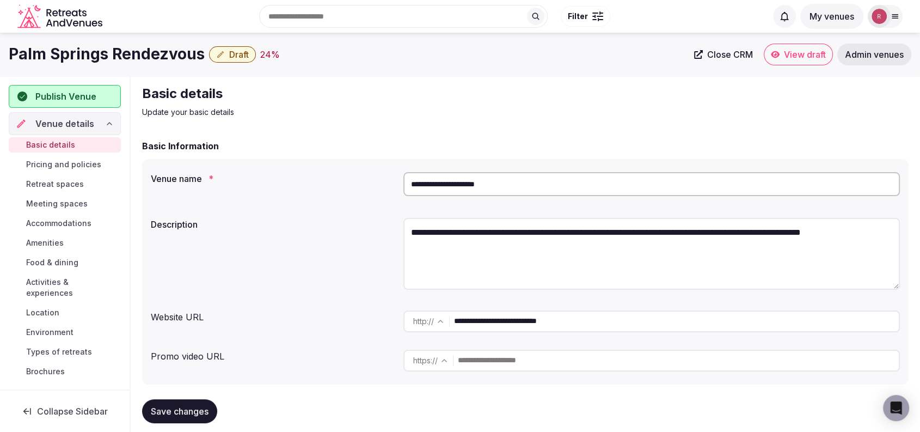
click at [433, 175] on input "**********" at bounding box center [651, 184] width 496 height 24
click at [294, 112] on p "Update your basic details" at bounding box center [325, 112] width 366 height 11
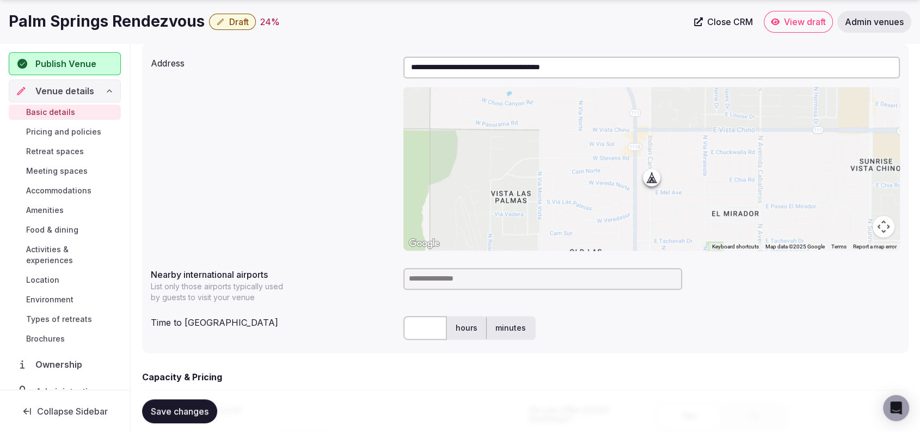
scroll to position [755, 0]
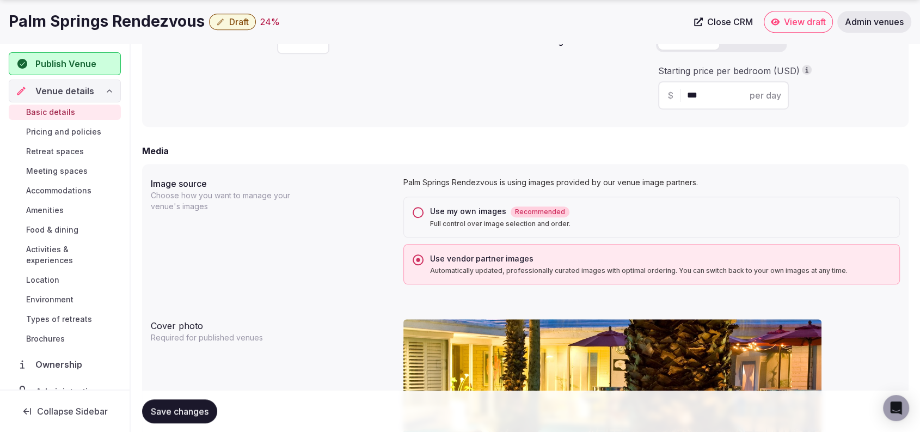
click at [419, 213] on button "Use my own images Recommended Full control over image selection and order." at bounding box center [417, 212] width 11 height 11
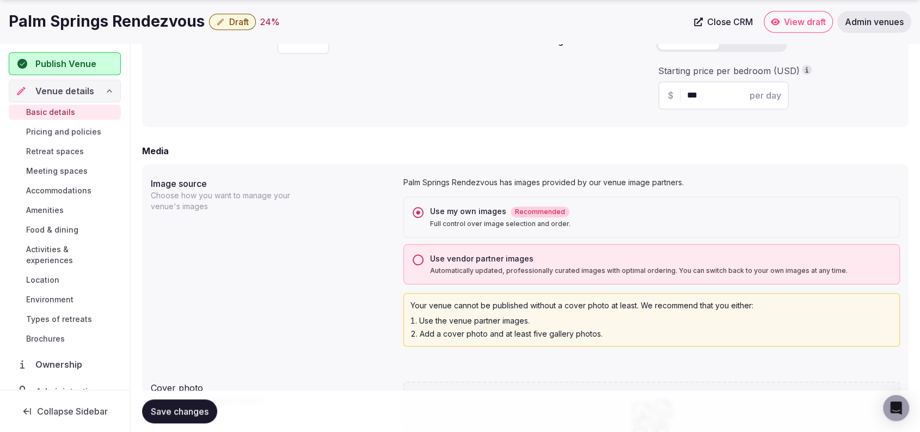
click at [192, 410] on span "Save changes" at bounding box center [180, 410] width 58 height 11
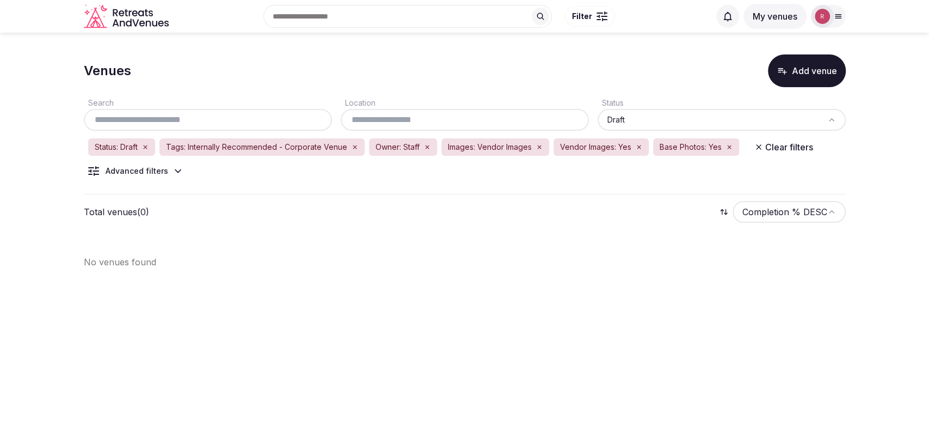
click at [141, 168] on div "Advanced filters" at bounding box center [137, 170] width 63 height 11
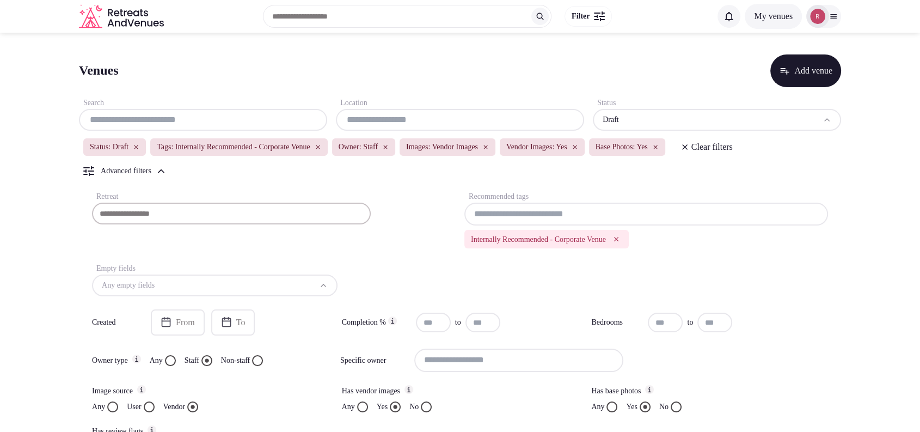
click at [618, 239] on icon "Remove Internally Recommended - Corporate Venue" at bounding box center [616, 239] width 4 height 4
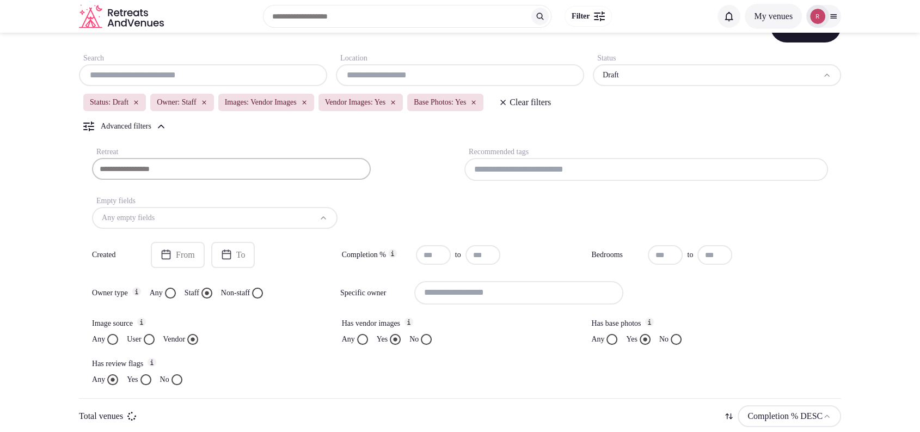
scroll to position [67, 0]
